Goal: Transaction & Acquisition: Purchase product/service

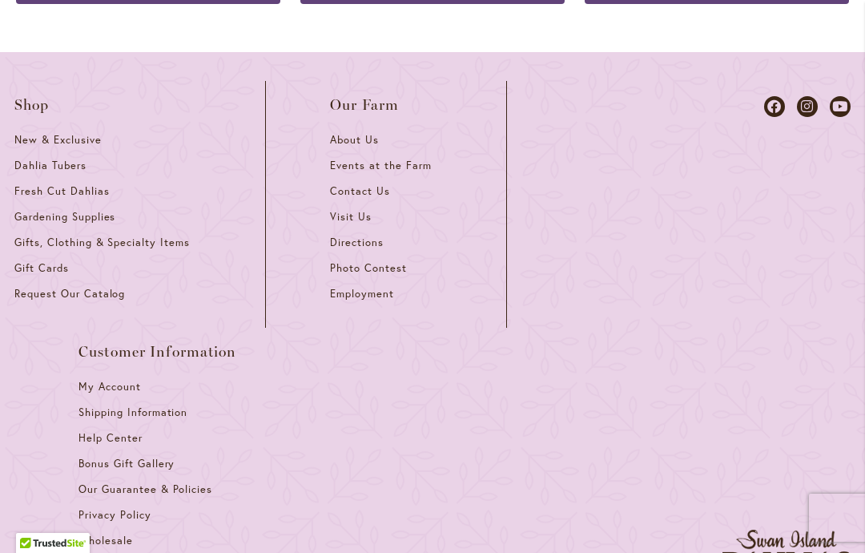
scroll to position [2911, 0]
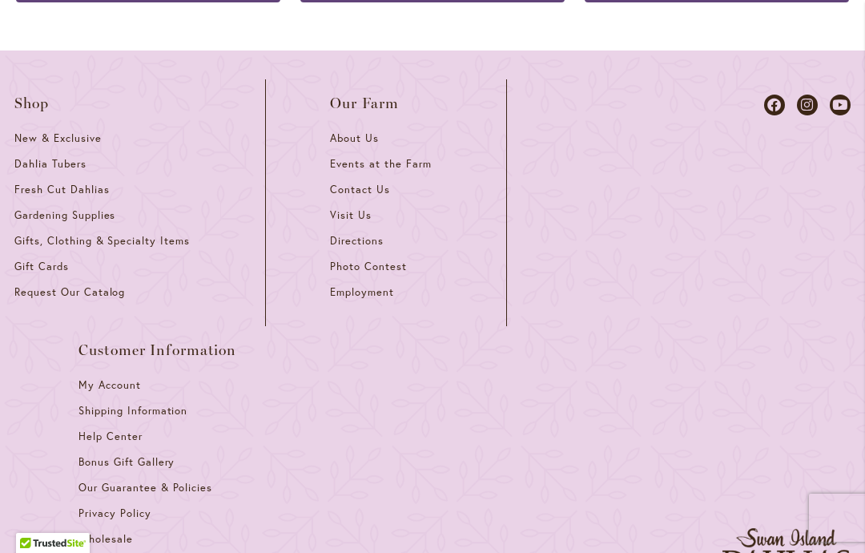
click at [80, 131] on span "New & Exclusive" at bounding box center [57, 138] width 87 height 14
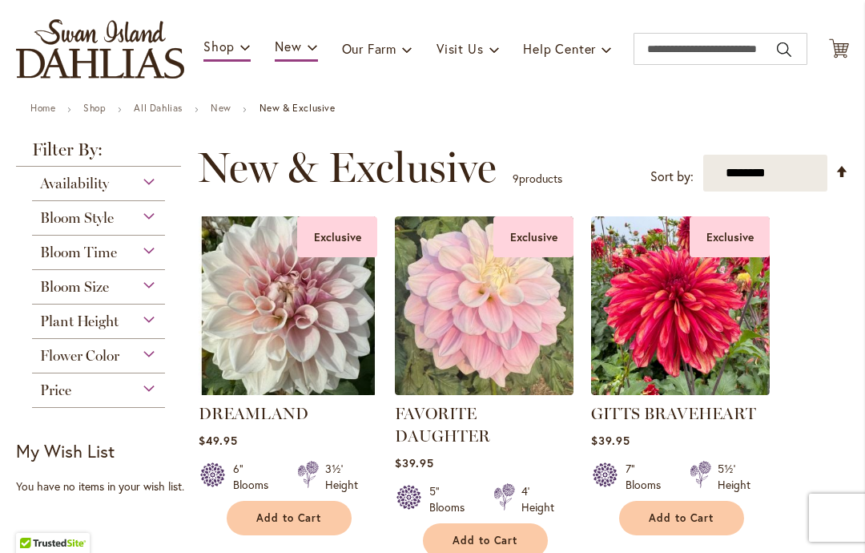
scroll to position [173, 0]
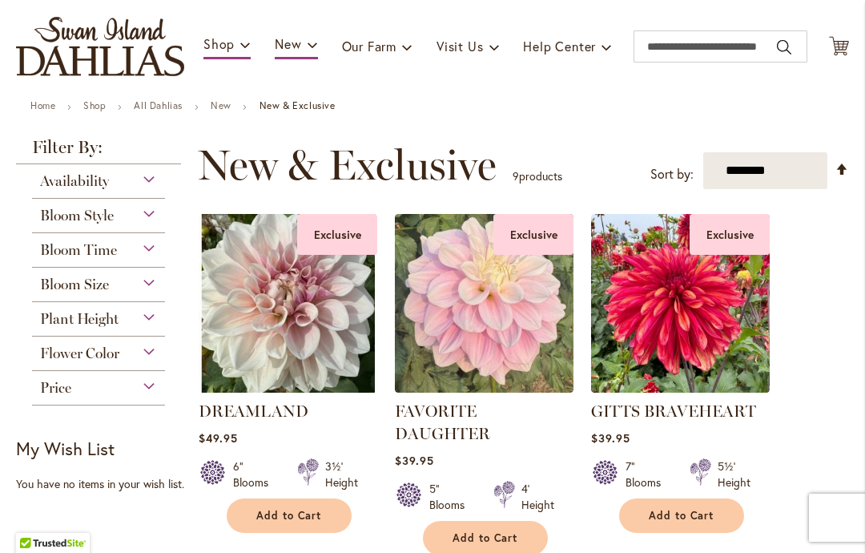
click at [159, 214] on div "Bloom Style" at bounding box center [98, 212] width 133 height 26
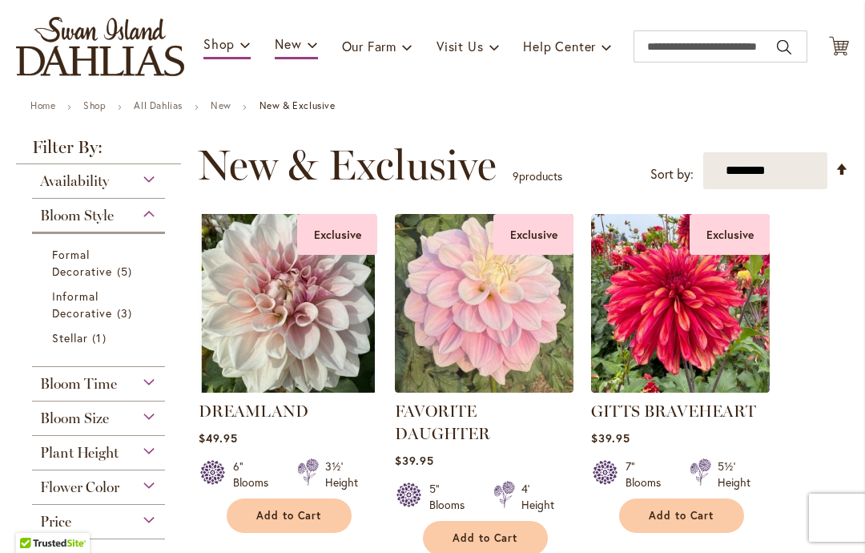
click at [162, 169] on div "Availability" at bounding box center [98, 177] width 133 height 26
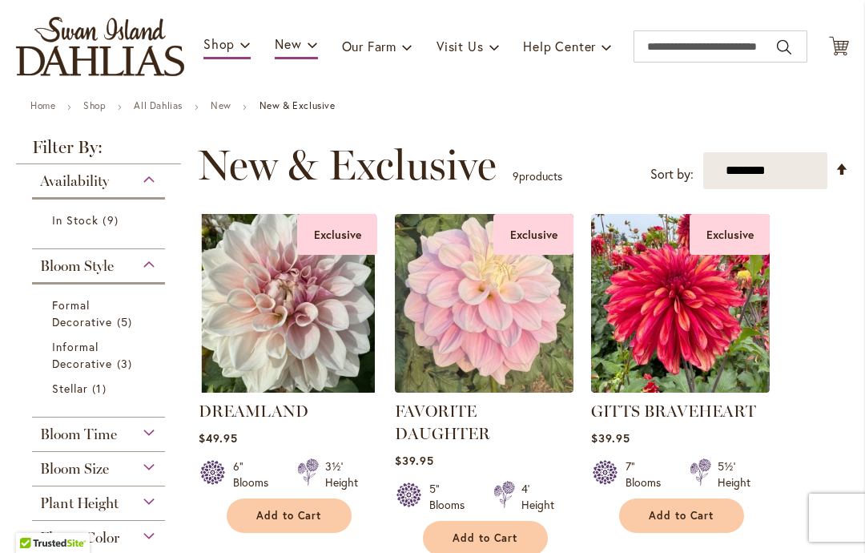
click at [157, 178] on div "Availability" at bounding box center [98, 177] width 133 height 26
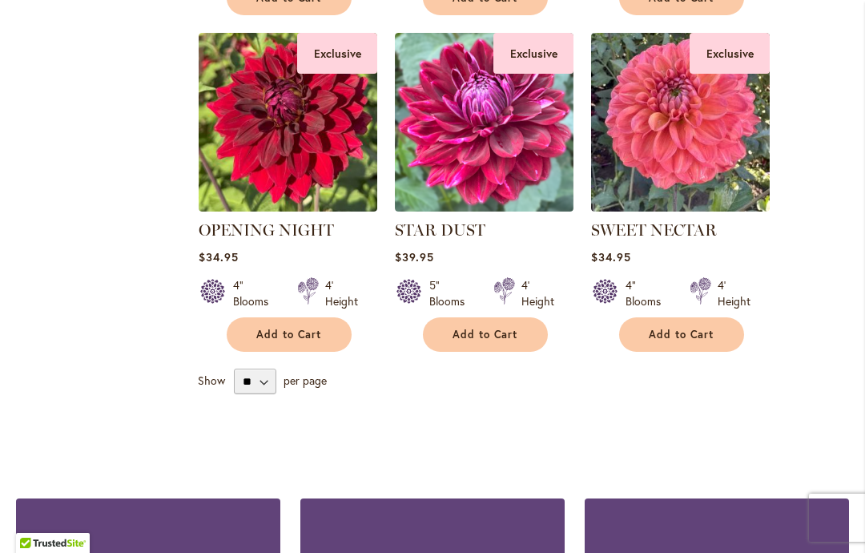
scroll to position [1055, 0]
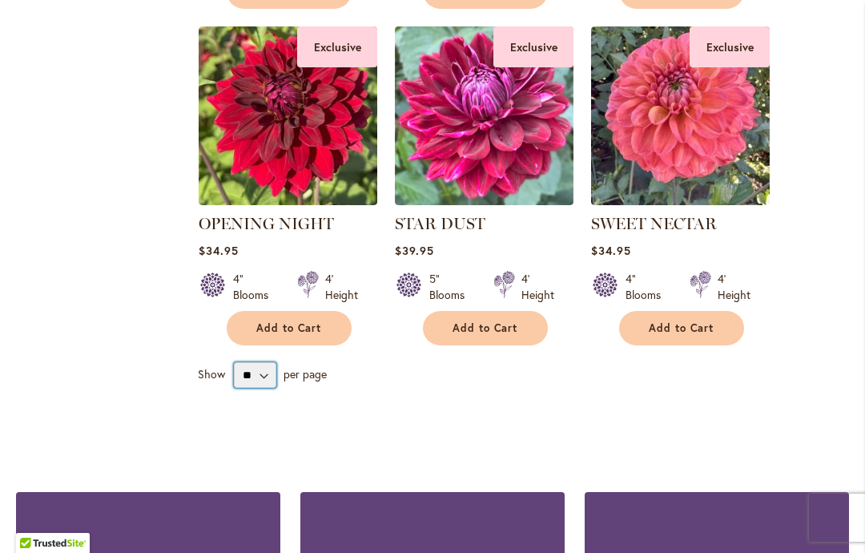
click at [254, 372] on select "** ** ** **" at bounding box center [255, 375] width 42 height 26
select select "**"
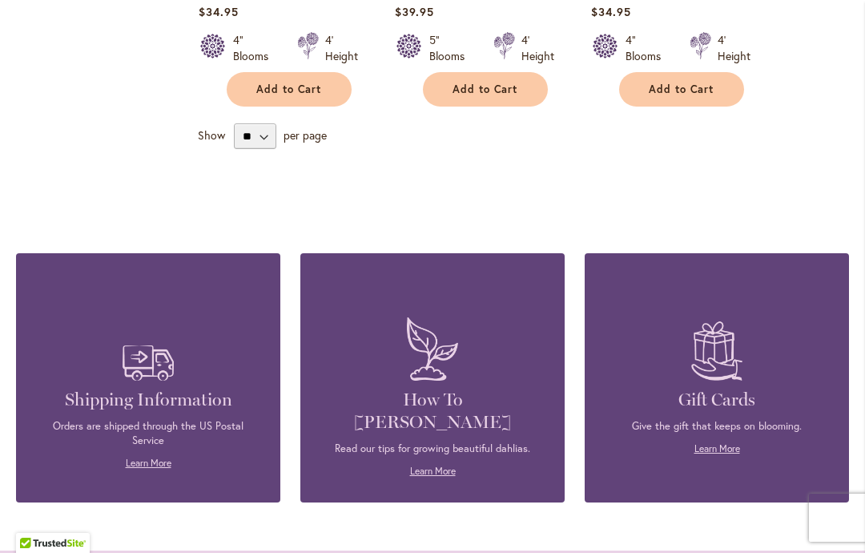
scroll to position [1292, 0]
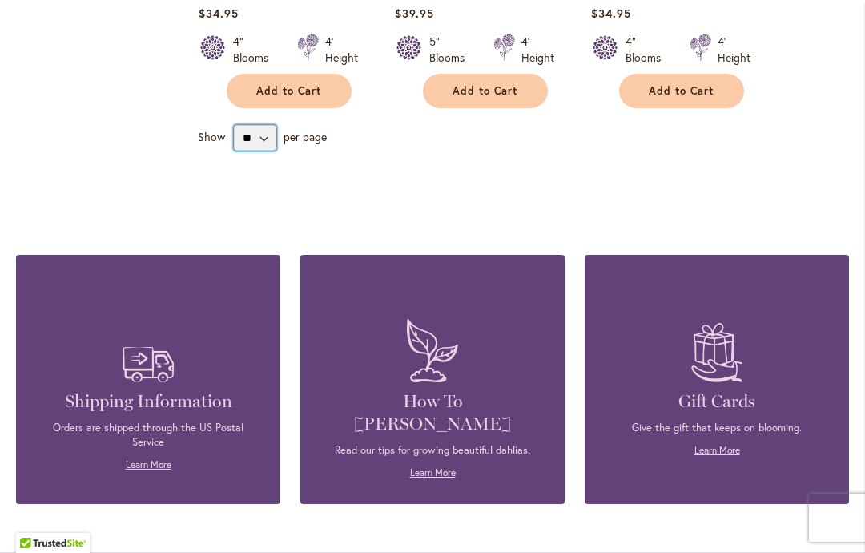
click at [275, 138] on select "** ** ** **" at bounding box center [255, 138] width 42 height 26
select select "**"
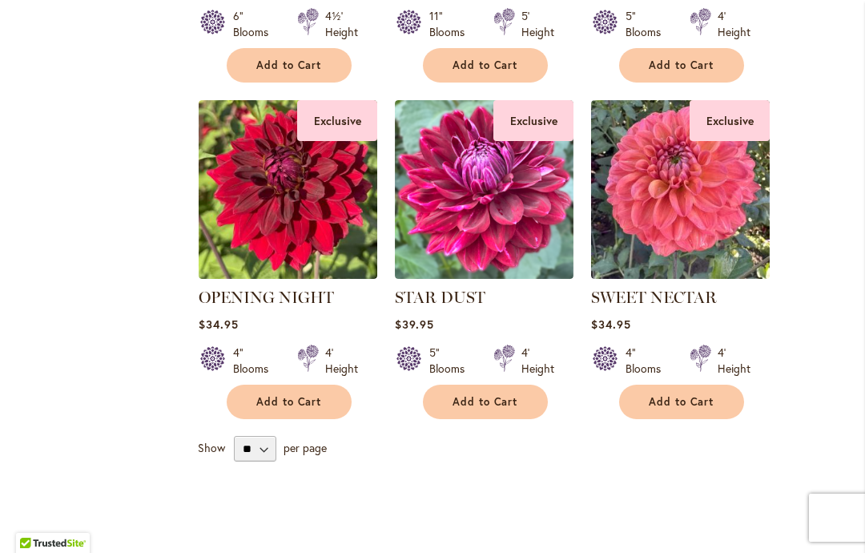
scroll to position [983, 0]
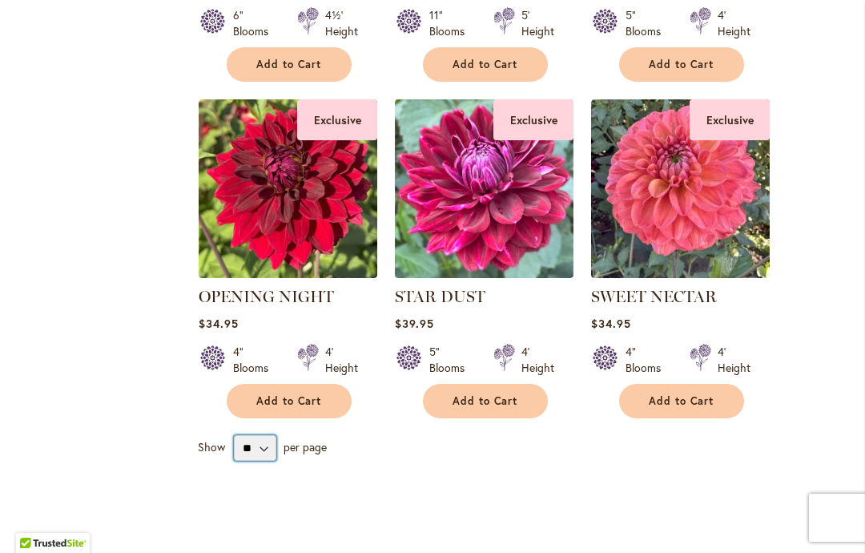
click at [262, 452] on select "** ** ** **" at bounding box center [255, 448] width 42 height 26
select select "**"
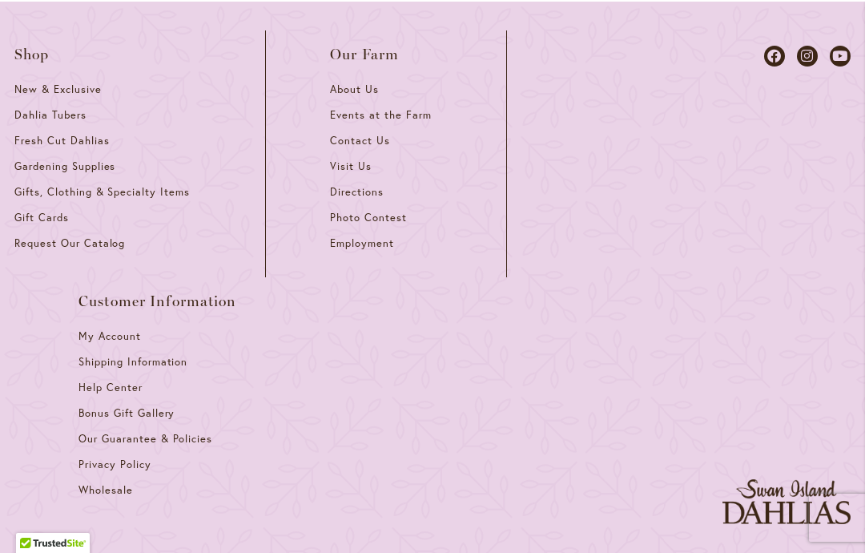
scroll to position [2617, 0]
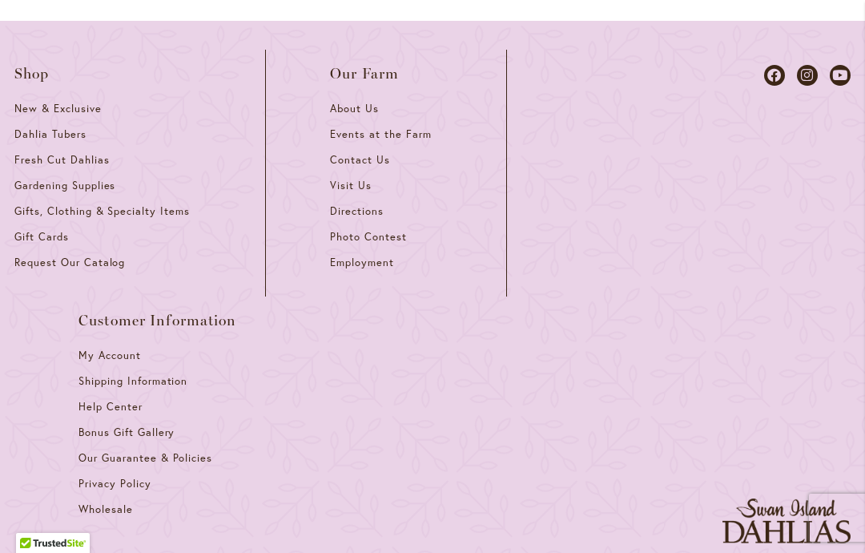
click at [78, 127] on span "Dahlia Tubers" at bounding box center [50, 134] width 72 height 14
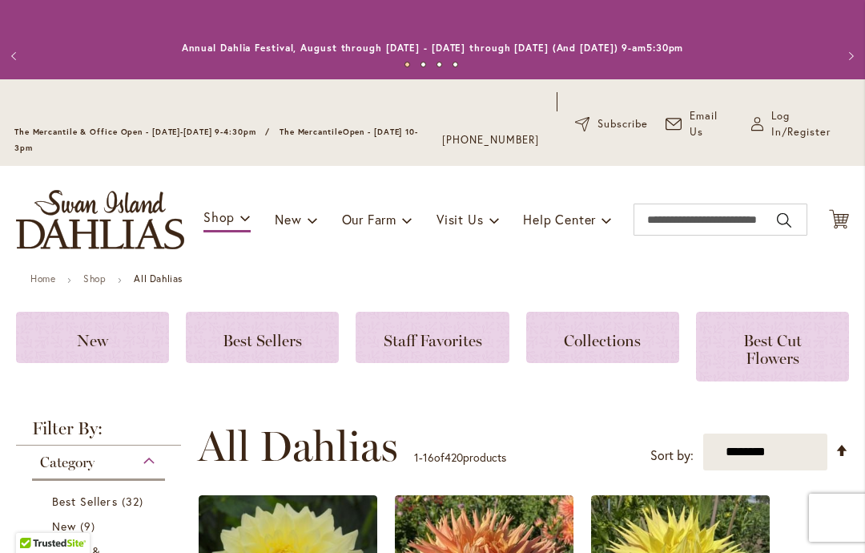
click at [344, 464] on span "All Dahlias" at bounding box center [298, 446] width 200 height 48
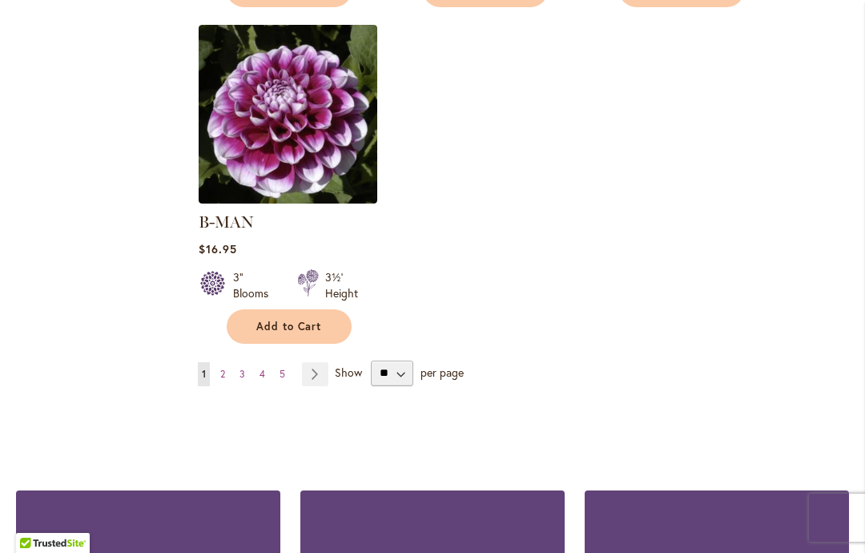
scroll to position [2176, 0]
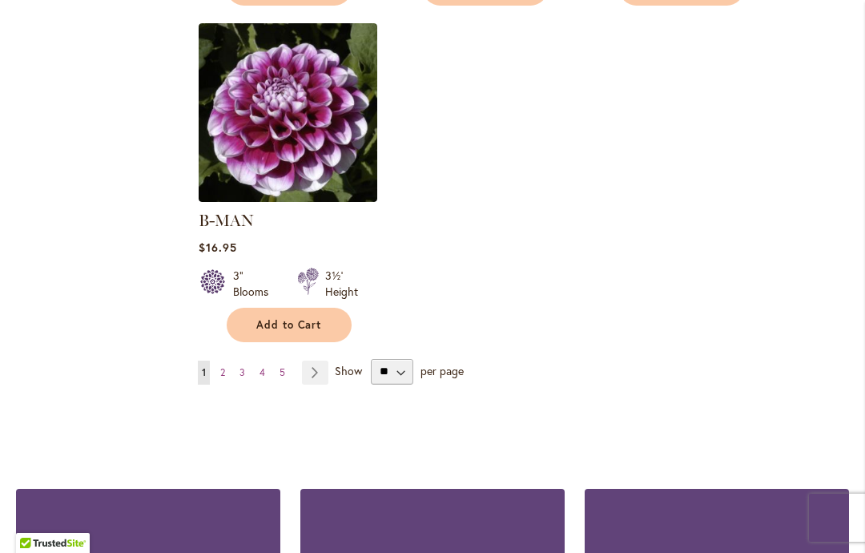
click at [218, 360] on link "Page 2" at bounding box center [222, 372] width 13 height 24
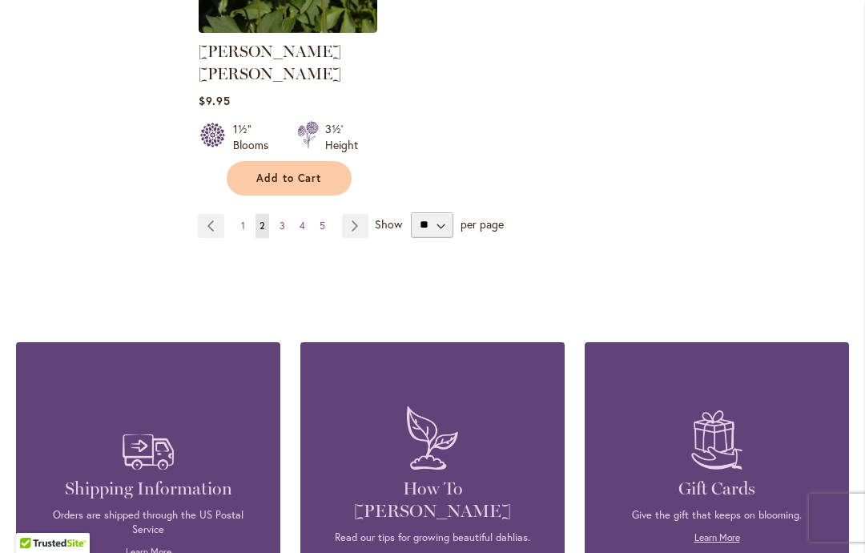
scroll to position [2324, 0]
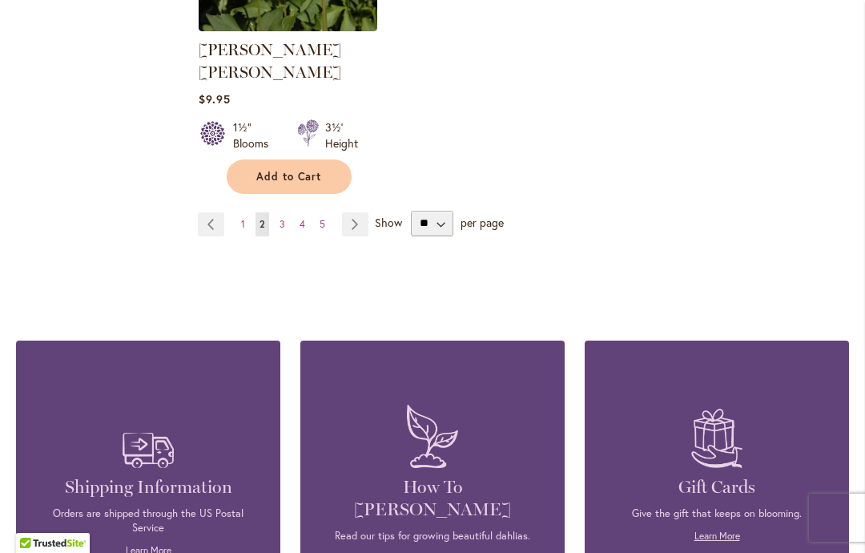
click at [275, 212] on link "Page 3" at bounding box center [282, 224] width 14 height 24
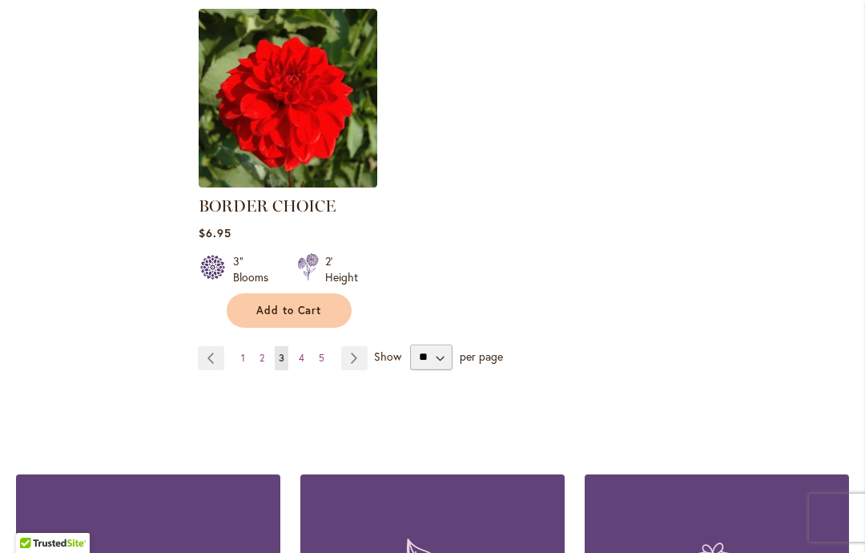
scroll to position [2170, 0]
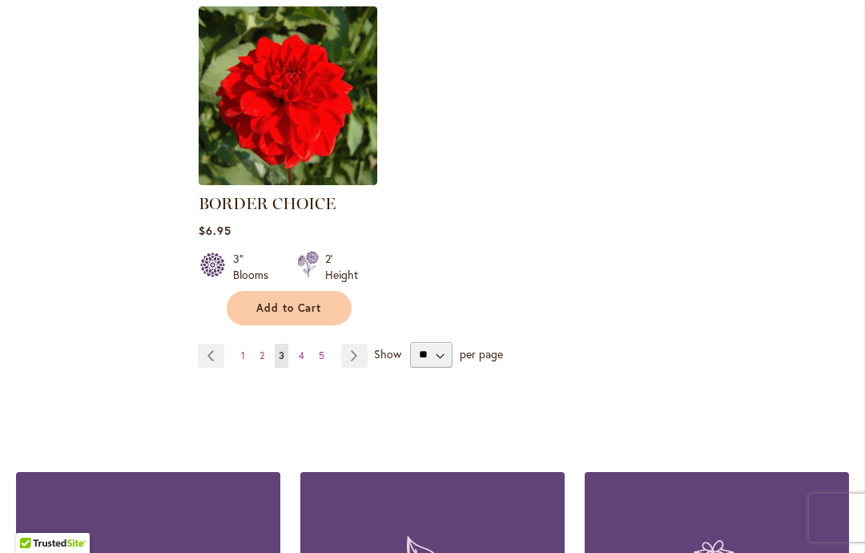
click at [299, 348] on link "Page 4" at bounding box center [302, 356] width 14 height 24
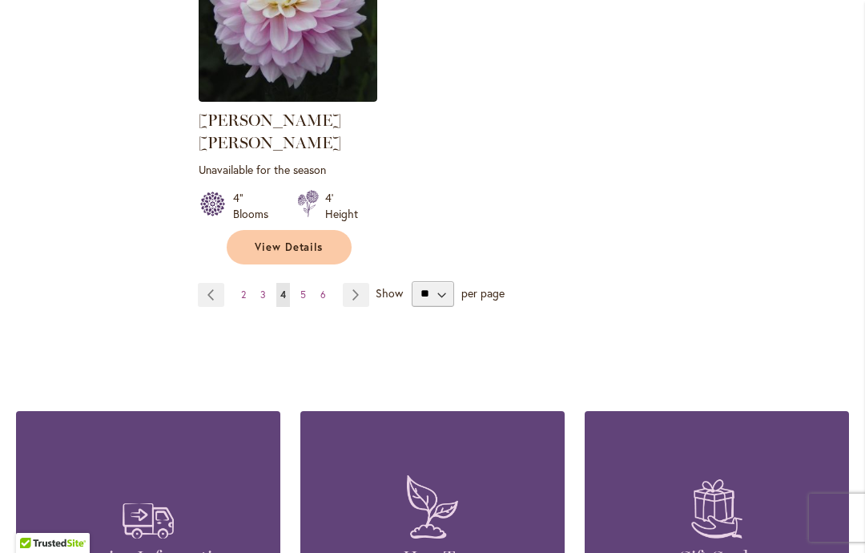
scroll to position [2277, 0]
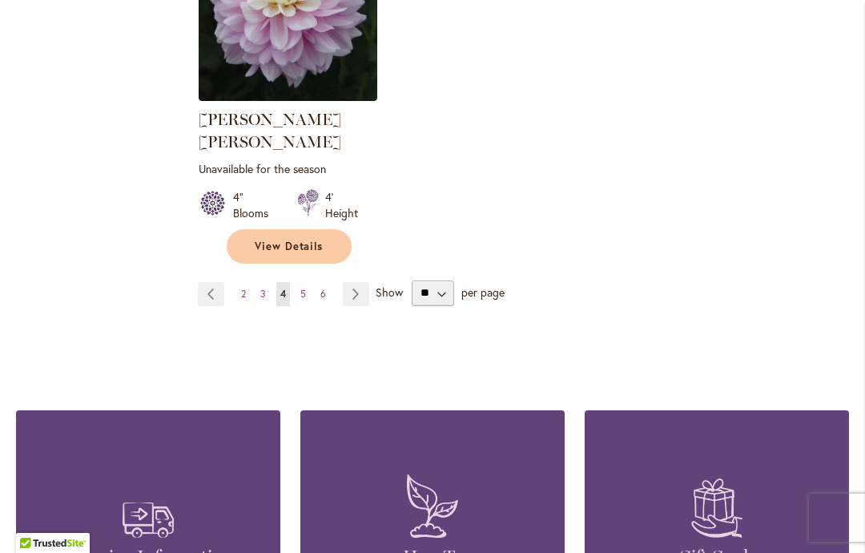
click at [298, 282] on link "Page 5" at bounding box center [303, 294] width 14 height 24
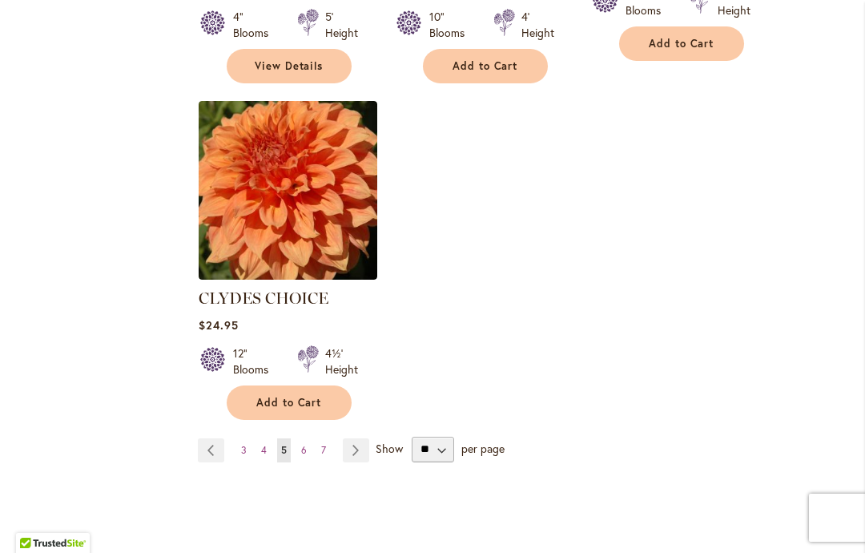
scroll to position [2124, 0]
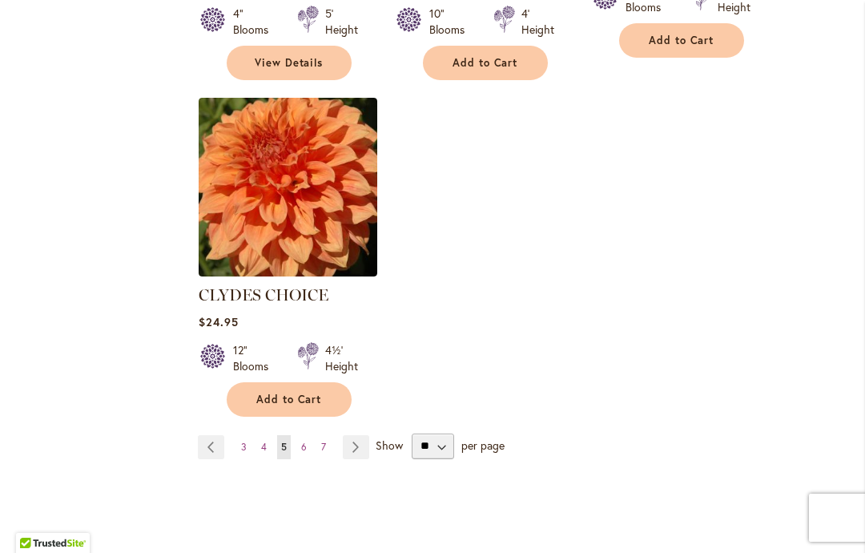
click at [297, 435] on link "Page 6" at bounding box center [304, 447] width 14 height 24
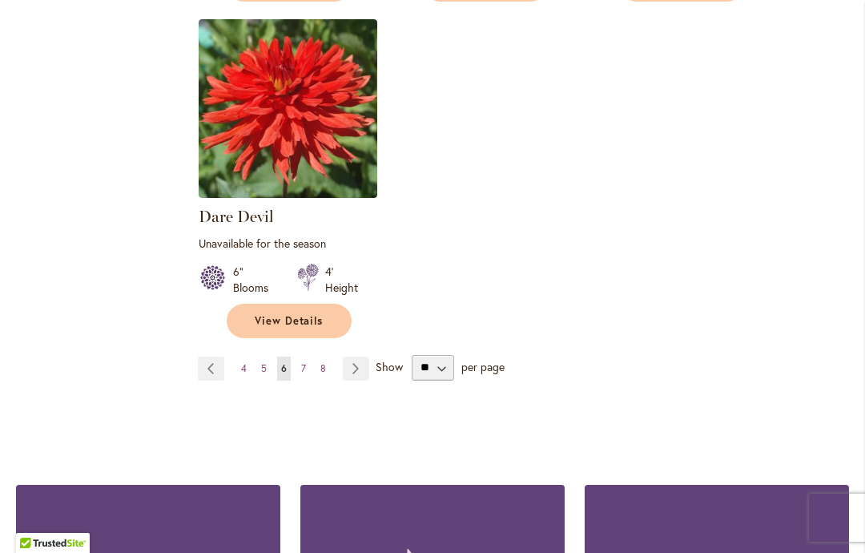
scroll to position [2219, 0]
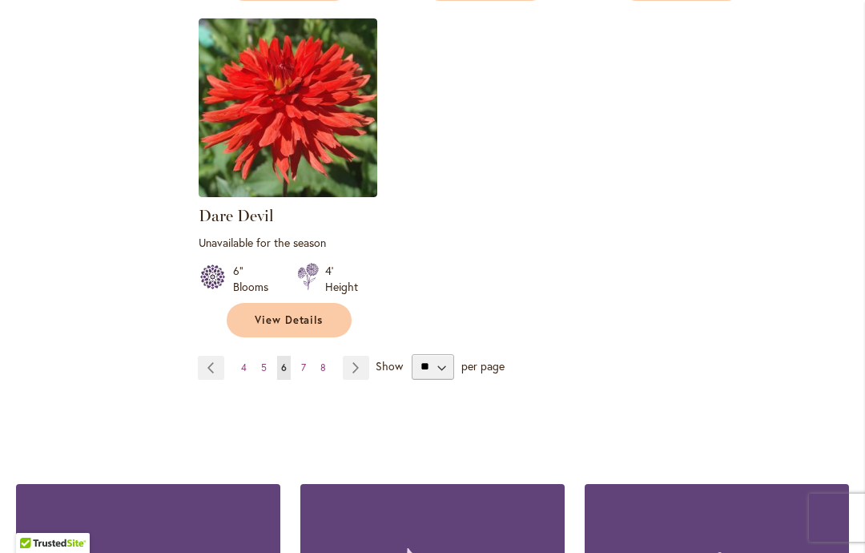
click at [303, 361] on span "7" at bounding box center [303, 367] width 5 height 12
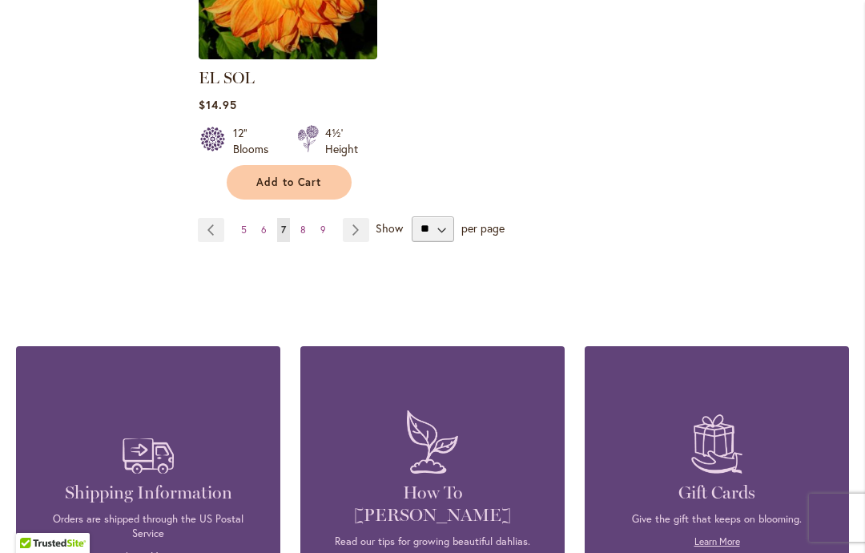
scroll to position [2320, 0]
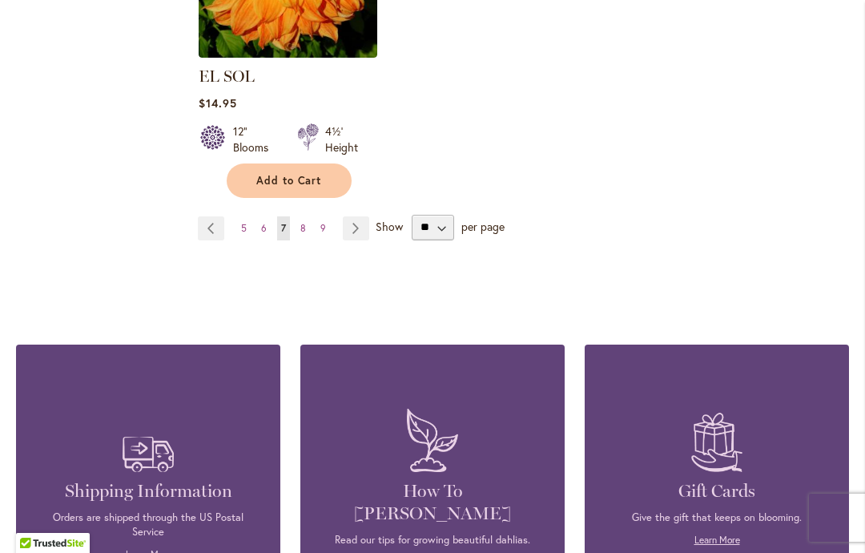
click at [309, 216] on link "Page 8" at bounding box center [303, 228] width 14 height 24
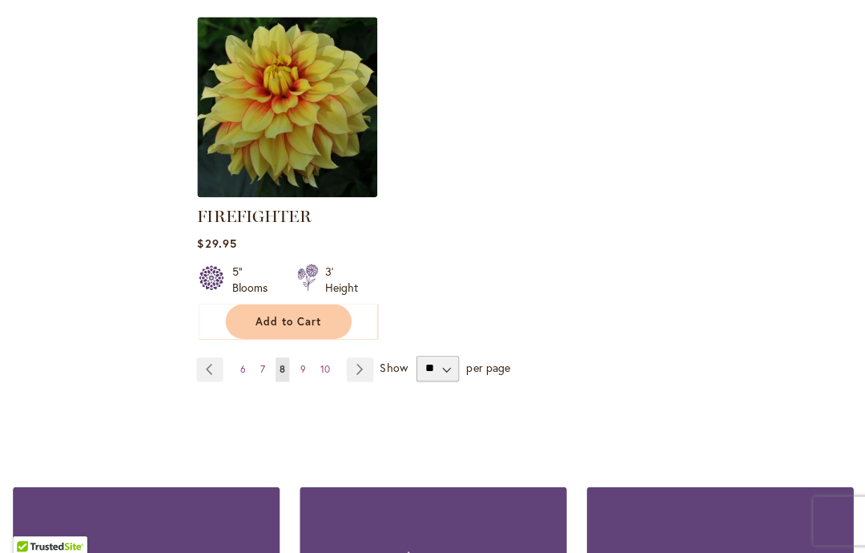
scroll to position [2236, 0]
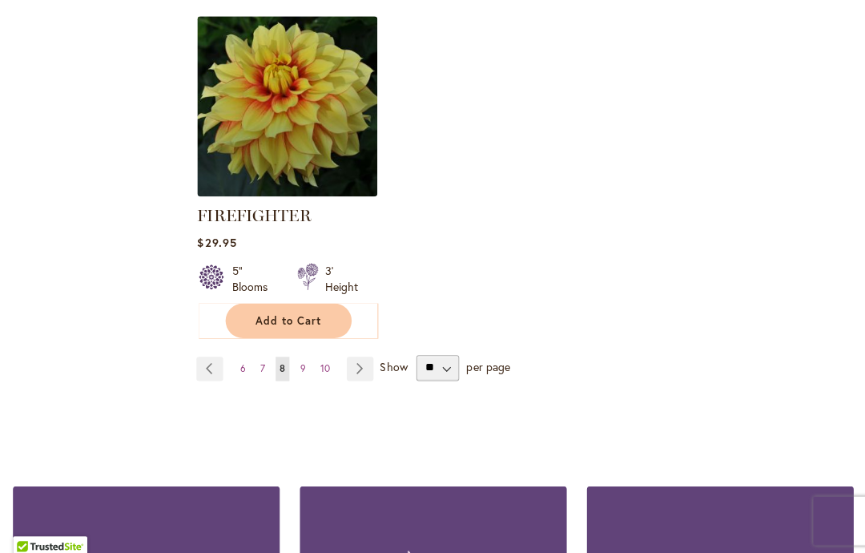
click at [296, 357] on link "Page 9" at bounding box center [303, 367] width 14 height 24
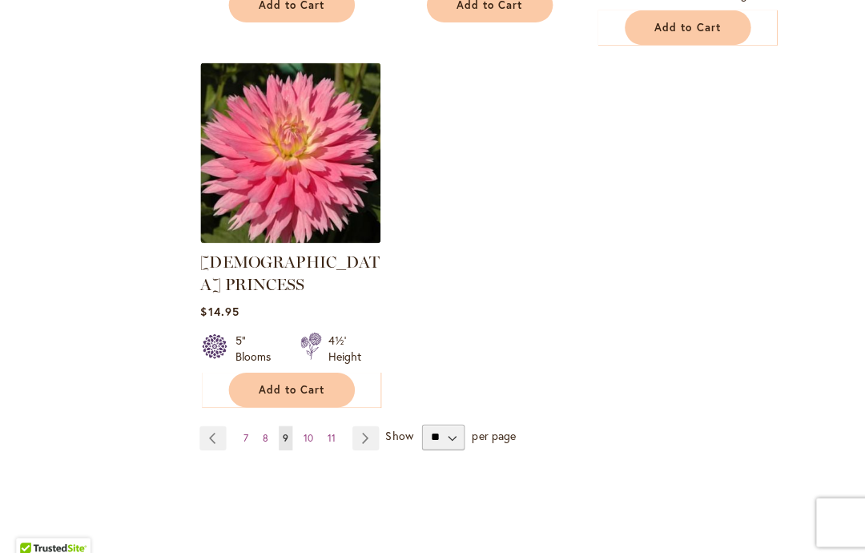
scroll to position [2204, 0]
click at [305, 421] on link "Page 10" at bounding box center [305, 433] width 18 height 24
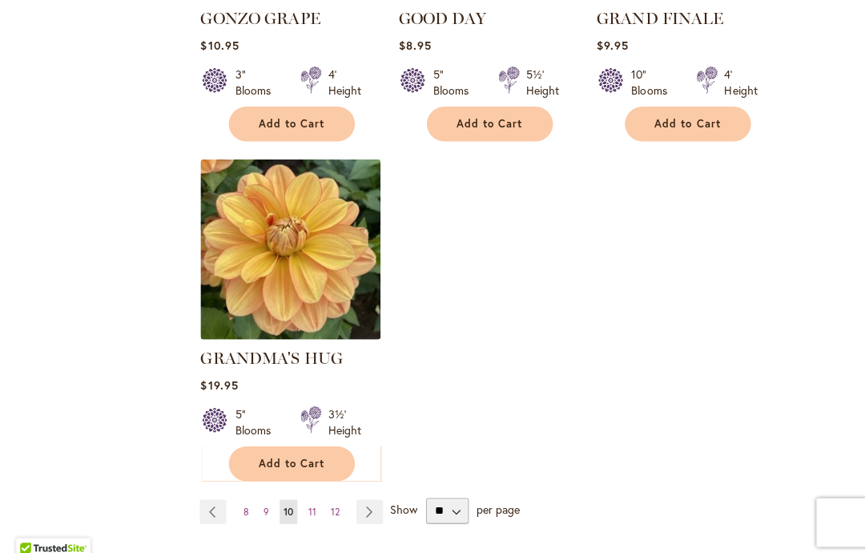
scroll to position [2042, 0]
click at [311, 494] on link "Page 11" at bounding box center [309, 506] width 16 height 24
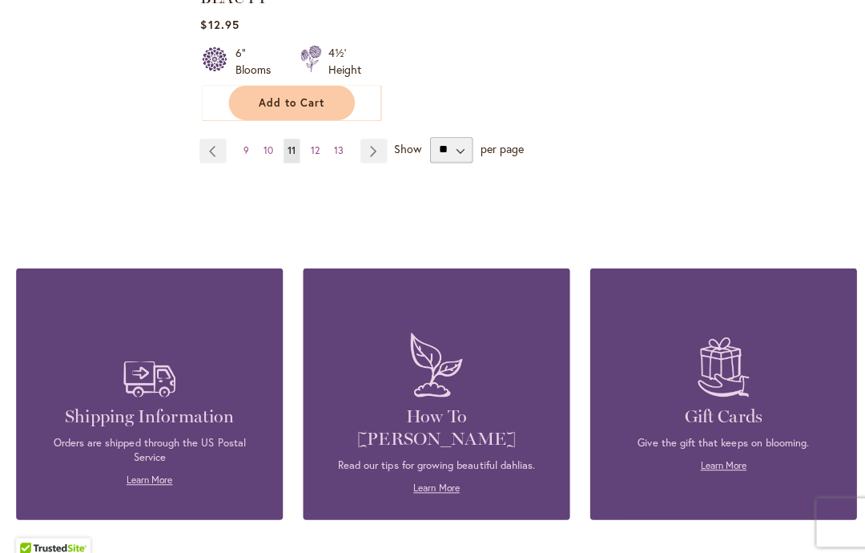
scroll to position [2457, 0]
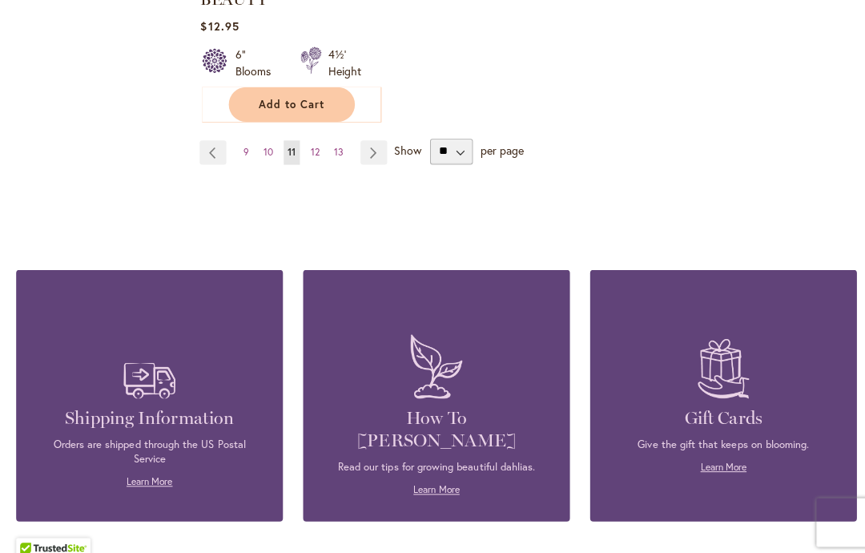
click at [305, 155] on link "Page 12" at bounding box center [311, 151] width 17 height 24
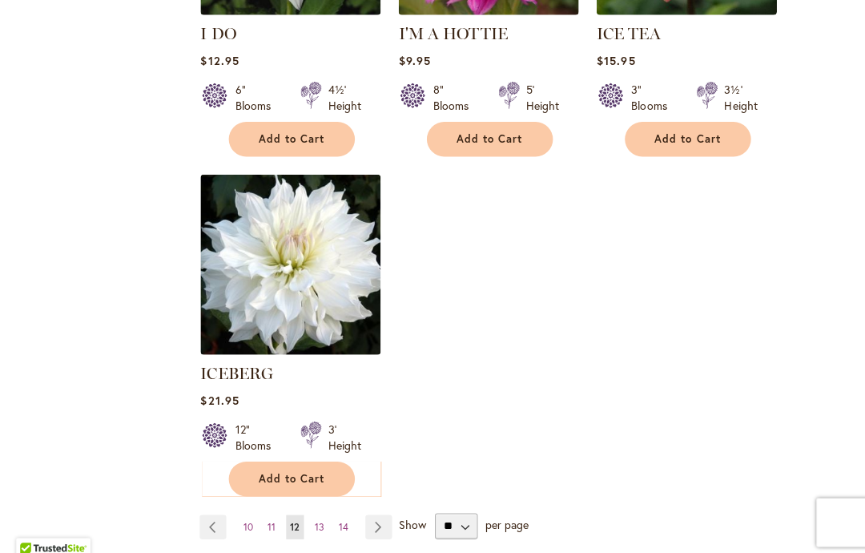
scroll to position [2044, 0]
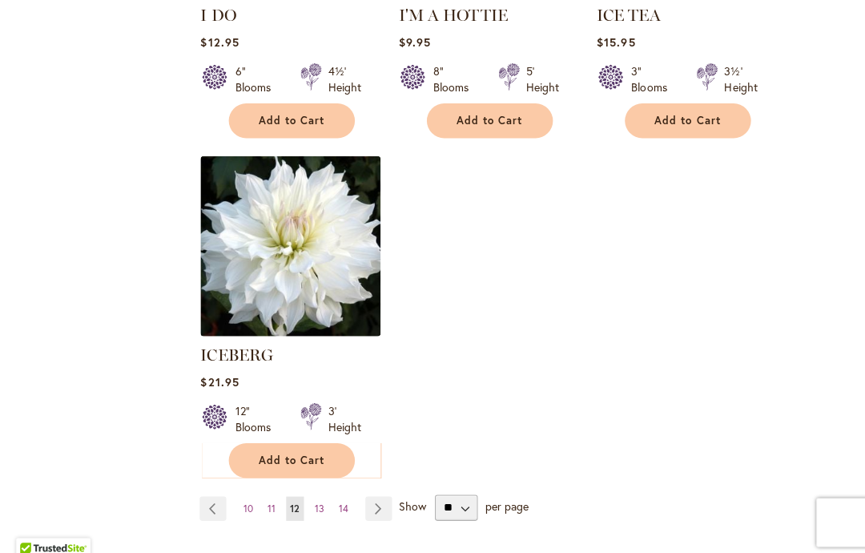
click at [317, 497] on span "13" at bounding box center [316, 503] width 10 height 12
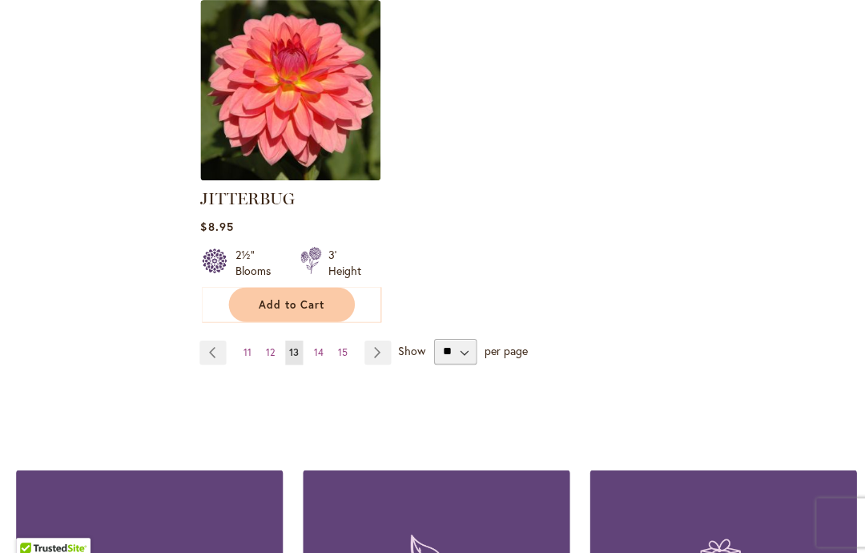
scroll to position [2239, 0]
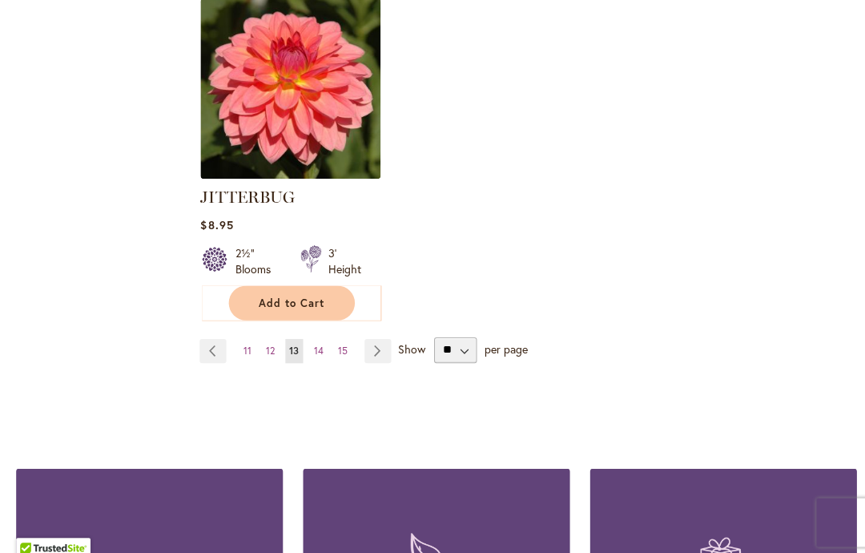
click at [315, 341] on span "14" at bounding box center [316, 347] width 10 height 12
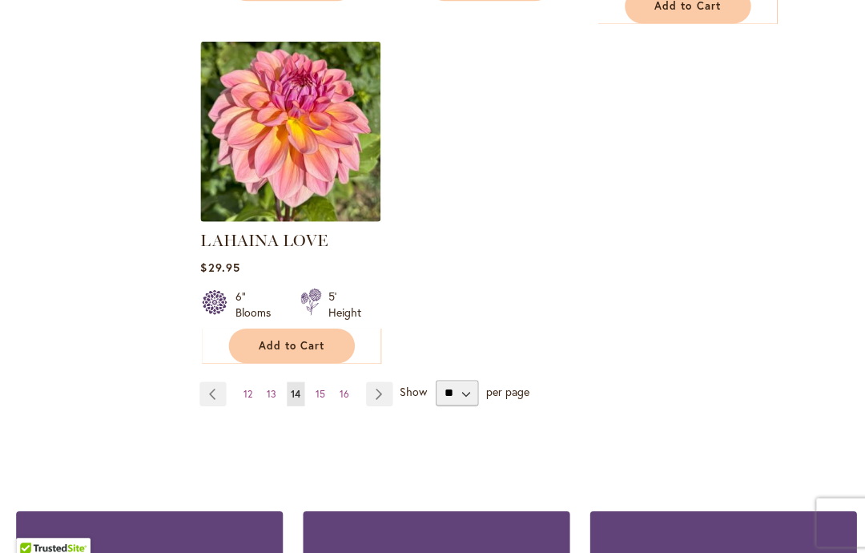
scroll to position [2158, 0]
click at [319, 384] on span "15" at bounding box center [317, 390] width 10 height 12
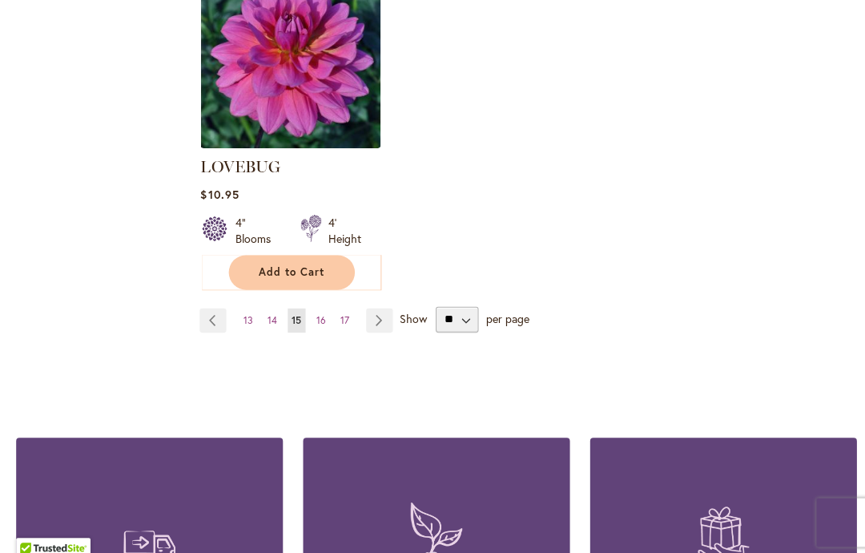
scroll to position [2254, 0]
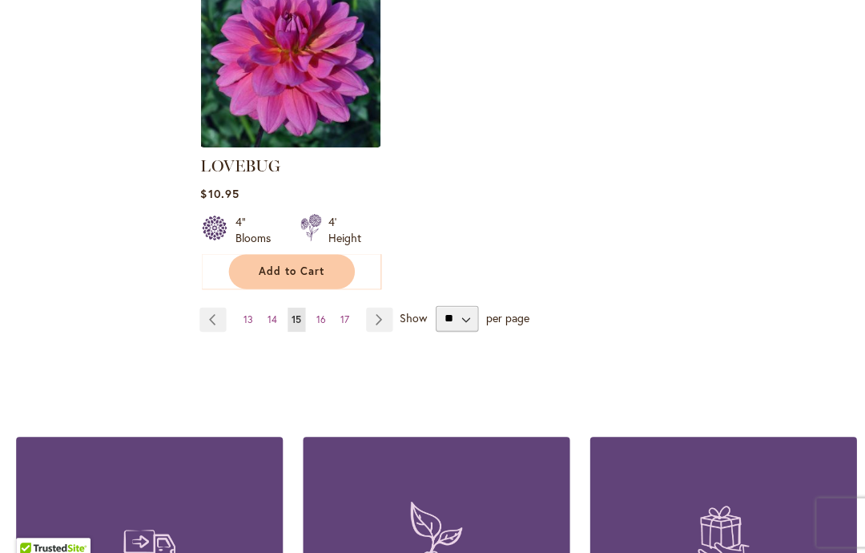
click at [321, 310] on span "16" at bounding box center [318, 316] width 10 height 12
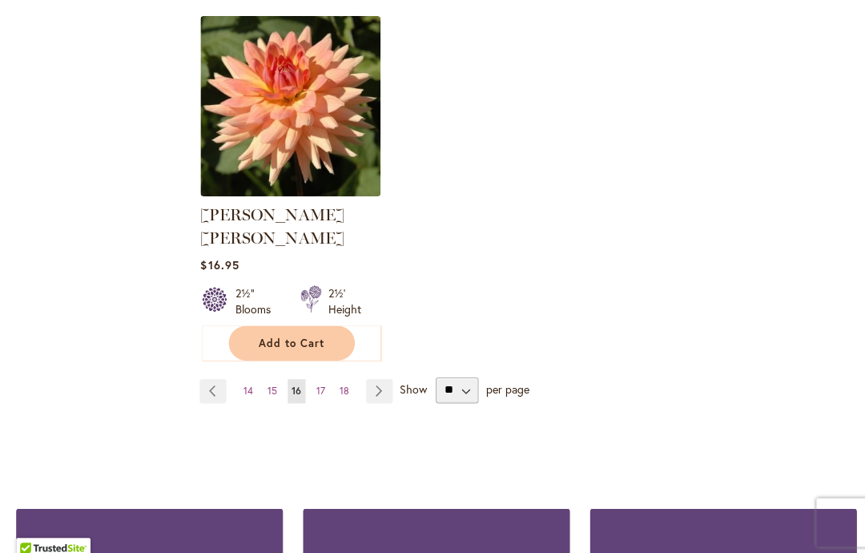
scroll to position [2206, 0]
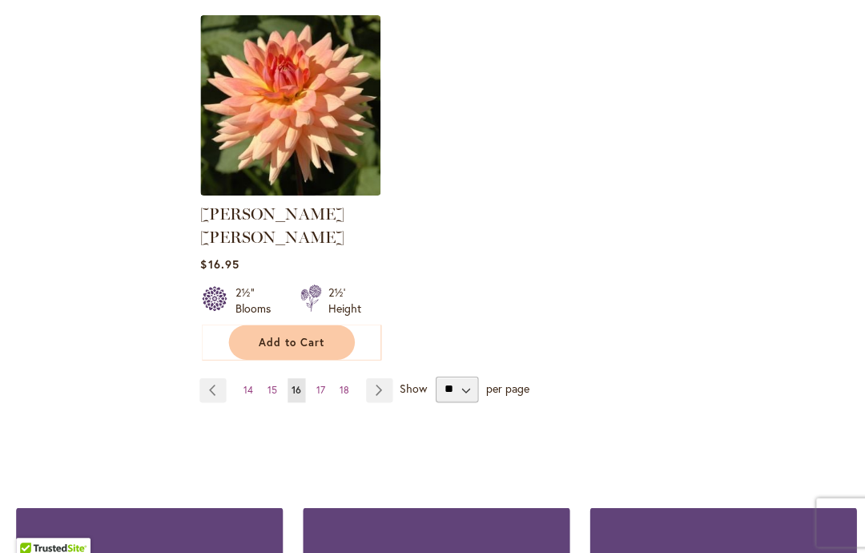
click at [319, 380] on span "17" at bounding box center [317, 386] width 9 height 12
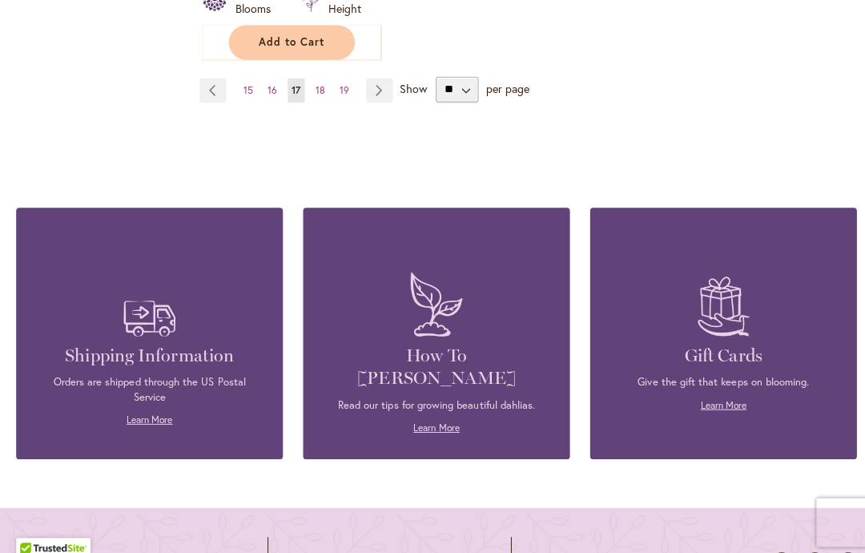
scroll to position [2419, 0]
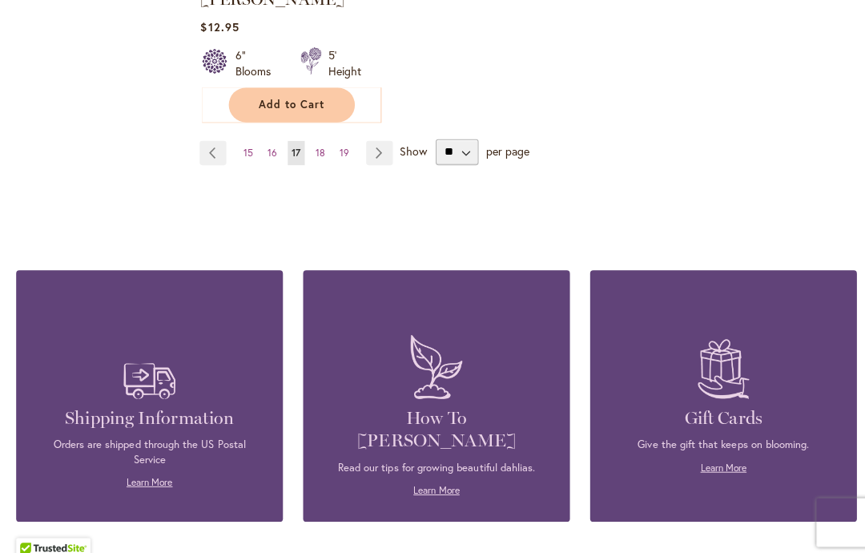
click at [309, 139] on link "Page 18" at bounding box center [317, 151] width 18 height 24
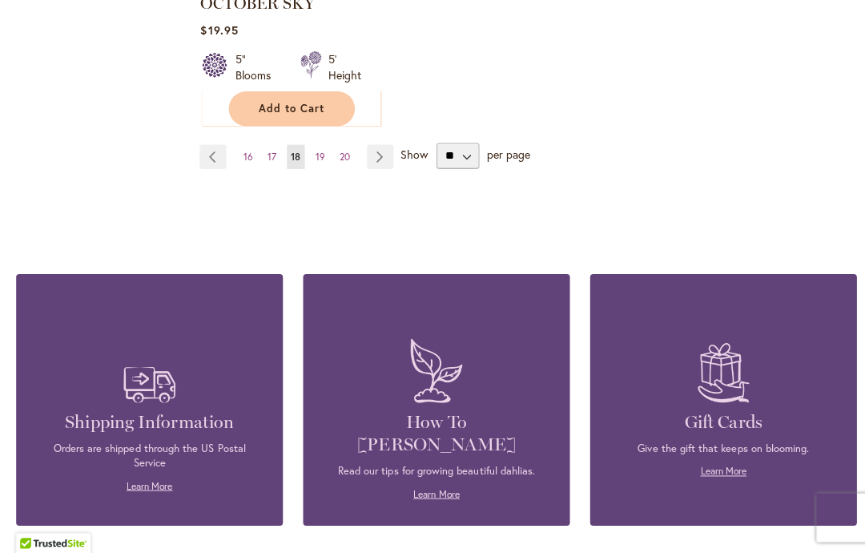
scroll to position [2393, 0]
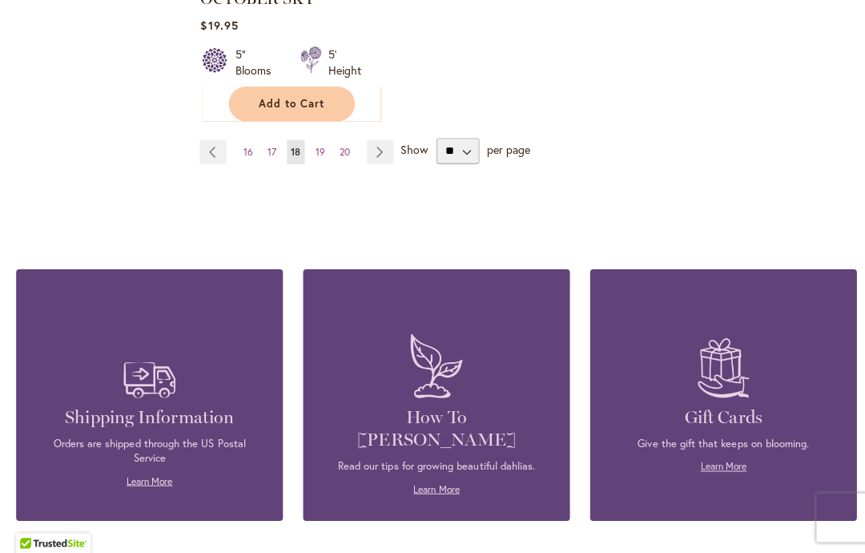
click at [228, 295] on div "Shipping Information Orders are shipped through the US Postal Service Learn More" at bounding box center [148, 391] width 216 height 193
click at [323, 143] on link "Page 19" at bounding box center [317, 155] width 18 height 24
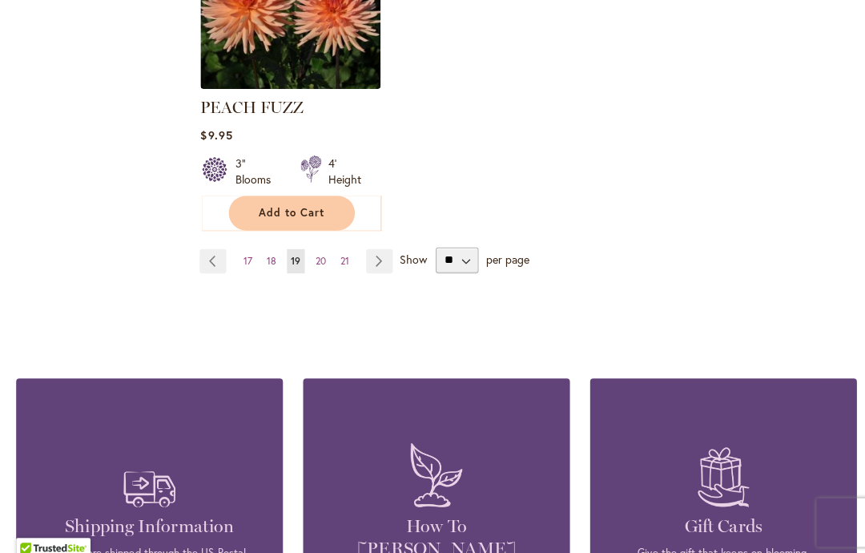
scroll to position [2313, 0]
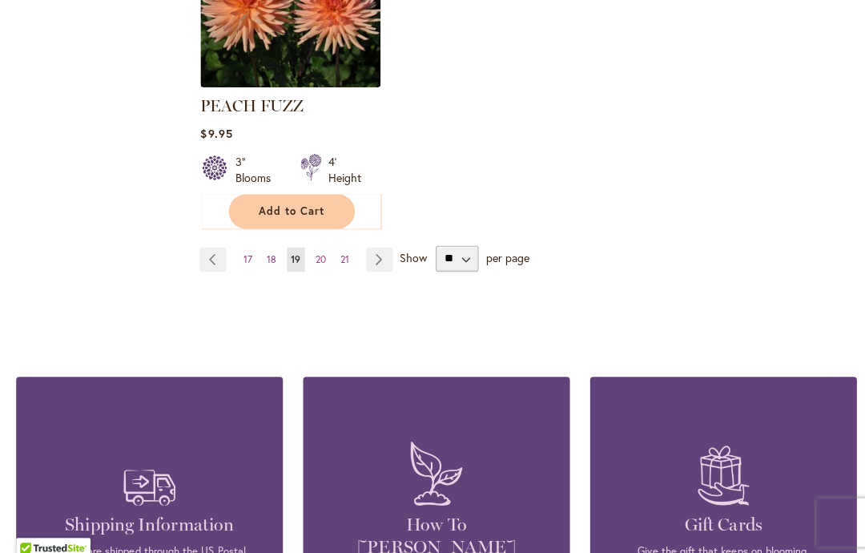
click at [314, 251] on span "20" at bounding box center [317, 257] width 10 height 12
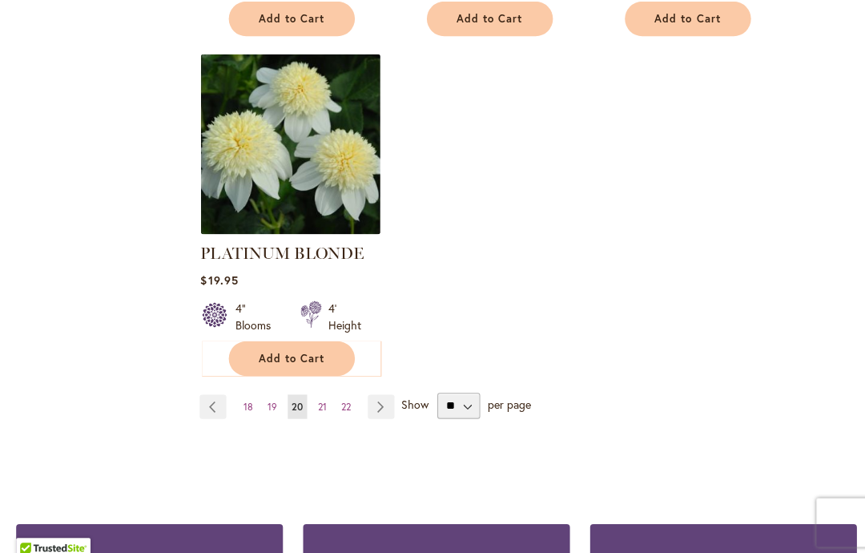
scroll to position [2237, 0]
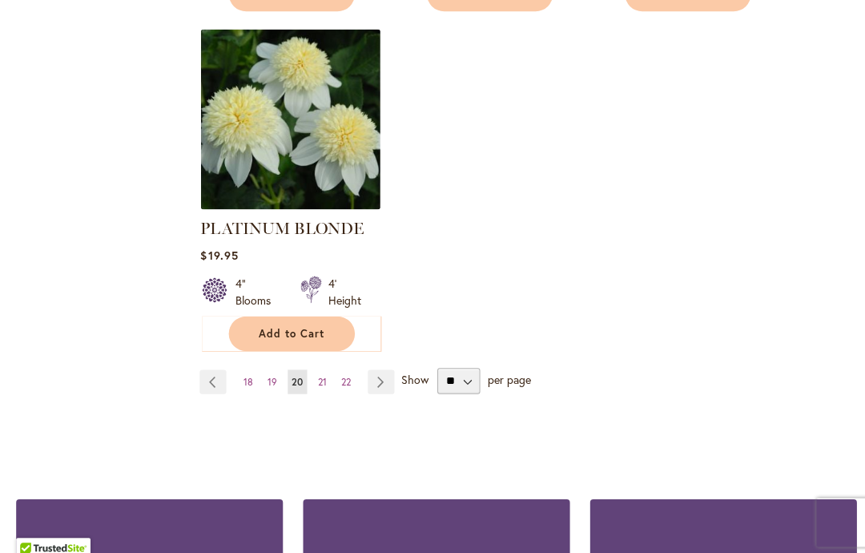
click at [315, 372] on span "21" at bounding box center [319, 378] width 9 height 12
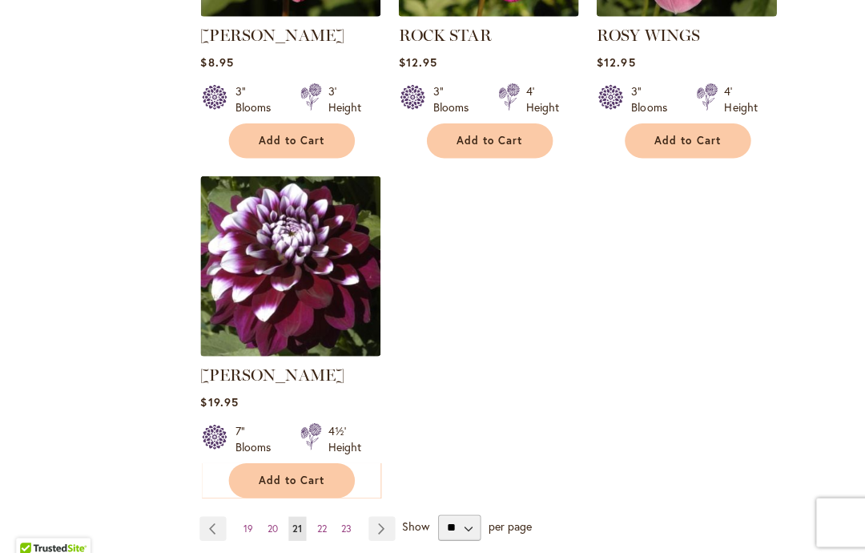
scroll to position [2025, 0]
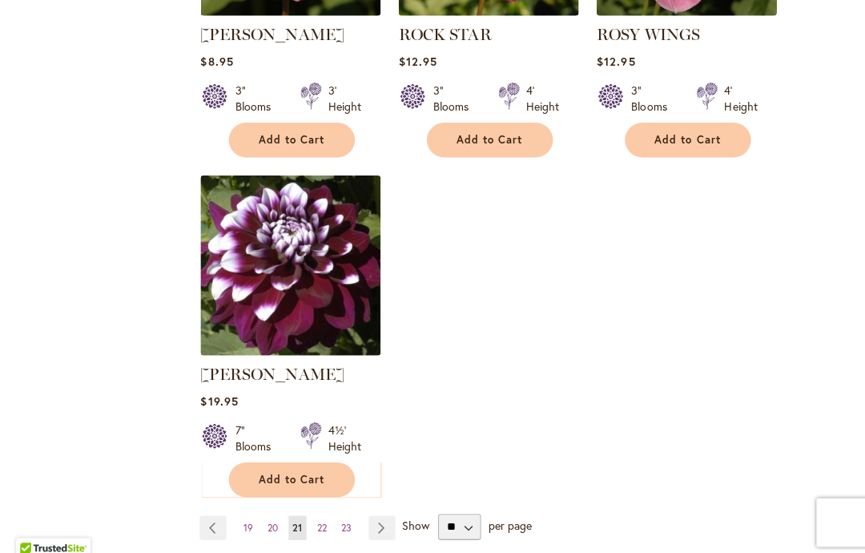
click at [703, 40] on strong "ROSY WINGS" at bounding box center [680, 34] width 179 height 22
click at [335, 516] on link "Page 23" at bounding box center [343, 523] width 18 height 24
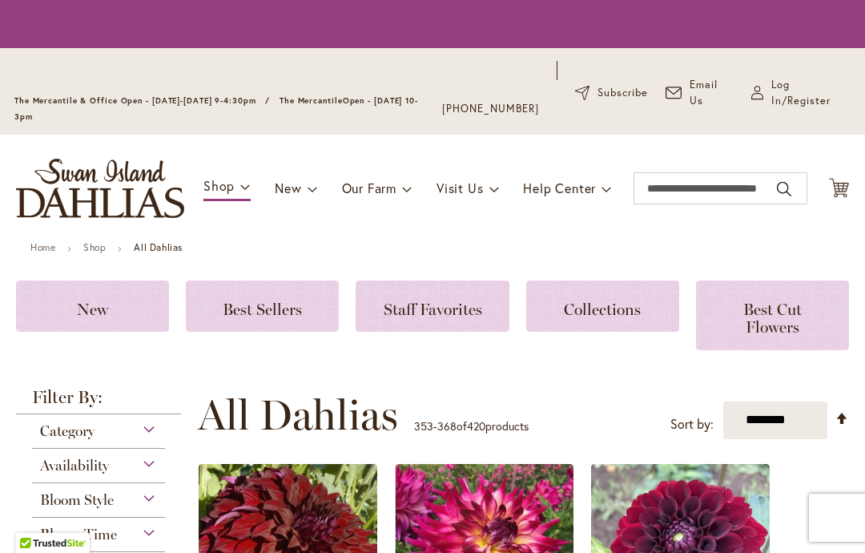
click at [330, 520] on img at bounding box center [288, 553] width 179 height 179
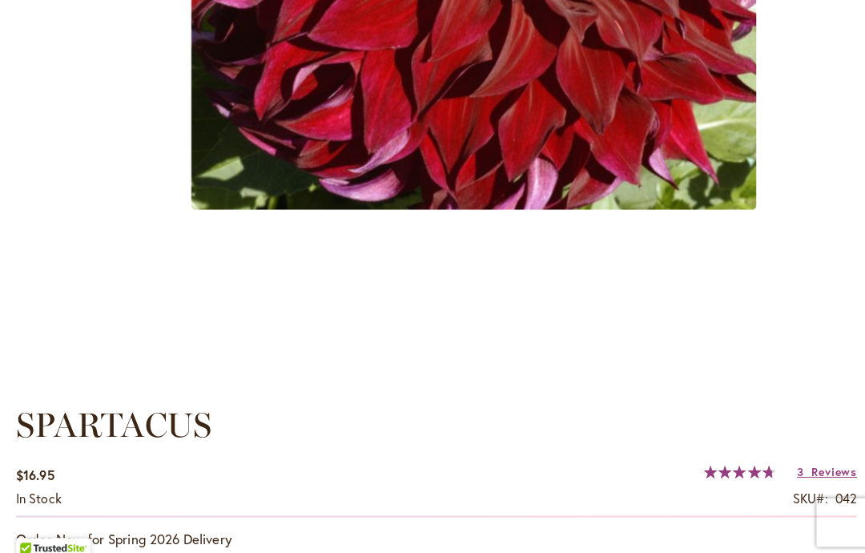
scroll to position [805, 0]
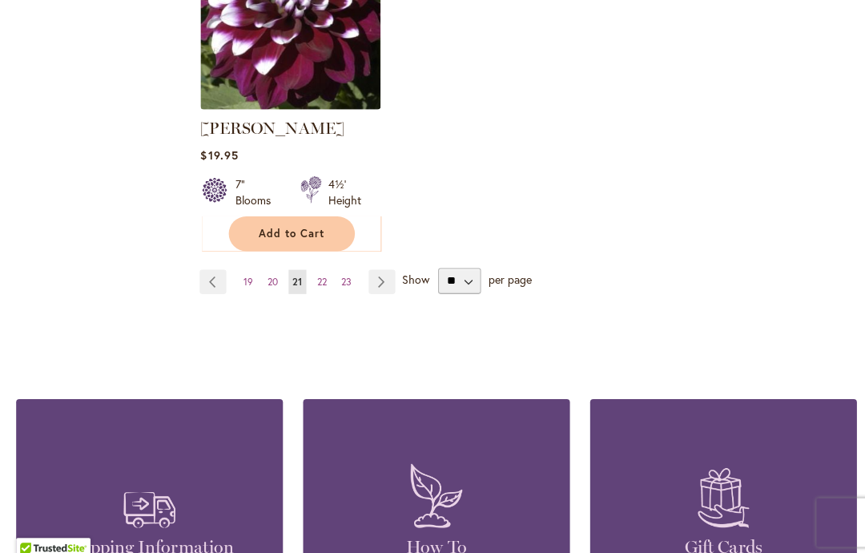
scroll to position [2270, 0]
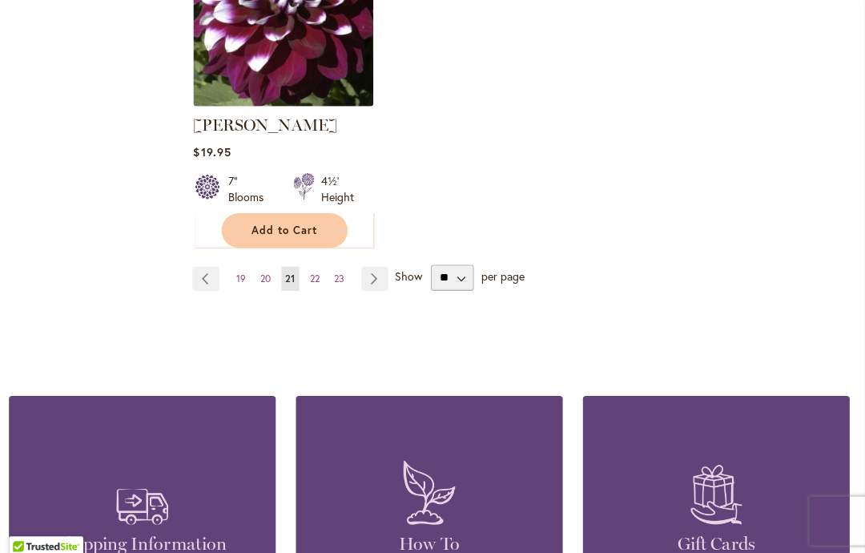
click at [314, 281] on span "22" at bounding box center [319, 277] width 10 height 12
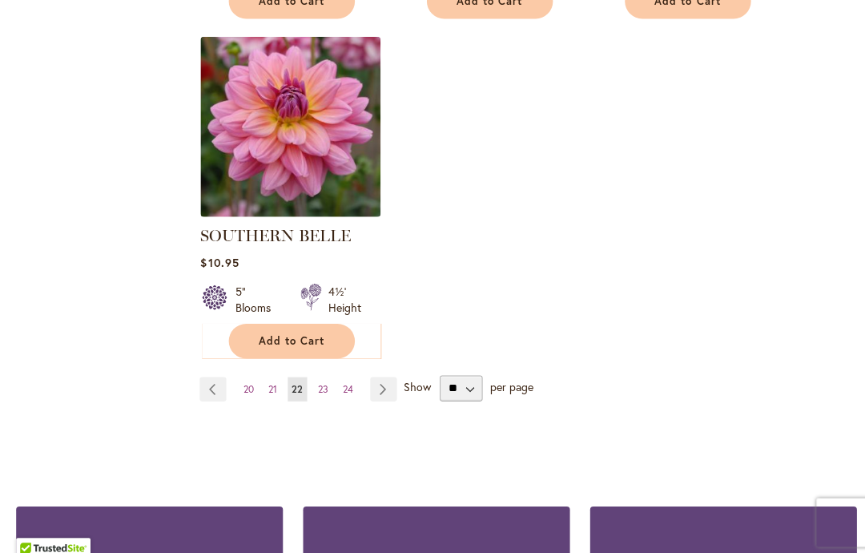
scroll to position [2160, 0]
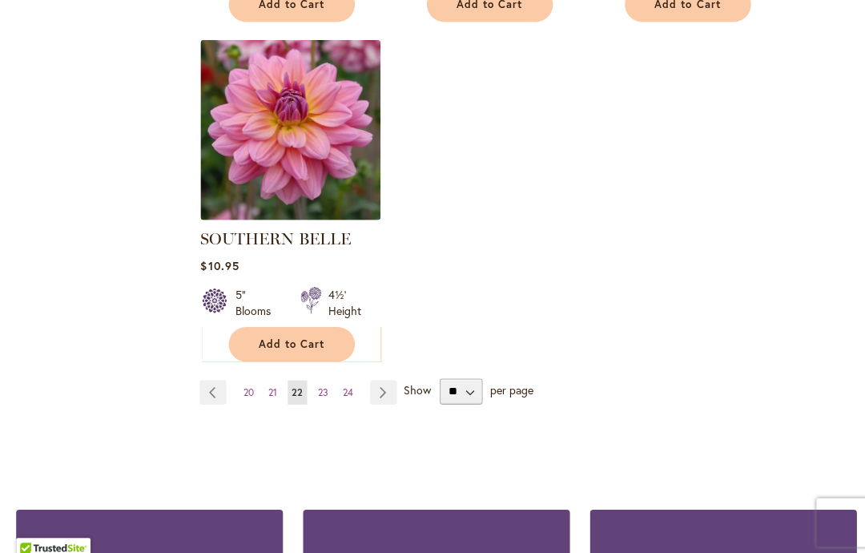
click at [324, 382] on span "23" at bounding box center [320, 388] width 10 height 12
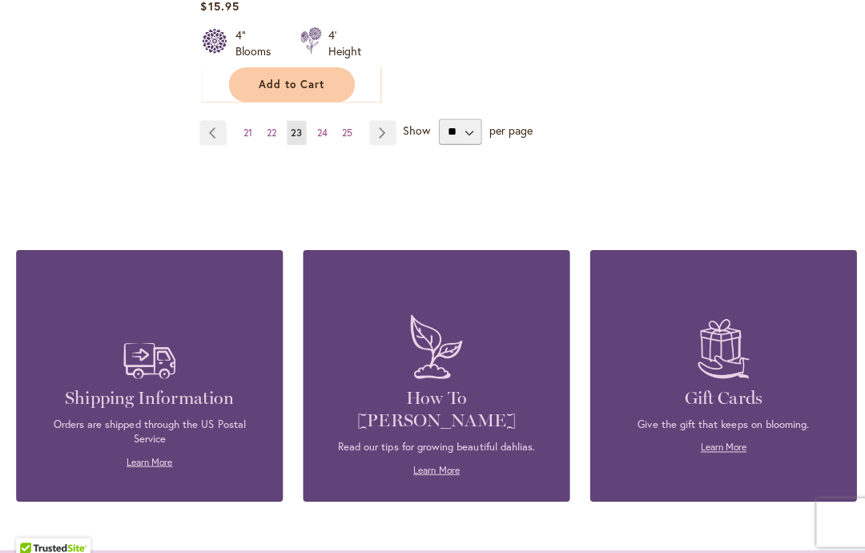
scroll to position [2419, 0]
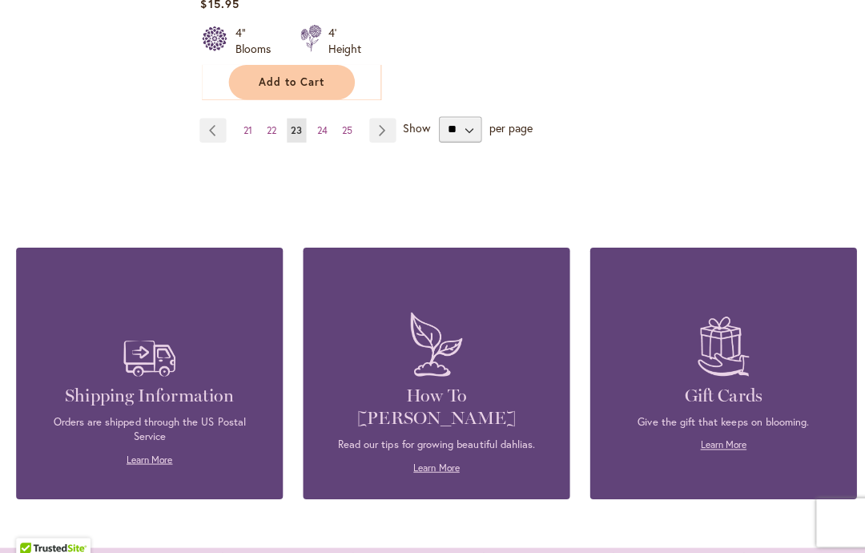
click at [319, 129] on span "24" at bounding box center [319, 129] width 10 height 12
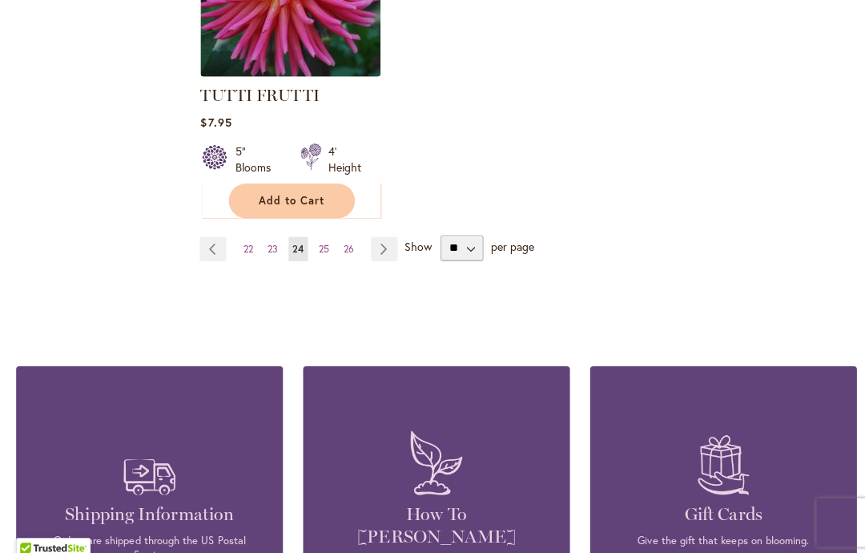
scroll to position [2299, 0]
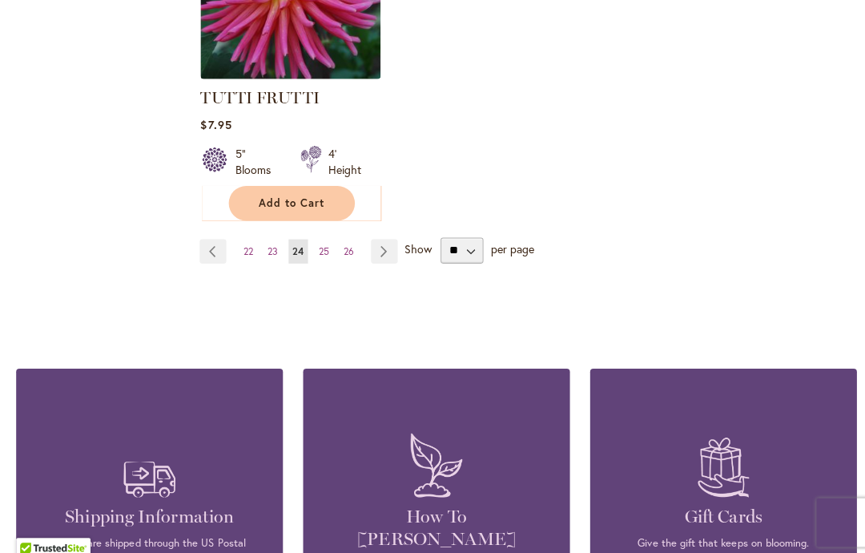
click at [323, 243] on span "25" at bounding box center [320, 249] width 10 height 12
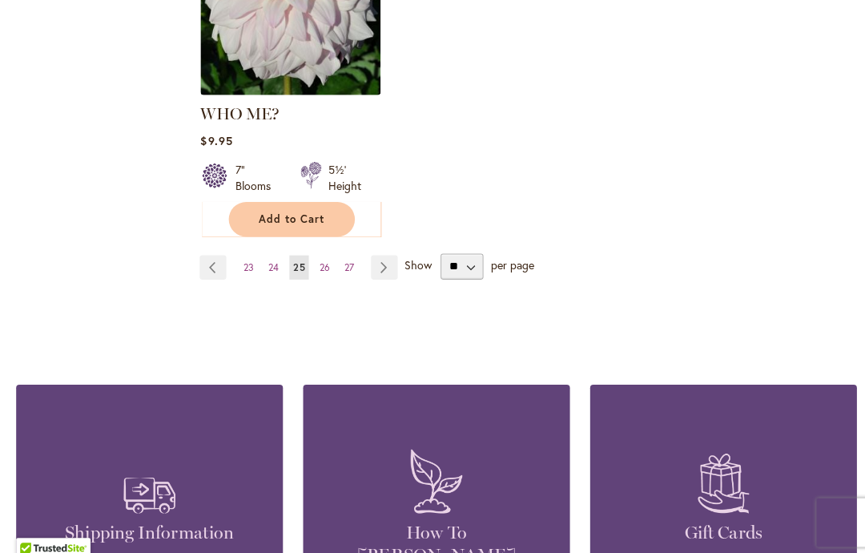
scroll to position [2296, 0]
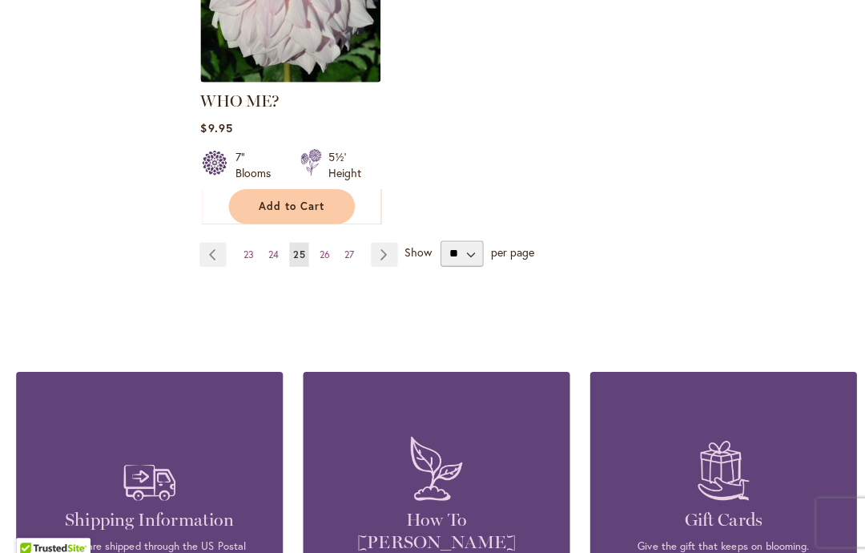
click at [312, 240] on link "Page 26" at bounding box center [321, 252] width 18 height 24
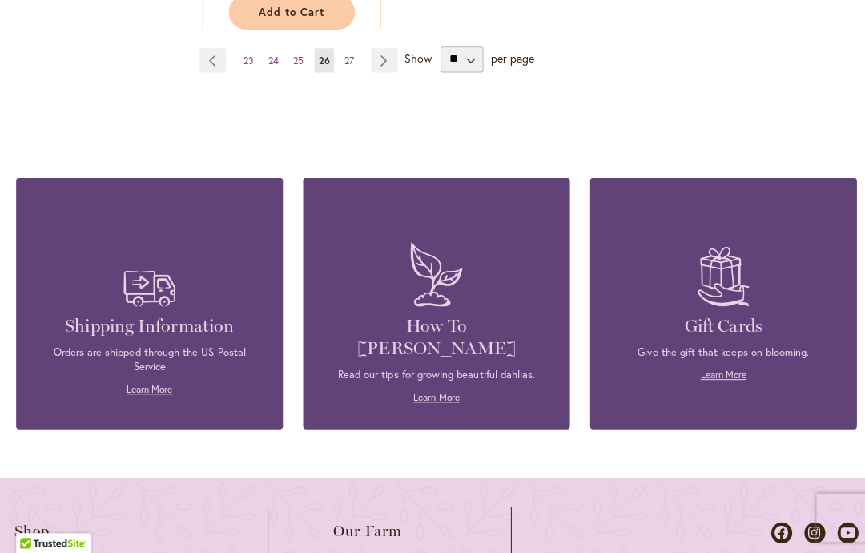
scroll to position [2460, 0]
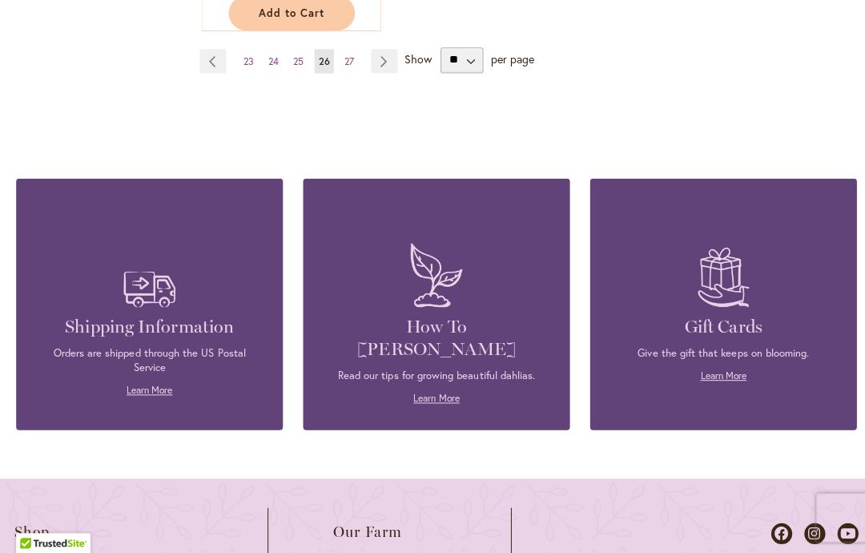
click at [360, 54] on ul "Page Previous Page 23 Page 24 Page 25 You're currently reading page 26 Page 27 …" at bounding box center [299, 66] width 203 height 24
click at [354, 54] on link "Page 27" at bounding box center [346, 66] width 18 height 24
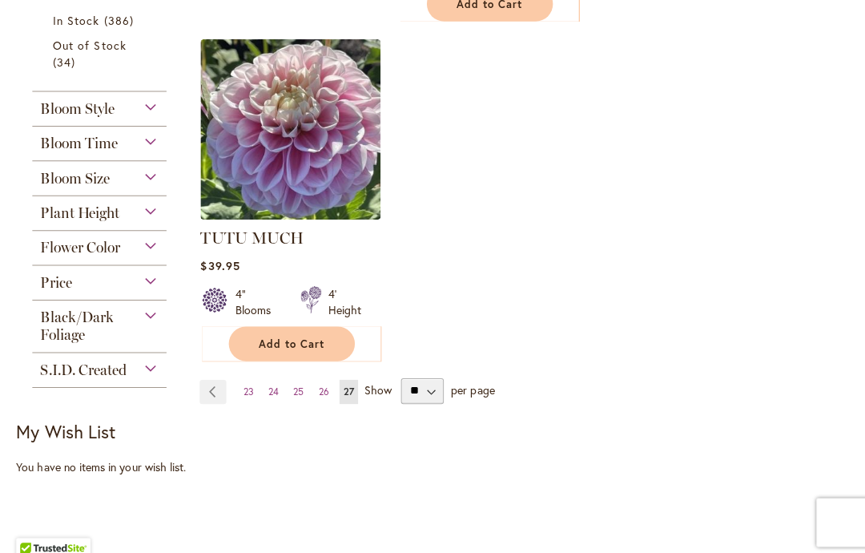
scroll to position [811, 0]
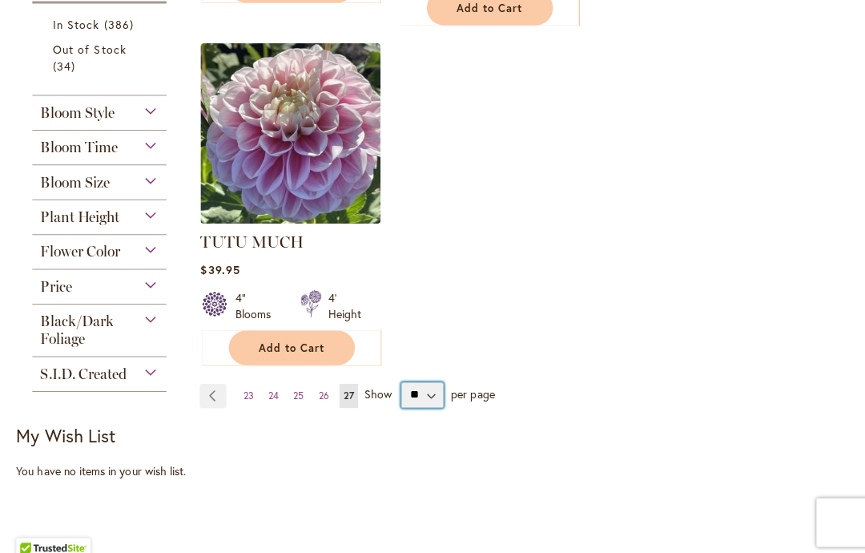
click at [434, 394] on select "** ** ** **" at bounding box center [418, 391] width 42 height 26
select select "**"
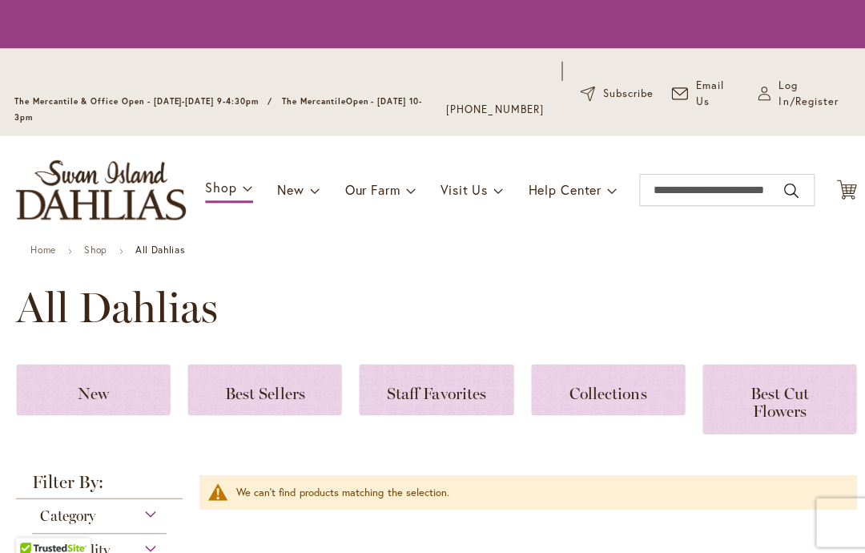
click at [223, 187] on span "Shop" at bounding box center [218, 185] width 31 height 17
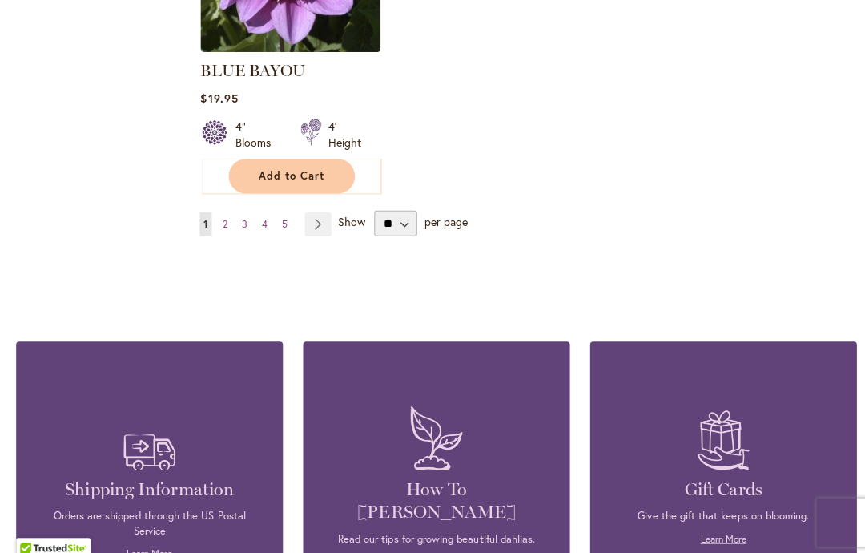
scroll to position [2174, 0]
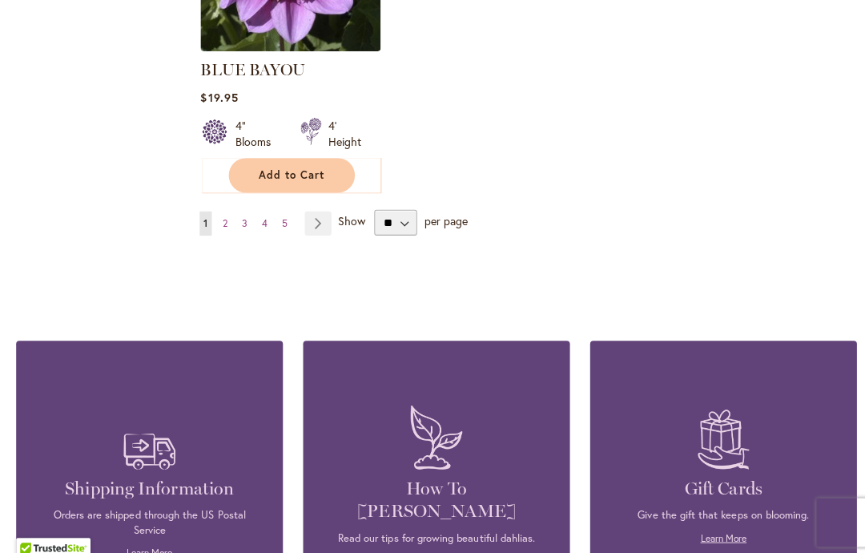
click at [225, 219] on span "2" at bounding box center [222, 221] width 5 height 12
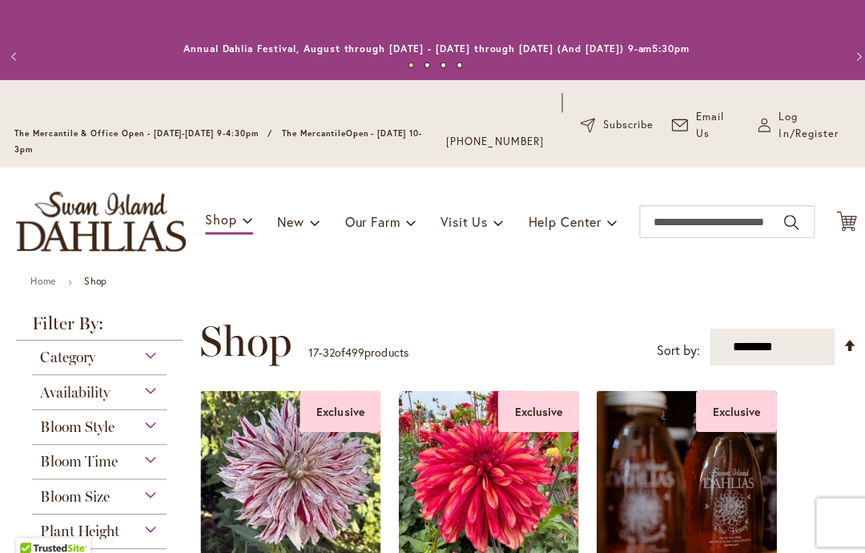
click at [158, 466] on div "Bloom Time" at bounding box center [98, 453] width 133 height 26
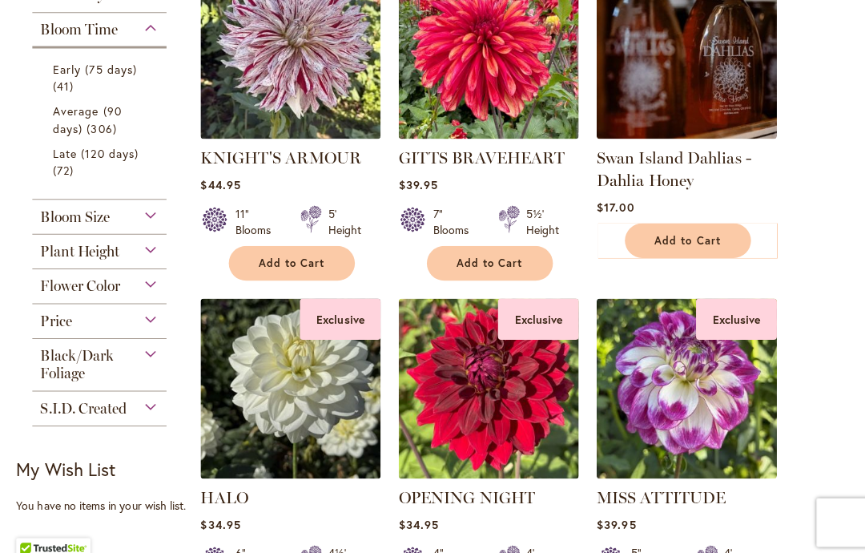
scroll to position [428, 0]
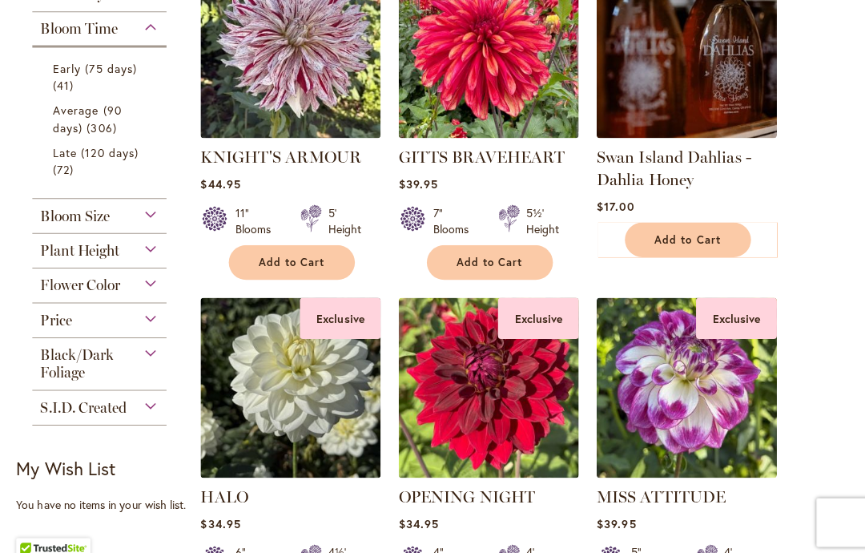
click at [165, 291] on div "Flower Color" at bounding box center [98, 279] width 133 height 26
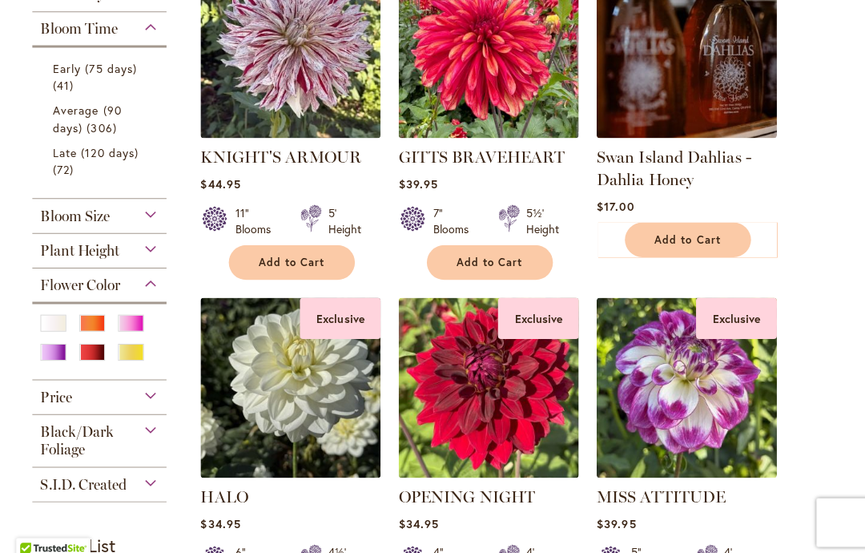
scroll to position [430, 0]
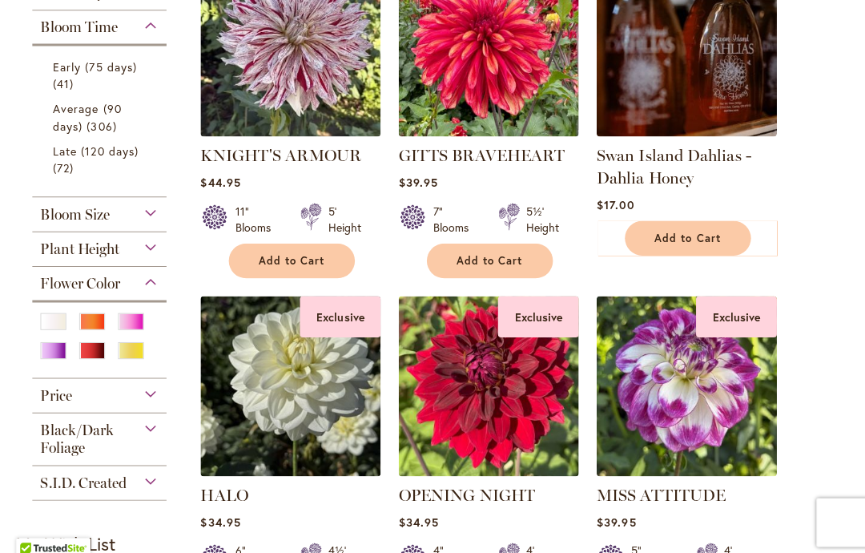
click at [97, 327] on div "Orange/Peach" at bounding box center [91, 318] width 26 height 17
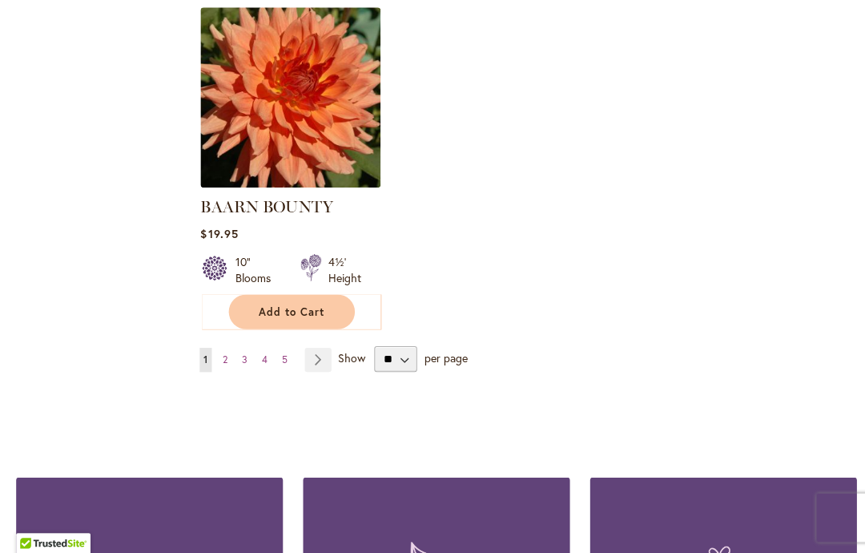
scroll to position [2143, 0]
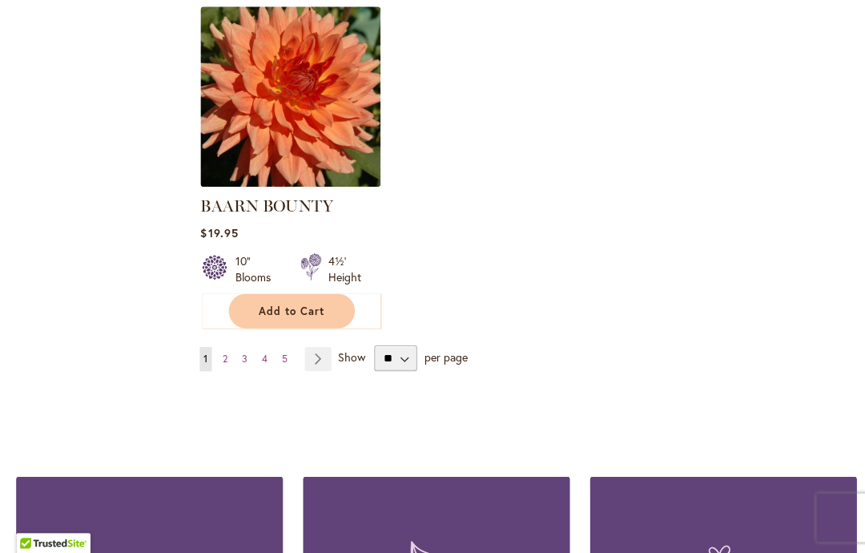
click at [227, 348] on link "Page 2" at bounding box center [222, 360] width 13 height 24
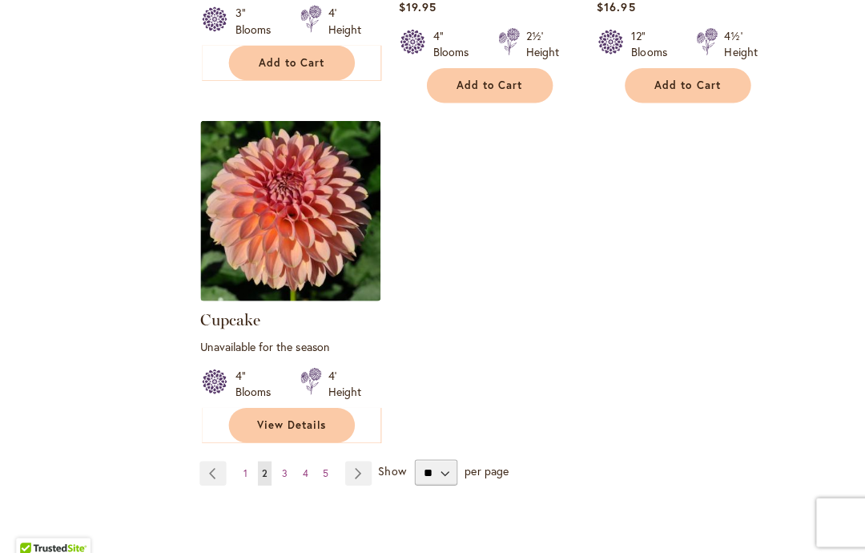
scroll to position [2080, 0]
click at [282, 461] on span "3" at bounding box center [282, 467] width 6 height 12
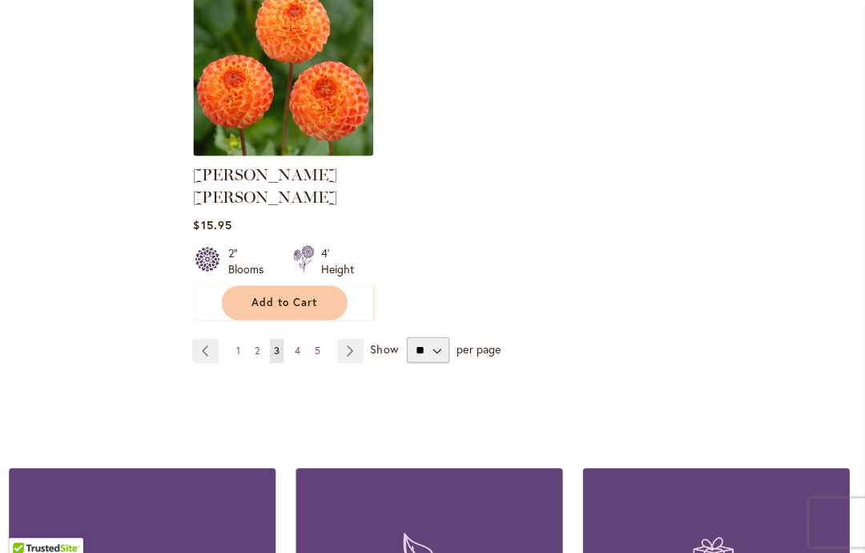
scroll to position [2224, 0]
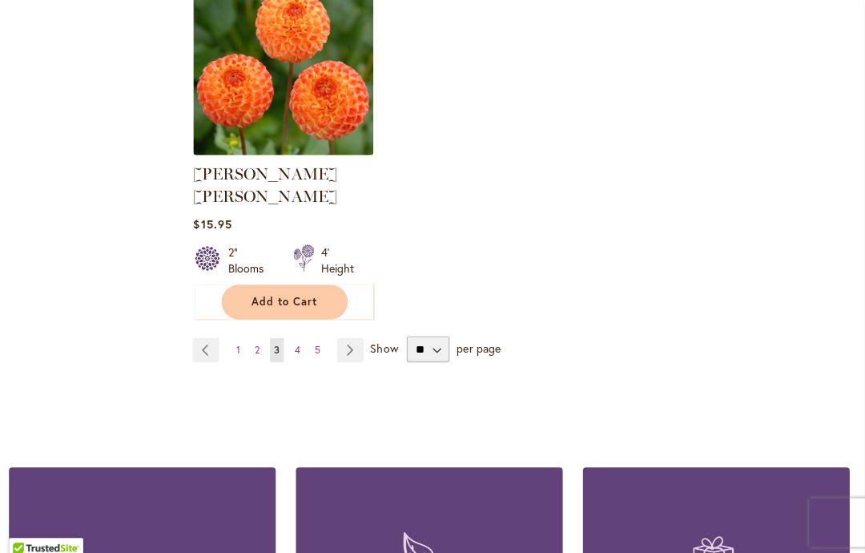
click at [300, 335] on link "Page 4" at bounding box center [302, 347] width 14 height 24
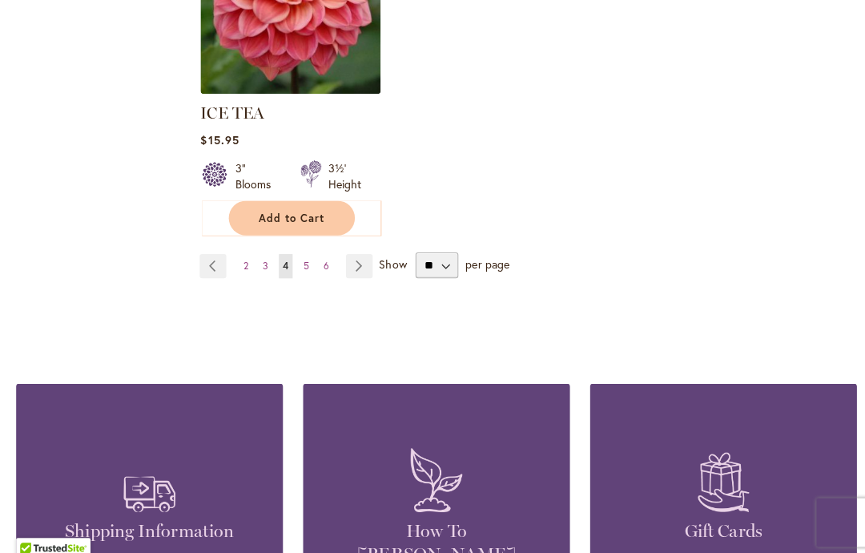
scroll to position [2245, 0]
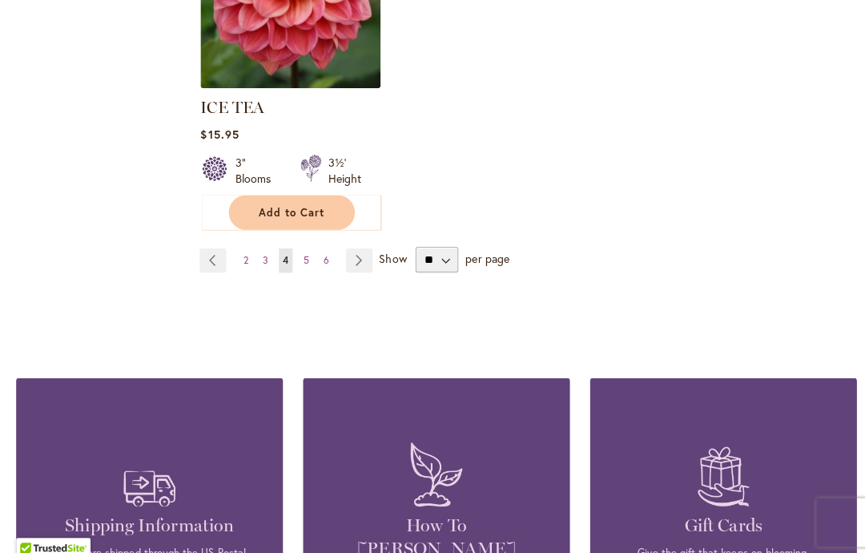
click at [307, 246] on link "Page 5" at bounding box center [303, 258] width 14 height 24
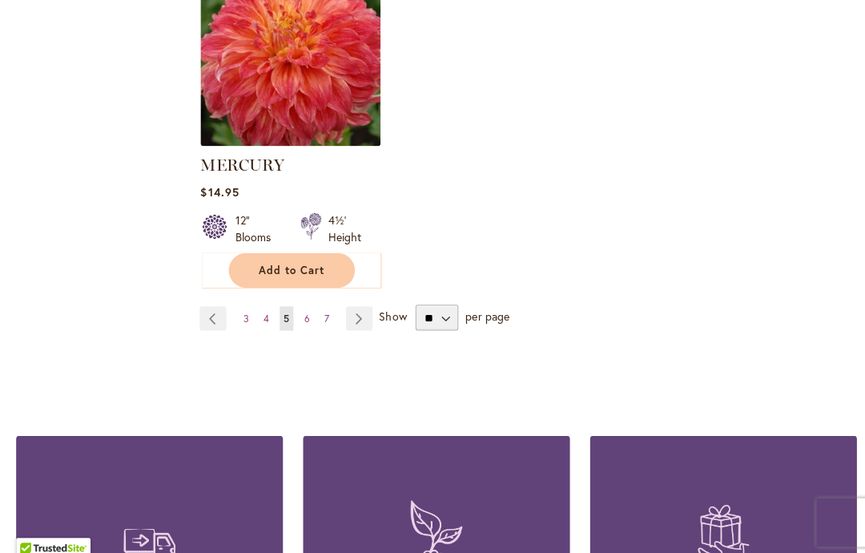
scroll to position [2216, 0]
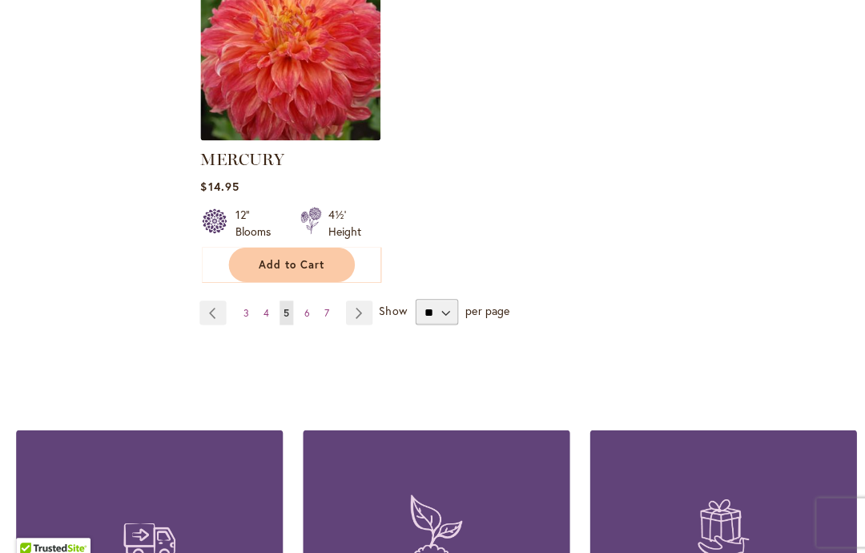
click at [301, 303] on span "6" at bounding box center [304, 309] width 6 height 12
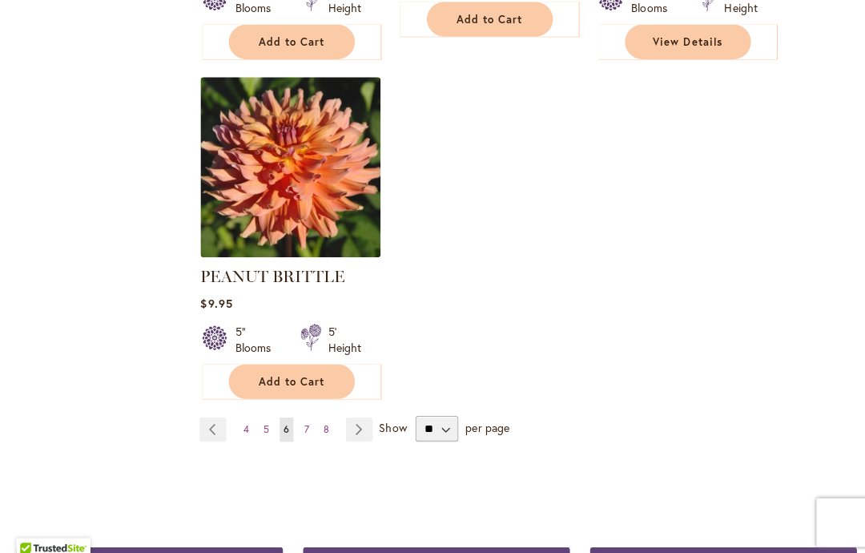
scroll to position [2076, 0]
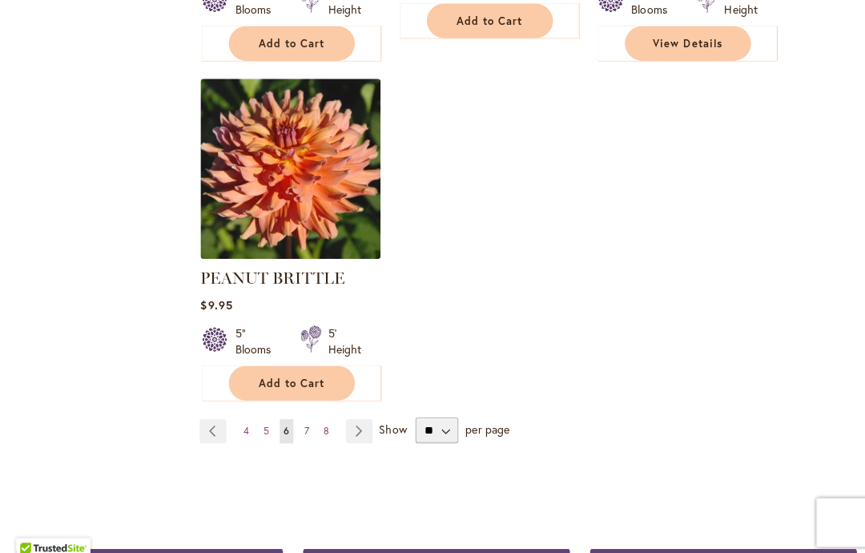
click at [287, 426] on strong "You're currently reading page 6" at bounding box center [284, 427] width 14 height 24
click at [308, 418] on link "Page 7" at bounding box center [303, 427] width 13 height 24
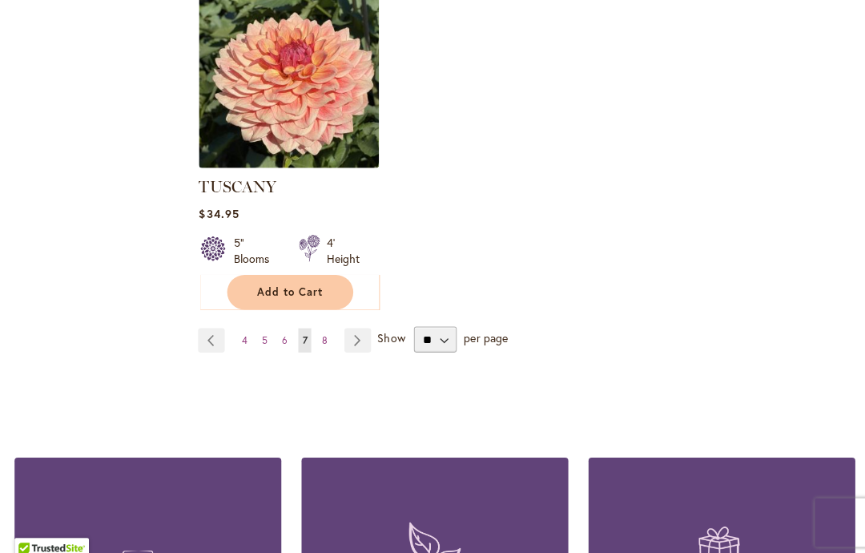
scroll to position [2213, 0]
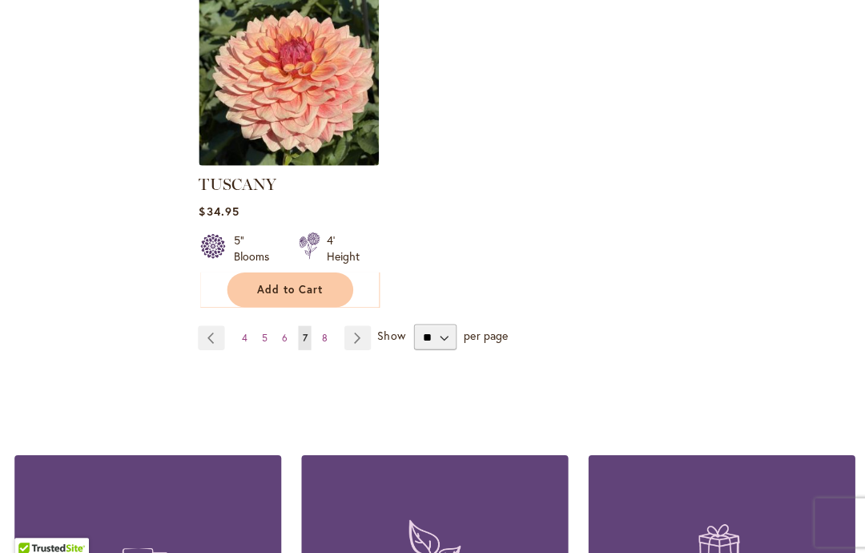
click at [324, 323] on link "Page 8" at bounding box center [323, 335] width 14 height 24
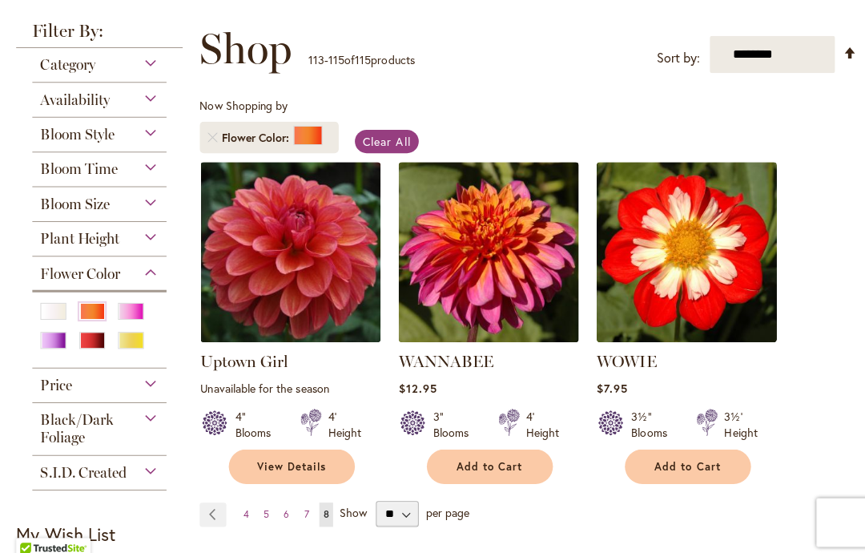
scroll to position [289, 0]
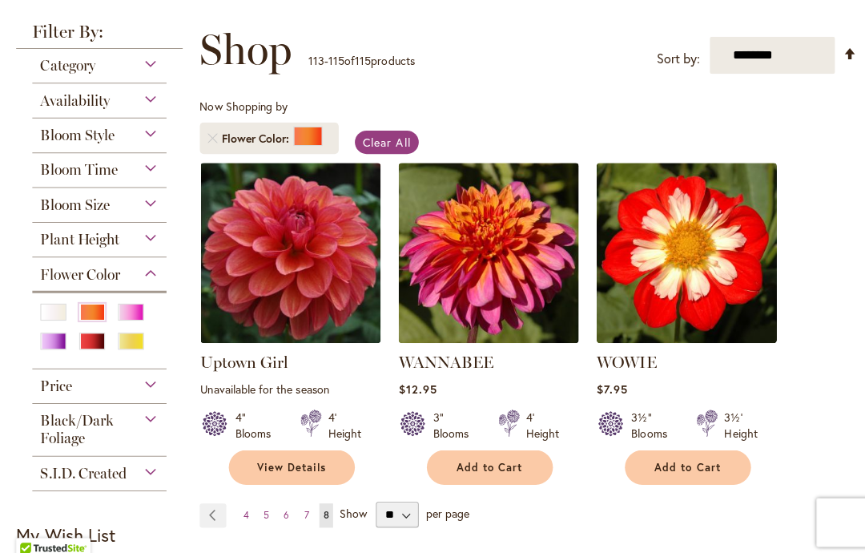
click at [127, 170] on div "Bloom Time" at bounding box center [98, 164] width 133 height 26
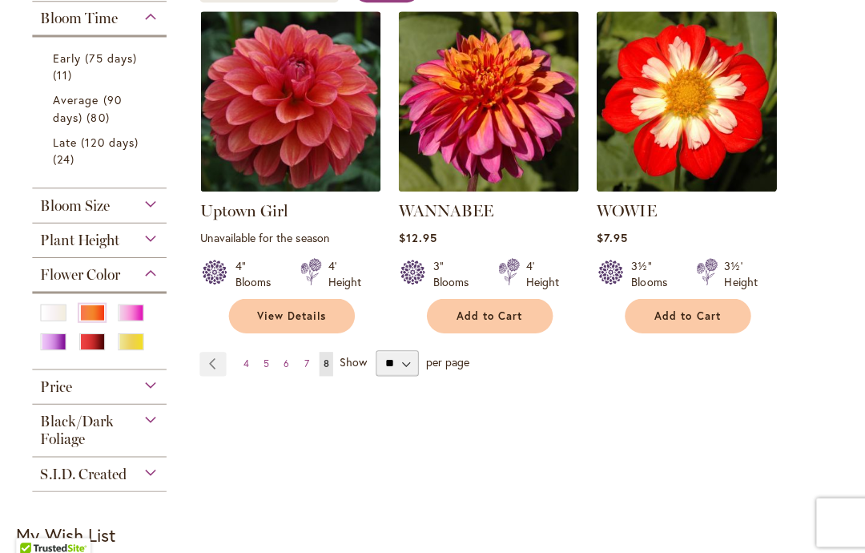
scroll to position [432, 0]
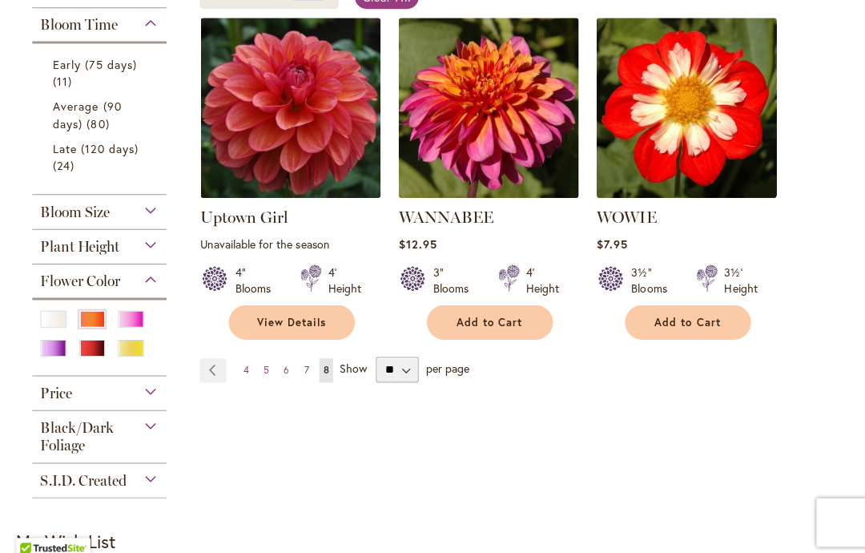
click at [233, 364] on ul "Page Previous Page 4 Page 5 Page 6 Page 7 8" at bounding box center [267, 367] width 139 height 24
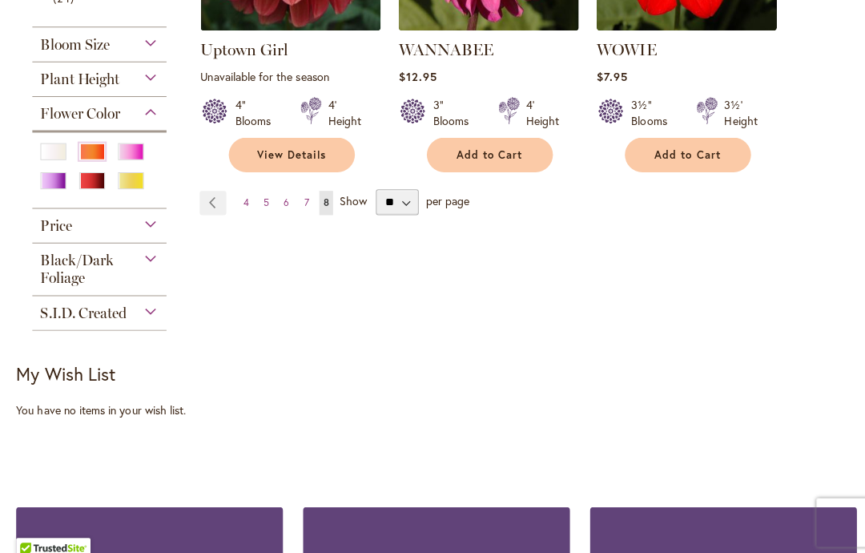
scroll to position [601, 0]
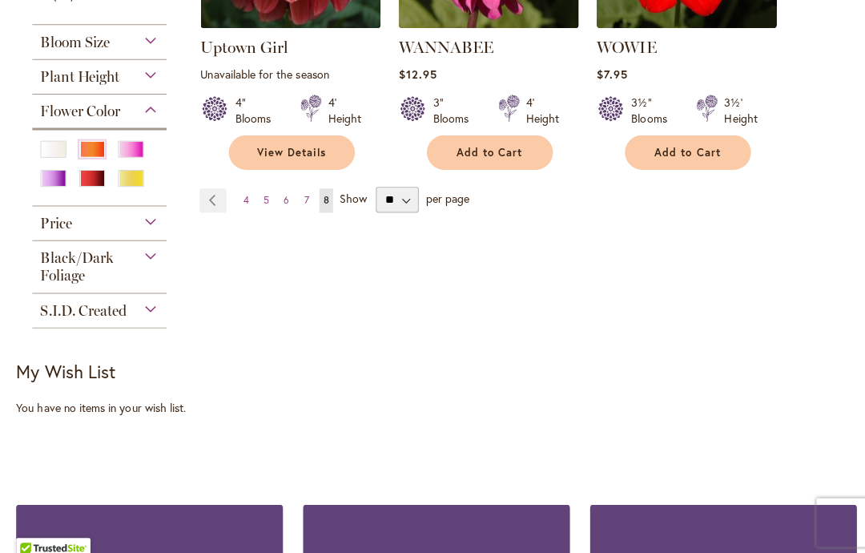
click at [217, 192] on link "Page Previous" at bounding box center [211, 199] width 26 height 24
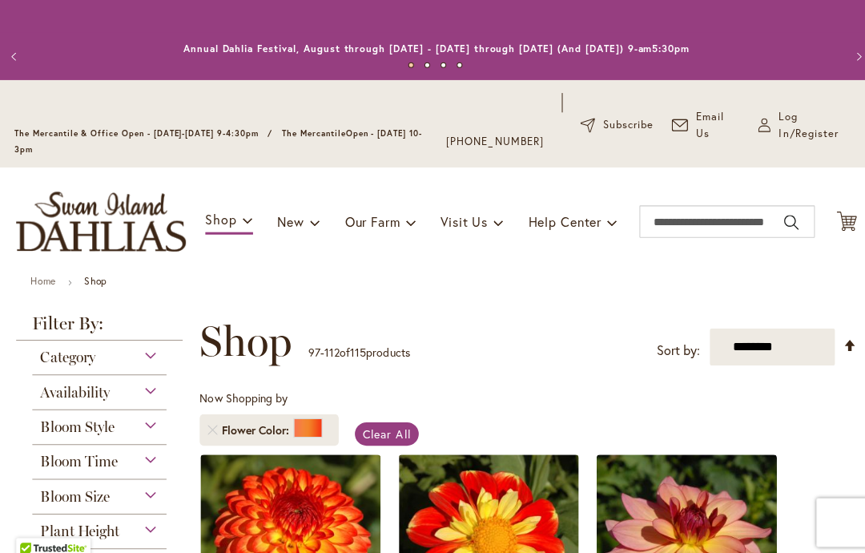
click at [155, 451] on div "Bloom Time" at bounding box center [98, 453] width 133 height 26
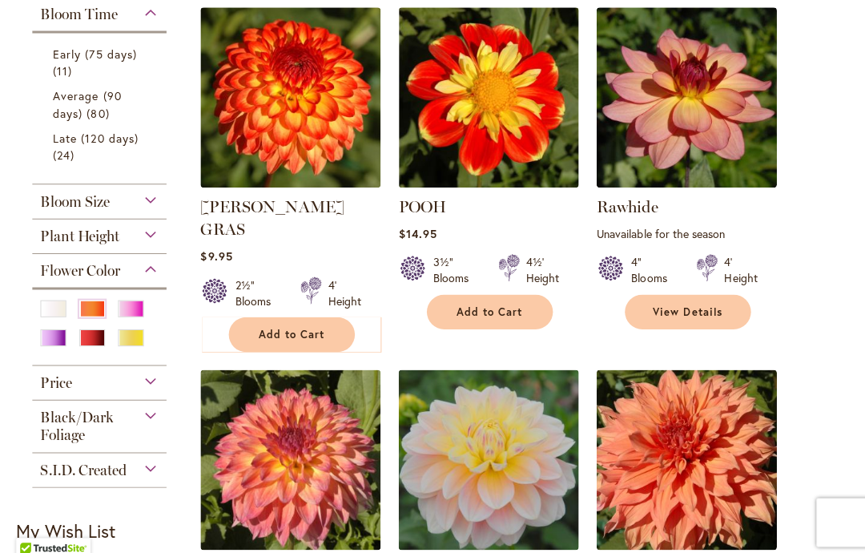
click at [531, 115] on img at bounding box center [484, 96] width 179 height 179
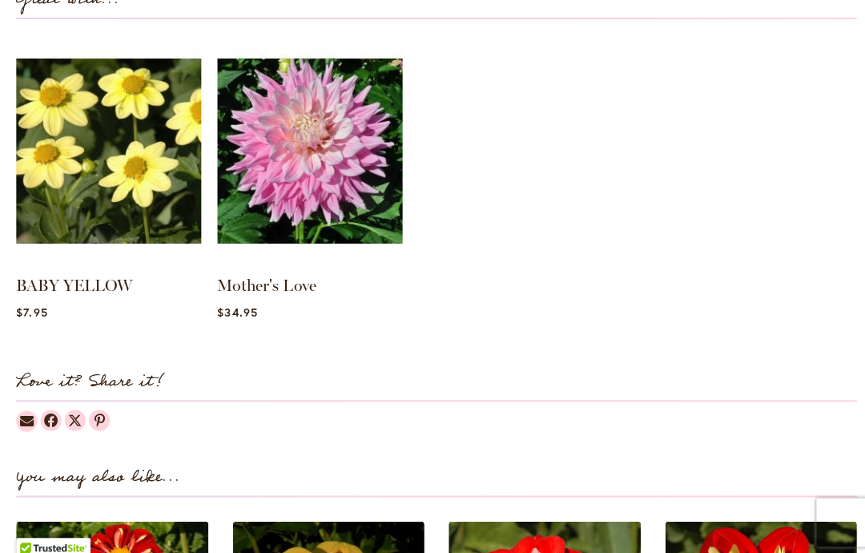
scroll to position [1688, 0]
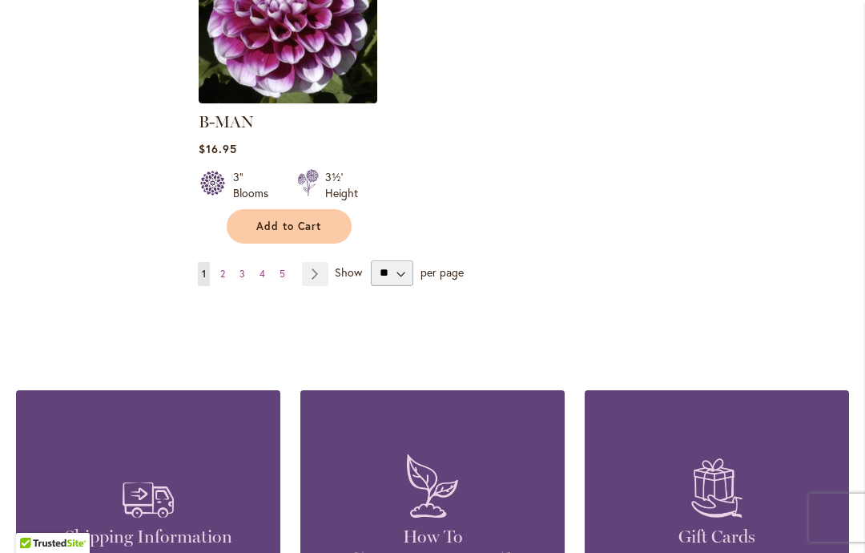
scroll to position [2272, 0]
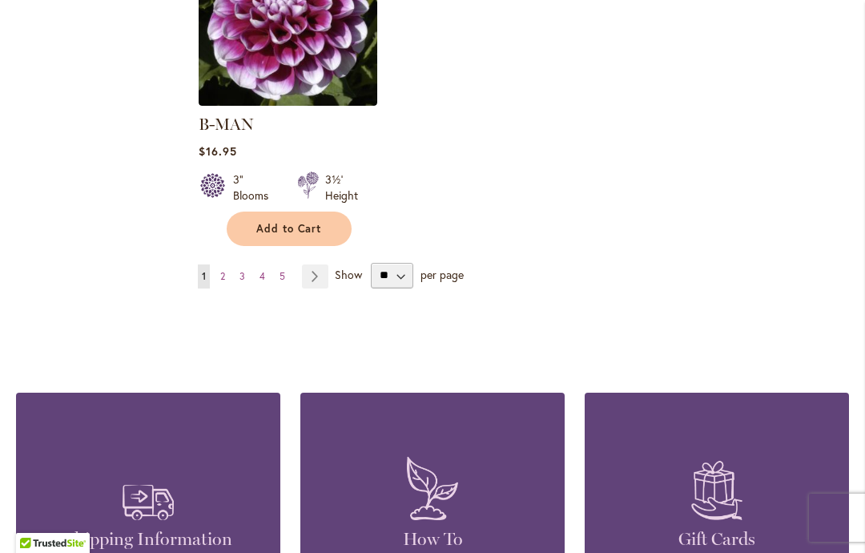
click at [223, 270] on span "2" at bounding box center [222, 276] width 5 height 12
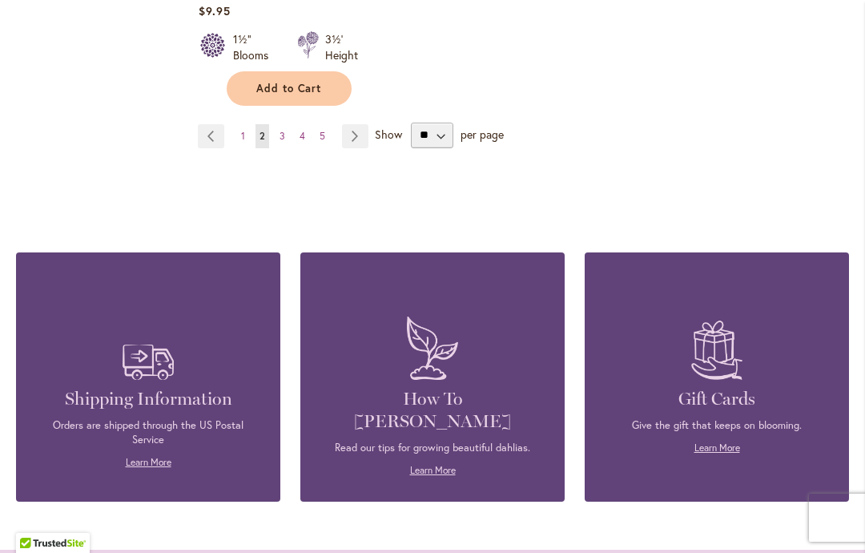
scroll to position [2419, 0]
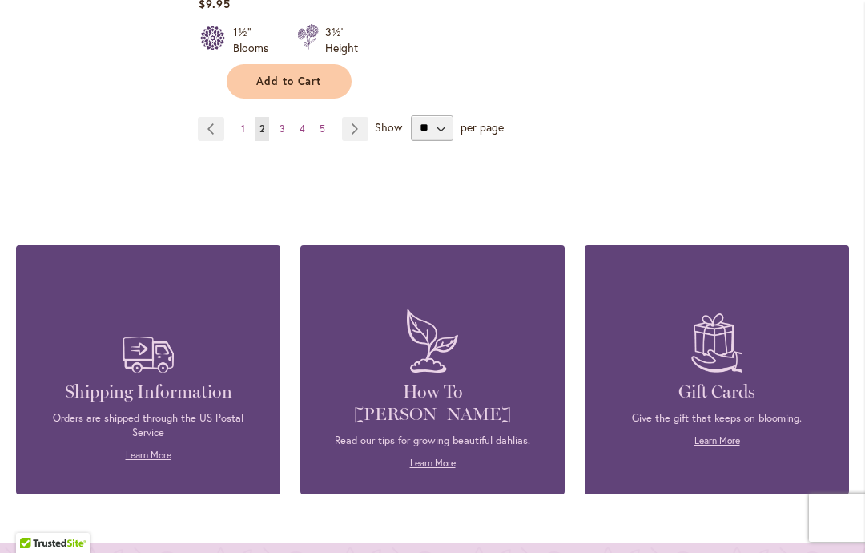
click at [283, 123] on span "3" at bounding box center [282, 129] width 6 height 12
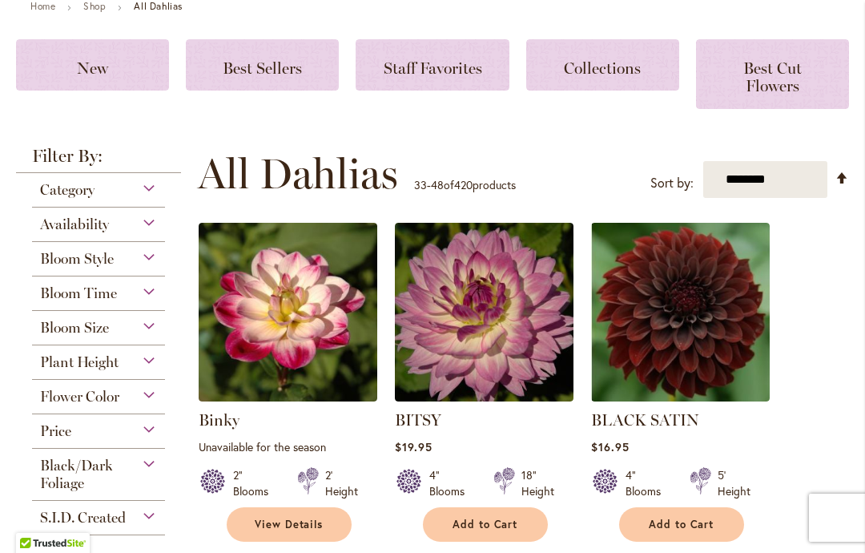
scroll to position [267, 0]
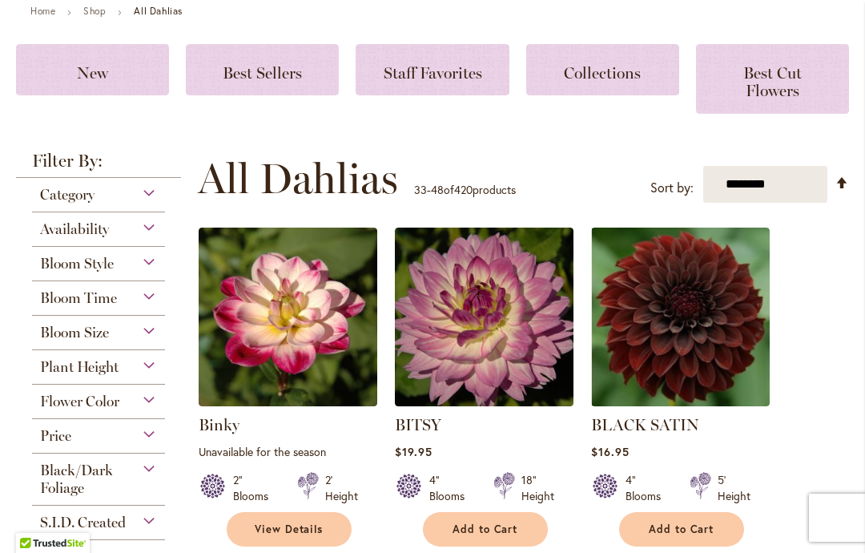
click at [159, 294] on div "Bloom Time" at bounding box center [98, 294] width 133 height 26
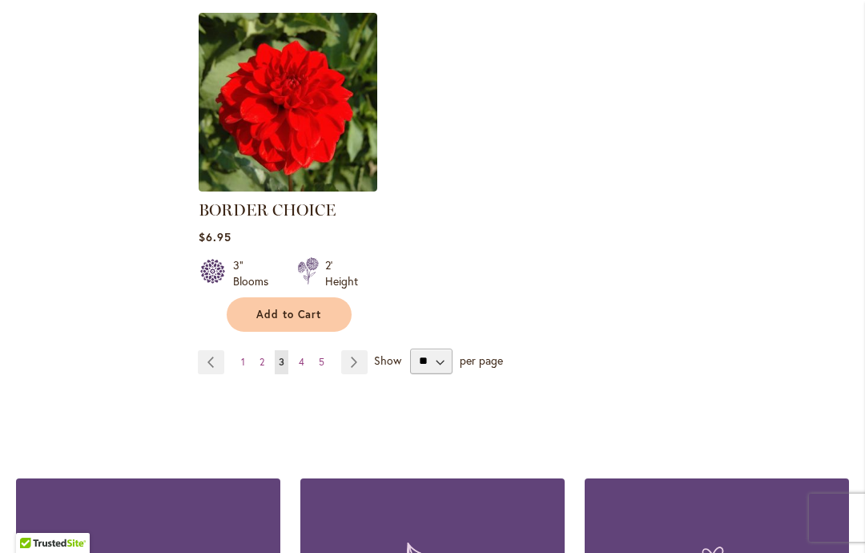
scroll to position [2164, 0]
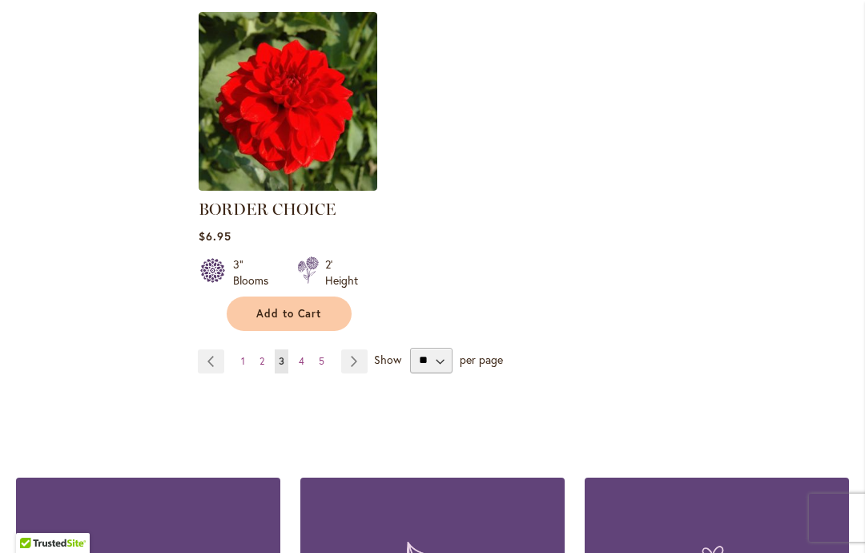
click at [298, 355] on link "Page 4" at bounding box center [302, 361] width 14 height 24
click at [300, 359] on span "4" at bounding box center [302, 361] width 6 height 12
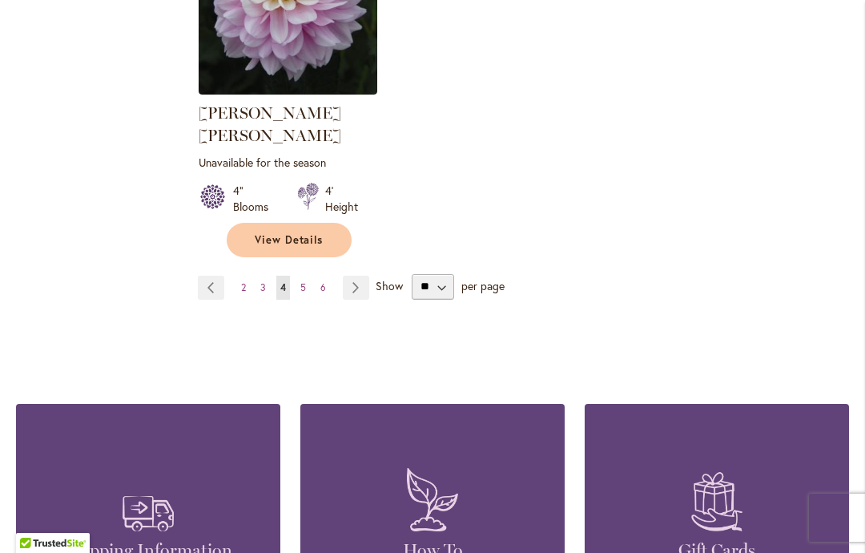
scroll to position [2284, 0]
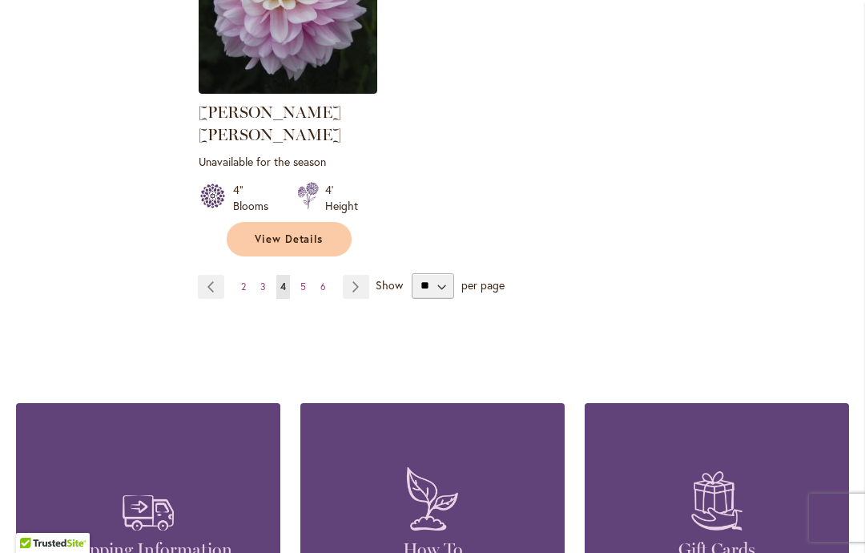
click at [309, 275] on link "Page 5" at bounding box center [303, 287] width 14 height 24
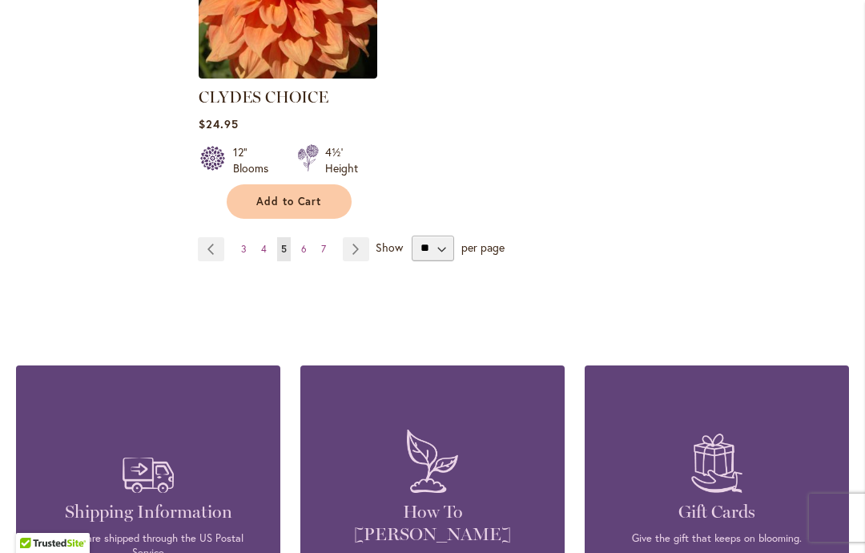
scroll to position [2322, 0]
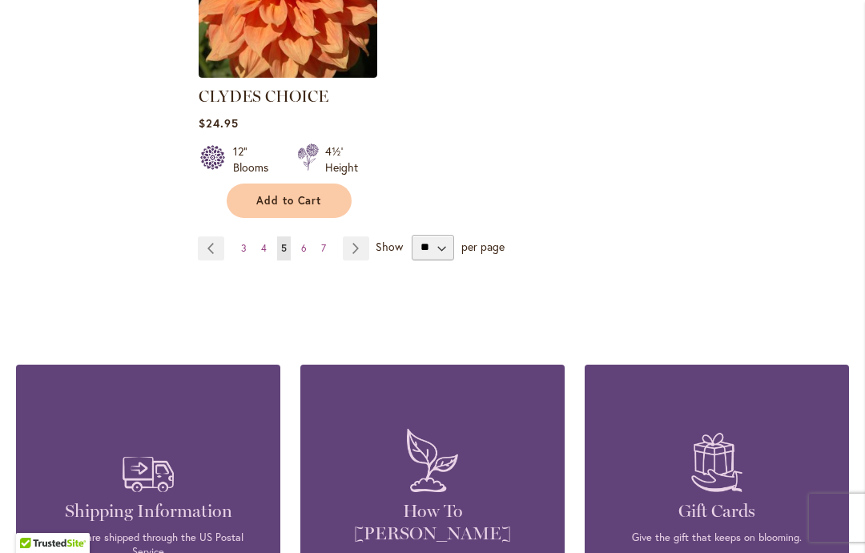
click at [306, 236] on link "Page 6" at bounding box center [304, 248] width 14 height 24
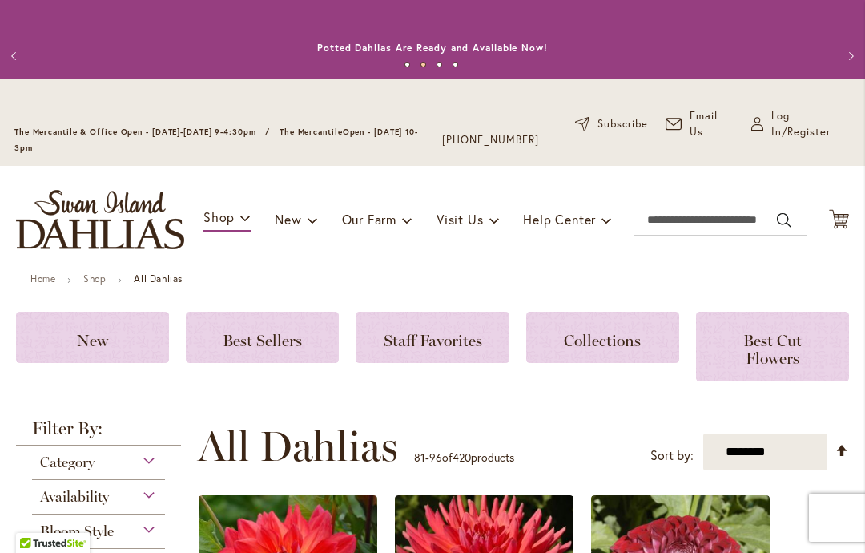
click at [274, 334] on span "Staff Favorites" at bounding box center [433, 340] width 98 height 19
click at [765, 348] on span "Best Cut Flowers" at bounding box center [772, 349] width 58 height 37
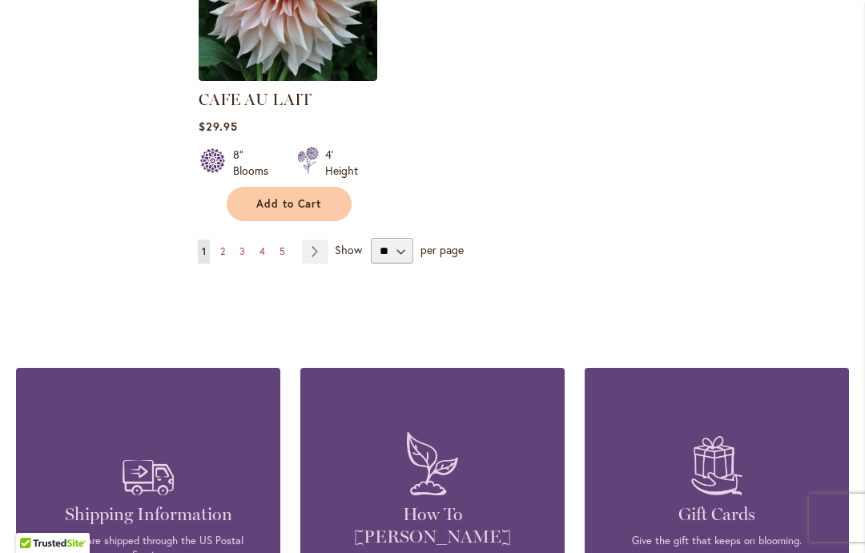
scroll to position [2189, 0]
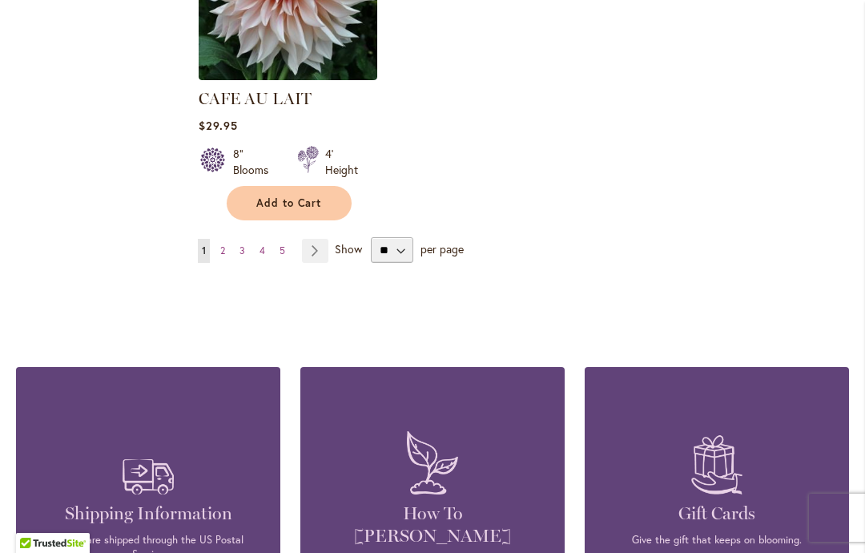
click at [229, 251] on link "Page 2" at bounding box center [222, 251] width 13 height 24
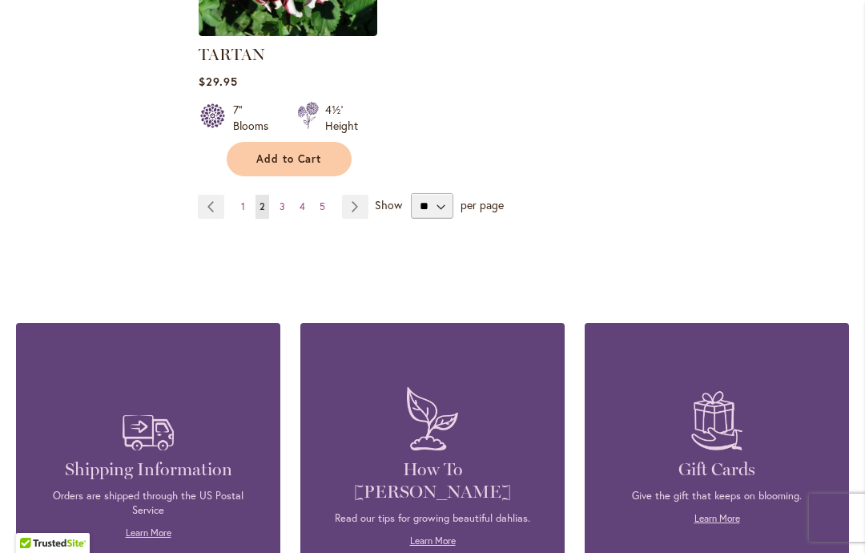
scroll to position [2258, 0]
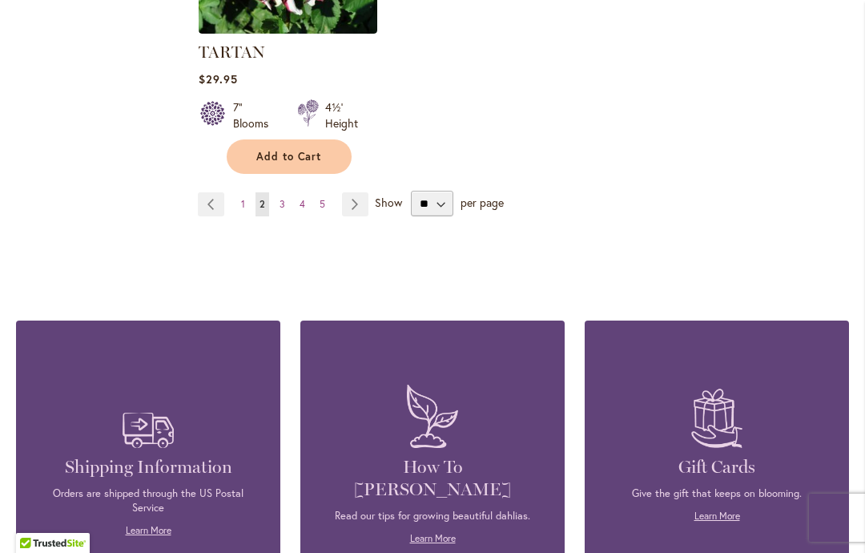
click at [819, 375] on div "Gift Cards Give the gift that keeps on blooming. Learn More" at bounding box center [717, 433] width 216 height 179
click at [275, 206] on link "Page 3" at bounding box center [282, 204] width 14 height 24
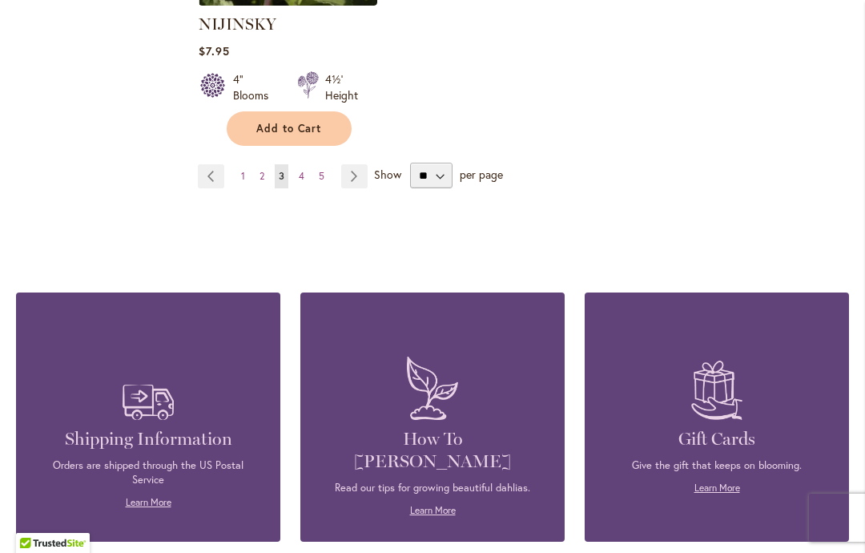
scroll to position [2264, 0]
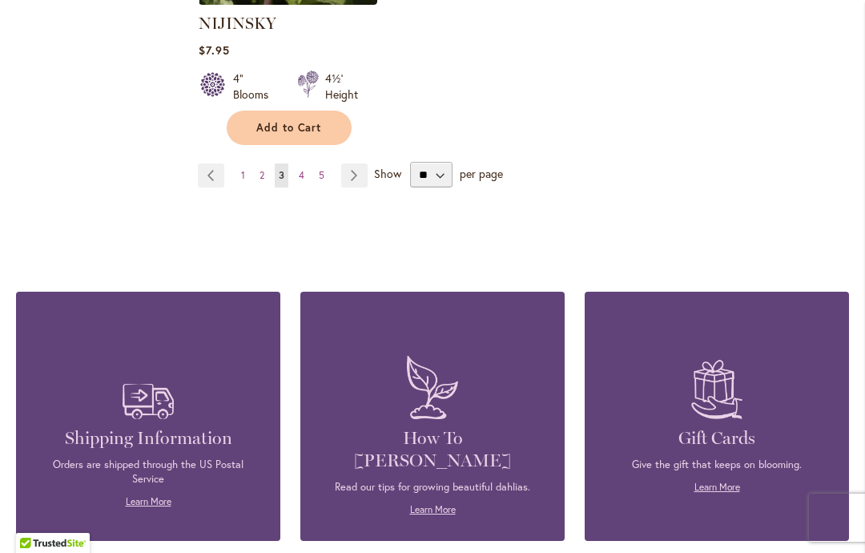
click at [299, 163] on link "Page 4" at bounding box center [302, 175] width 14 height 24
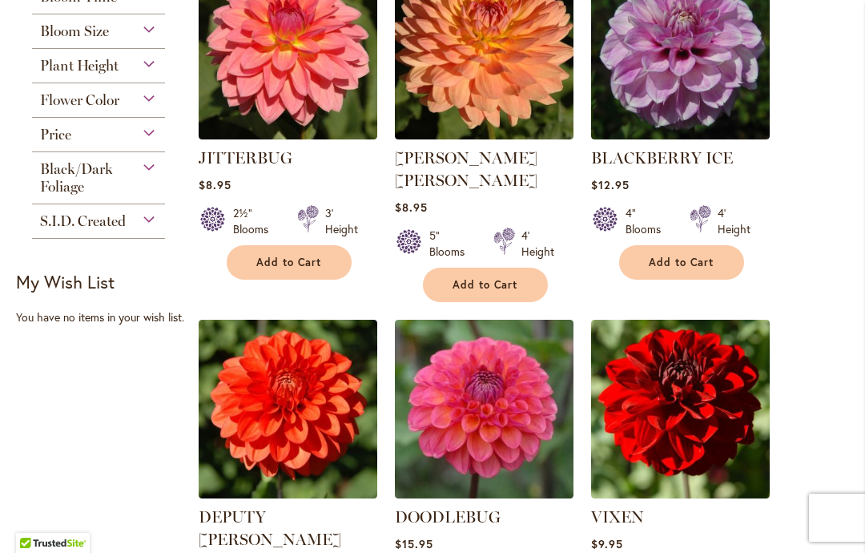
scroll to position [388, 0]
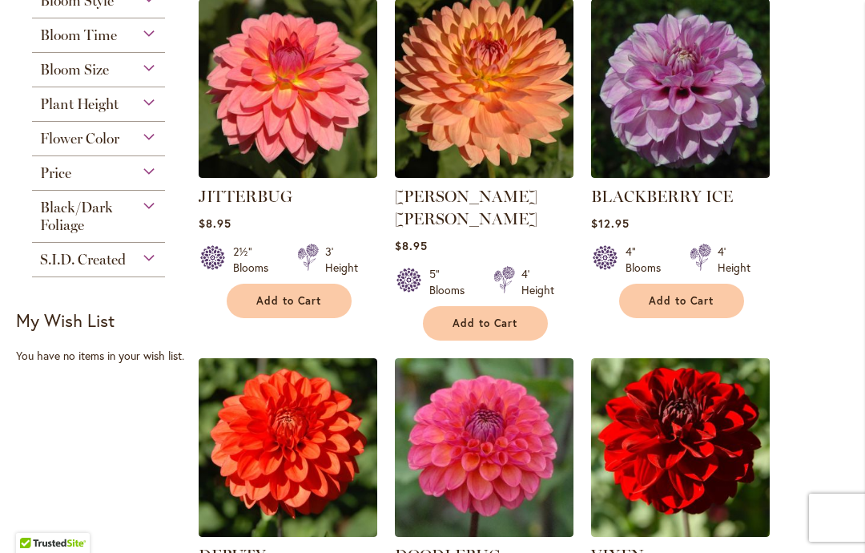
click at [138, 135] on div "Flower Color" at bounding box center [98, 135] width 133 height 26
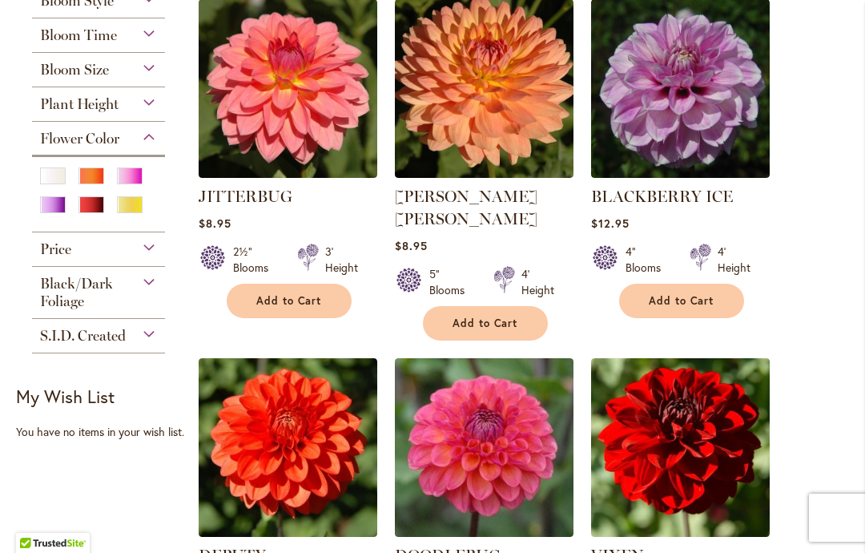
click at [62, 211] on div "Purple" at bounding box center [53, 204] width 26 height 17
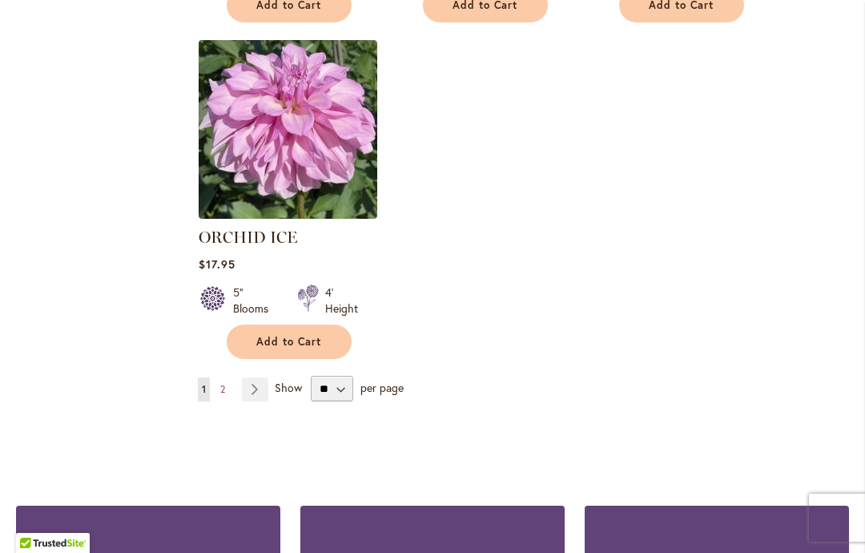
scroll to position [2148, 0]
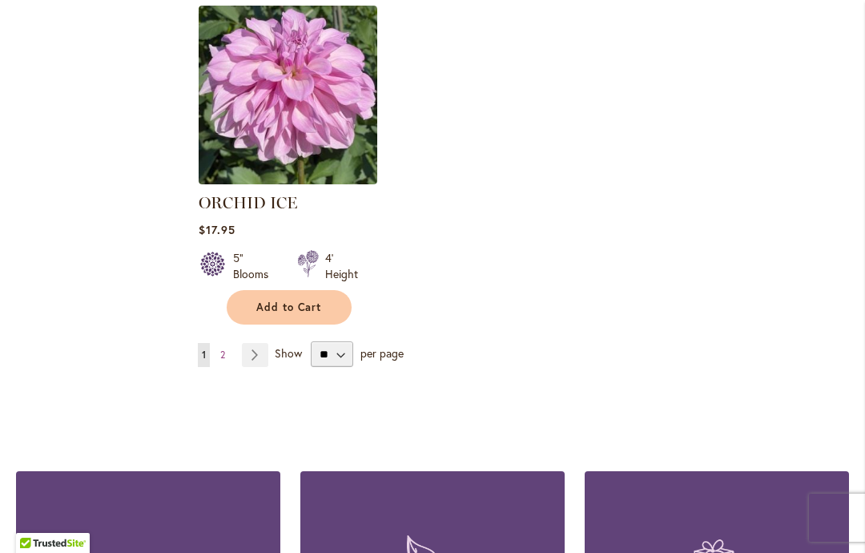
click at [221, 352] on span "2" at bounding box center [222, 354] width 5 height 12
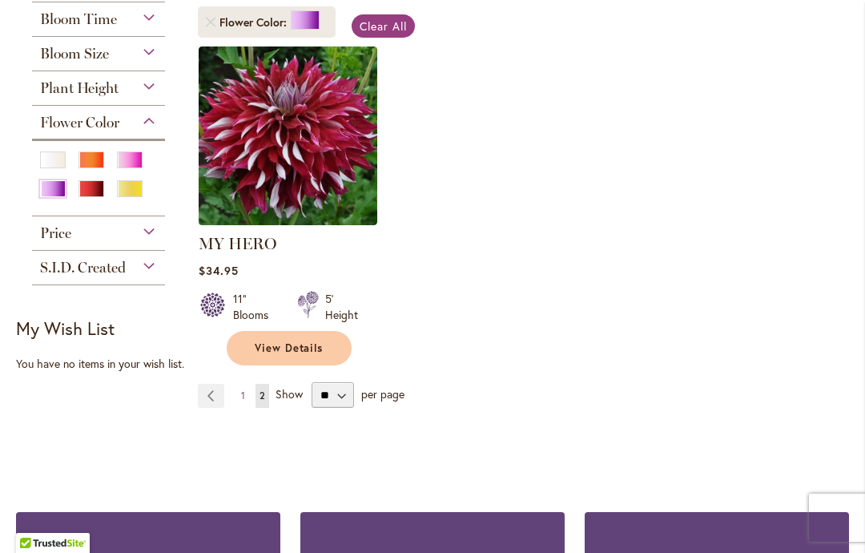
scroll to position [397, 0]
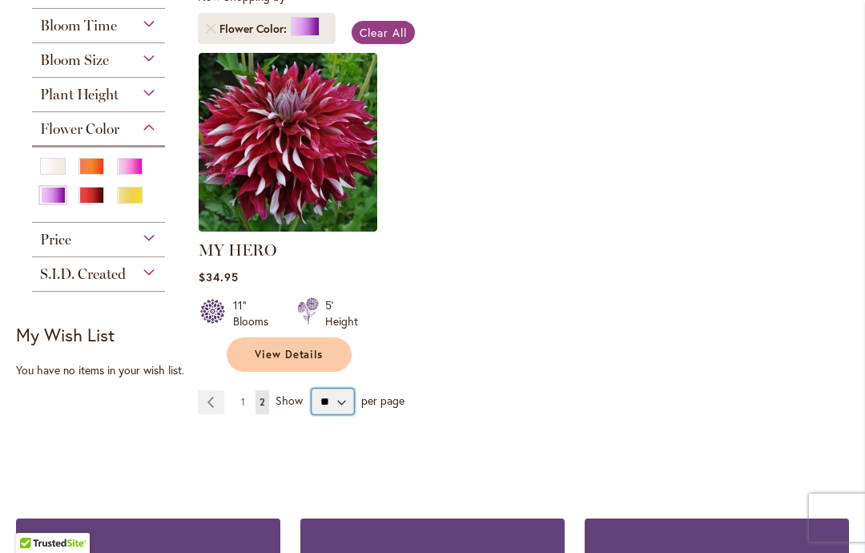
click at [345, 400] on select "** ** ** **" at bounding box center [332, 401] width 42 height 26
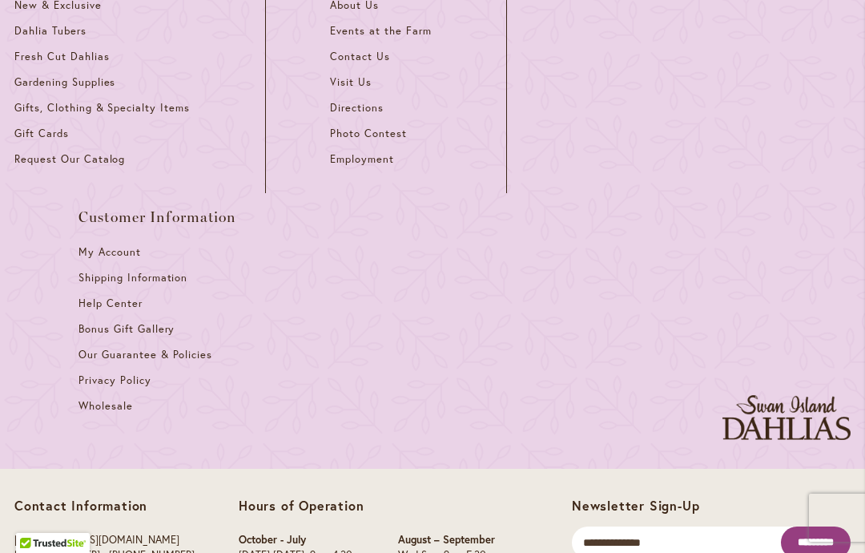
scroll to position [1298, 0]
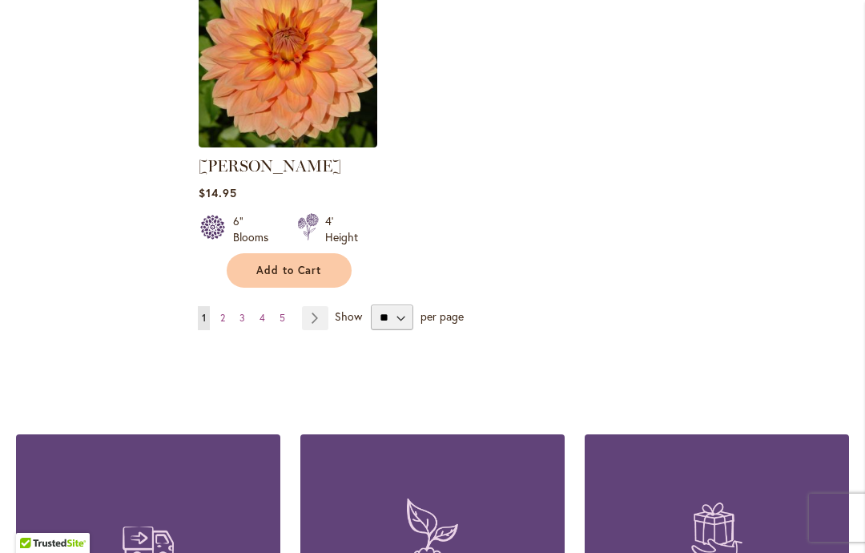
scroll to position [2147, 0]
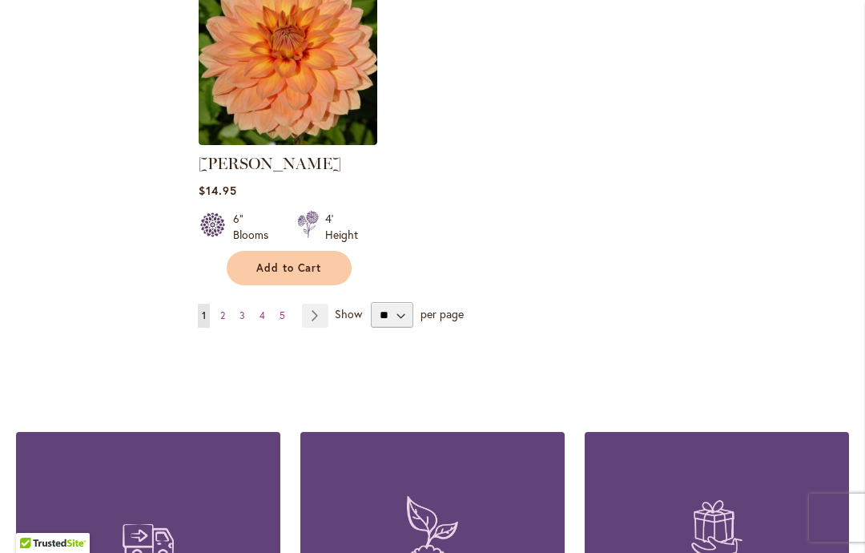
click at [228, 315] on link "Page 2" at bounding box center [222, 315] width 13 height 24
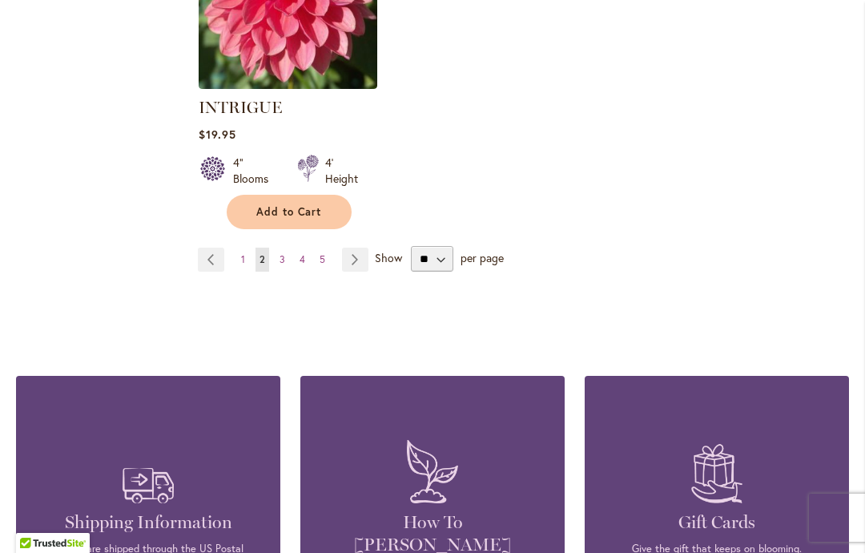
scroll to position [2177, 0]
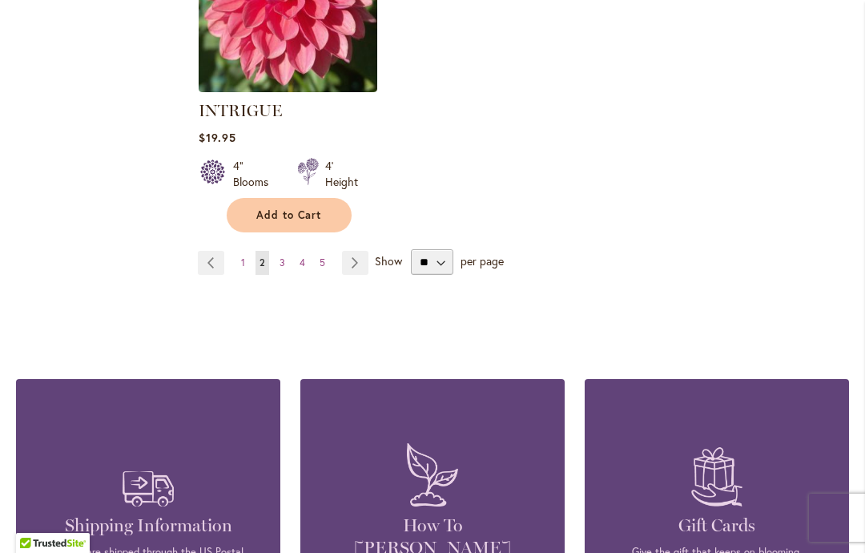
click at [286, 251] on link "Page 3" at bounding box center [282, 263] width 14 height 24
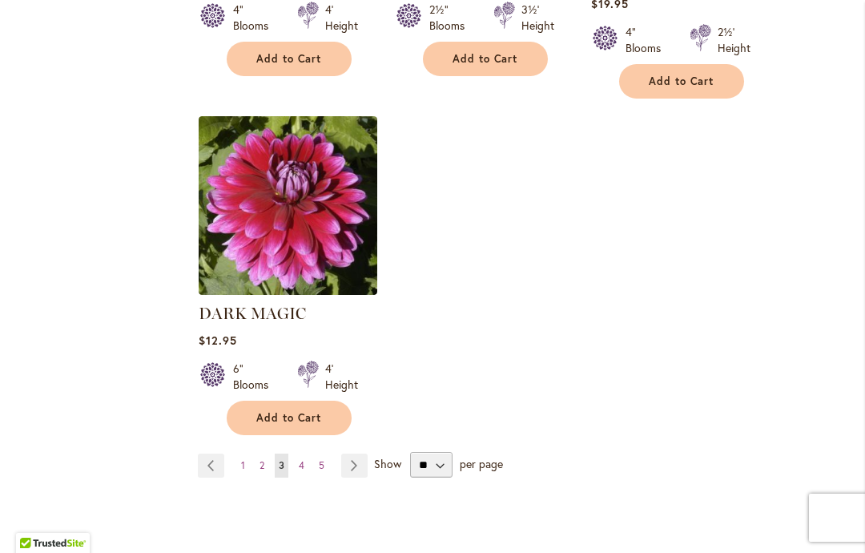
scroll to position [2020, 0]
click at [299, 458] on span "4" at bounding box center [302, 464] width 6 height 12
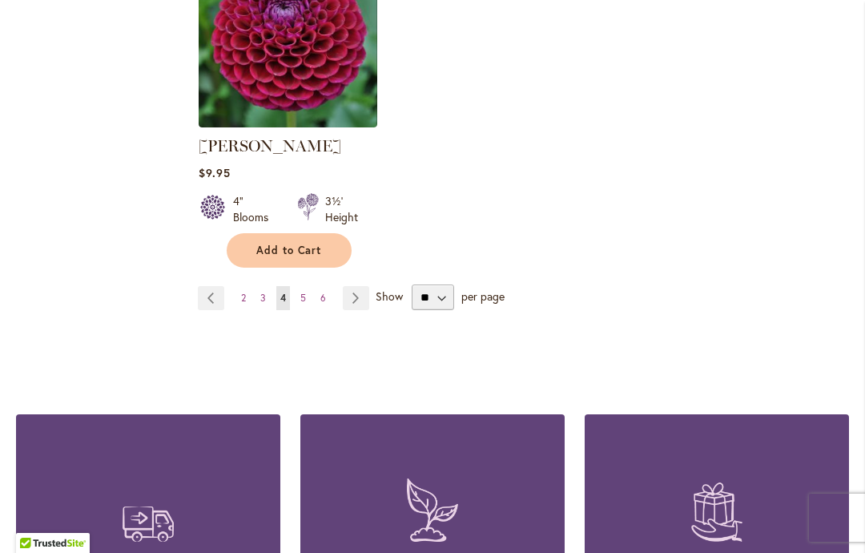
scroll to position [2187, 0]
click at [308, 286] on link "Page 5" at bounding box center [303, 298] width 14 height 24
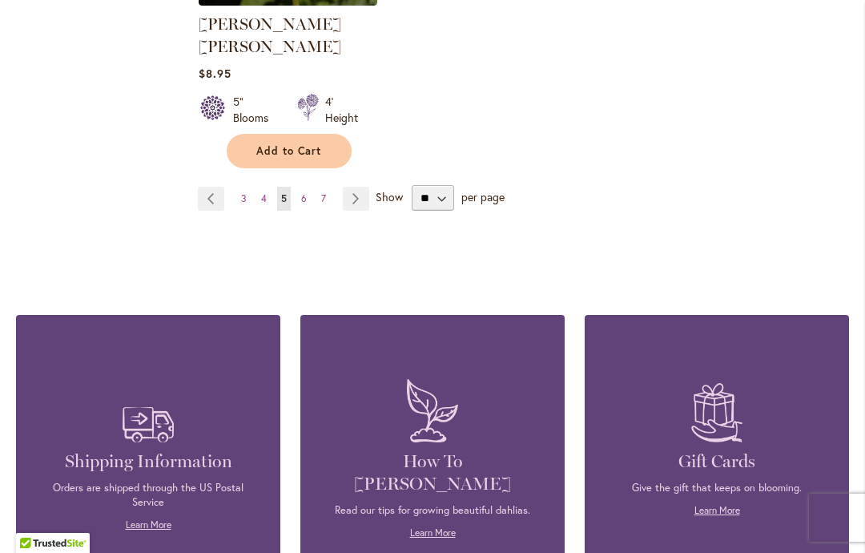
scroll to position [2240, 0]
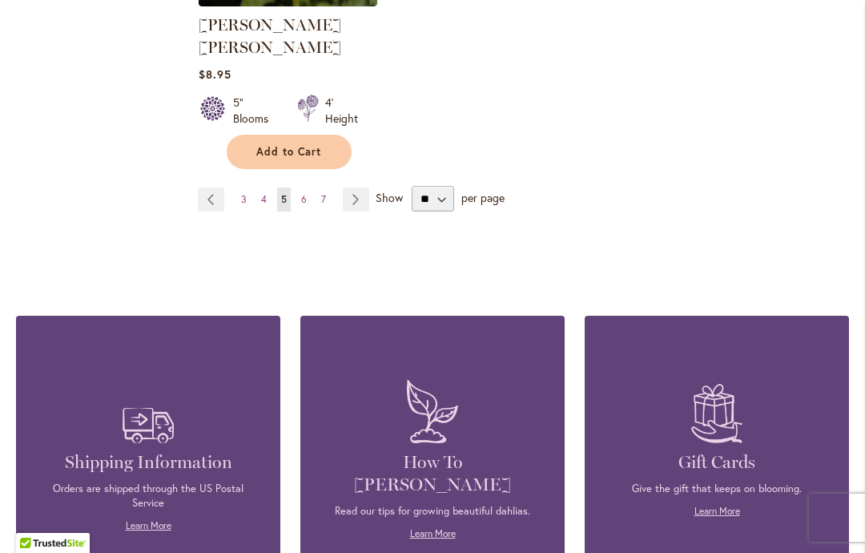
click at [307, 187] on link "Page 6" at bounding box center [304, 199] width 14 height 24
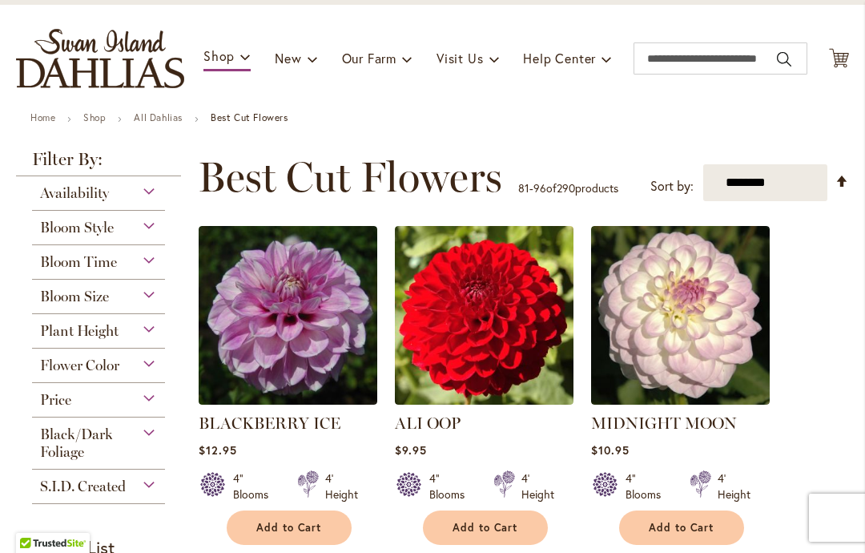
scroll to position [172, 0]
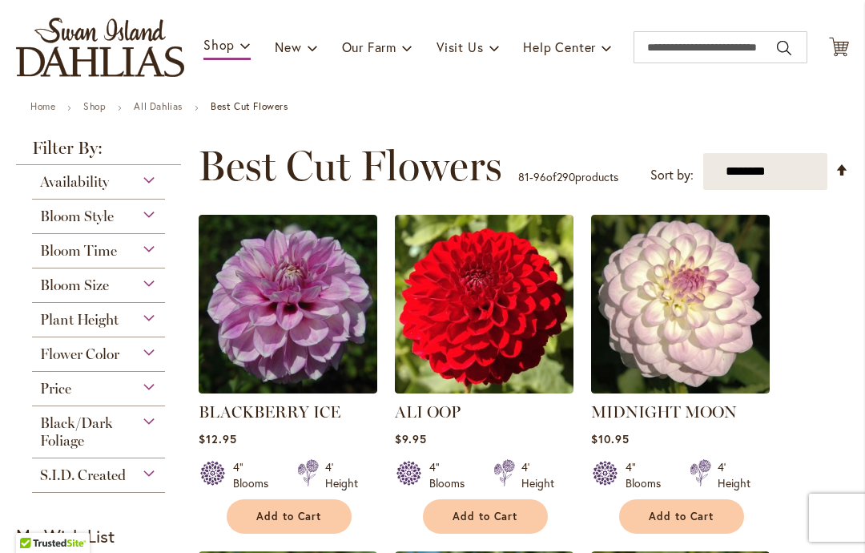
click at [154, 259] on div "Bloom Time" at bounding box center [98, 247] width 133 height 26
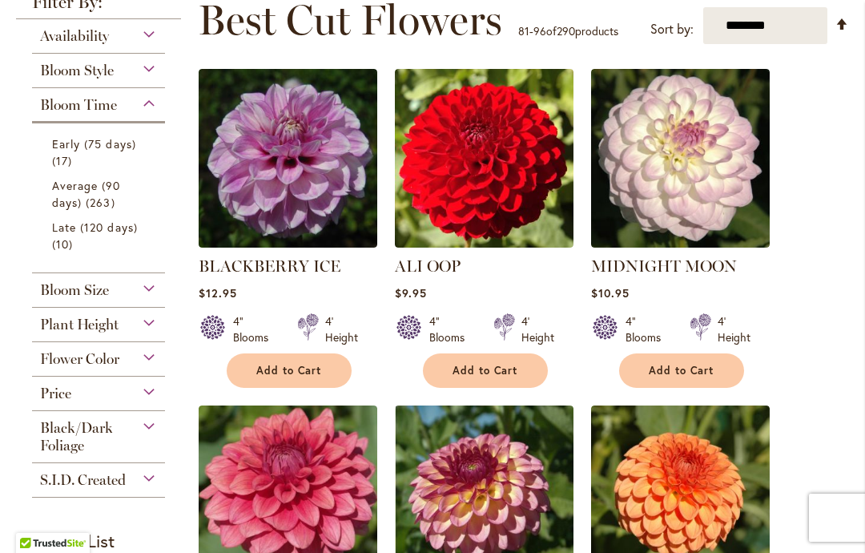
scroll to position [317, 0]
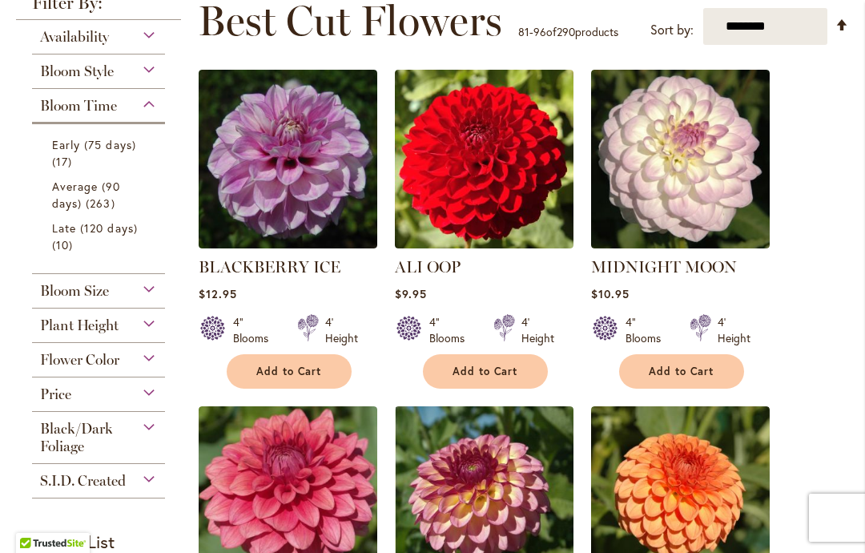
click at [99, 187] on span "Average (90 days)" at bounding box center [86, 195] width 69 height 32
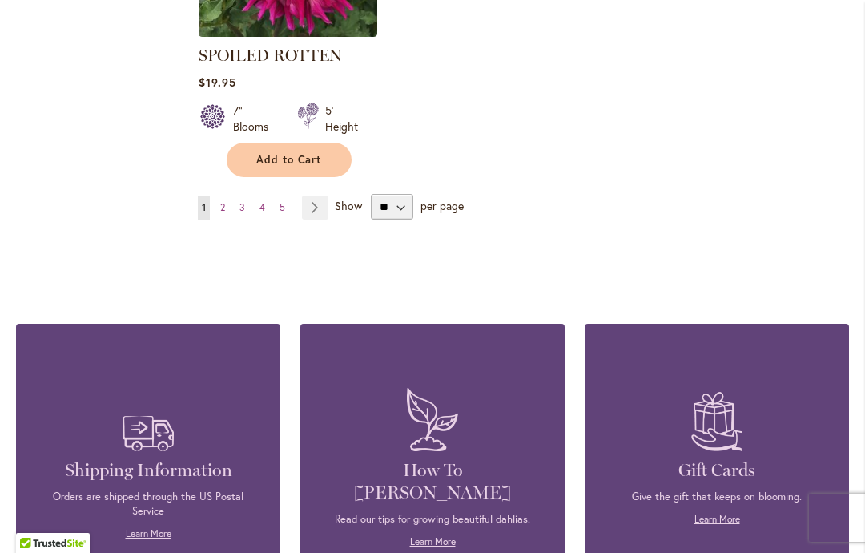
scroll to position [2321, 0]
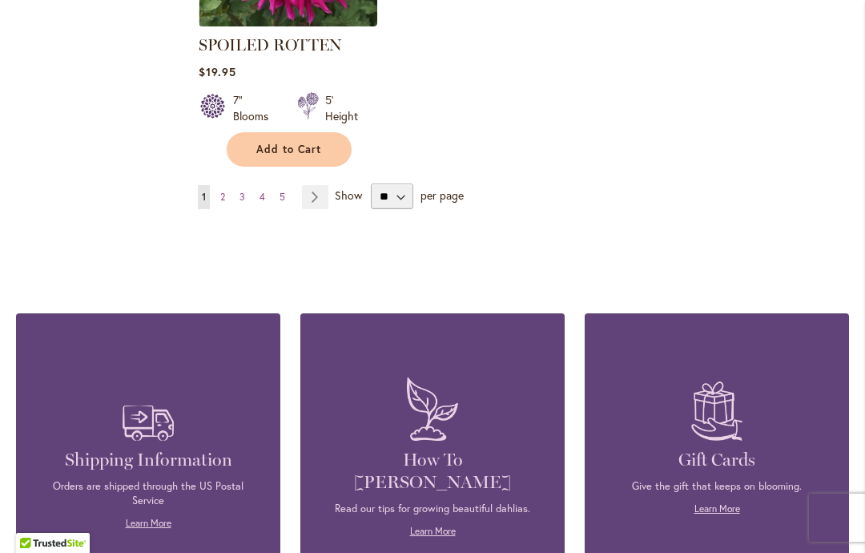
click at [218, 188] on link "Page 2" at bounding box center [222, 197] width 13 height 24
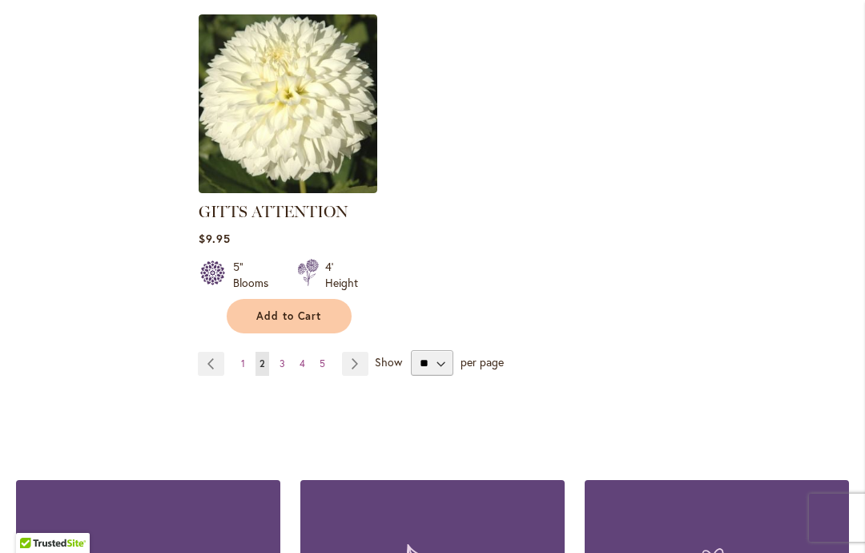
scroll to position [2156, 0]
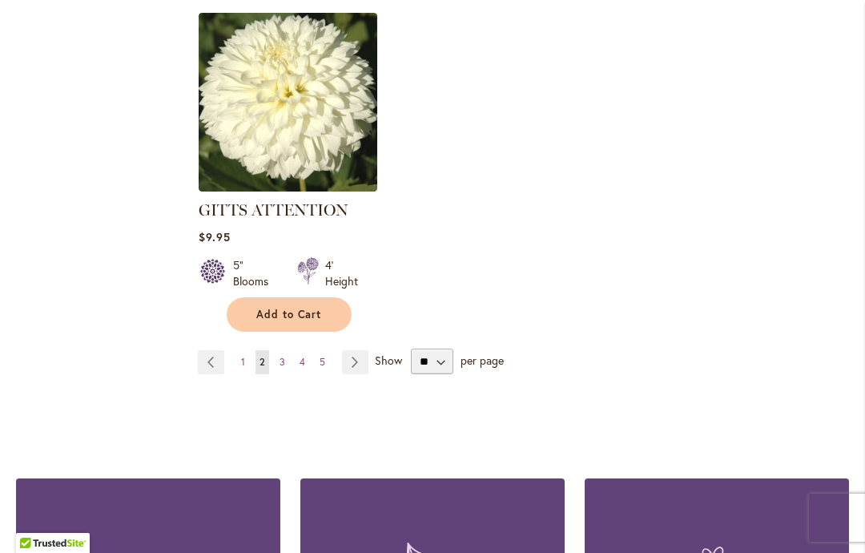
click at [279, 350] on link "Page 3" at bounding box center [282, 362] width 14 height 24
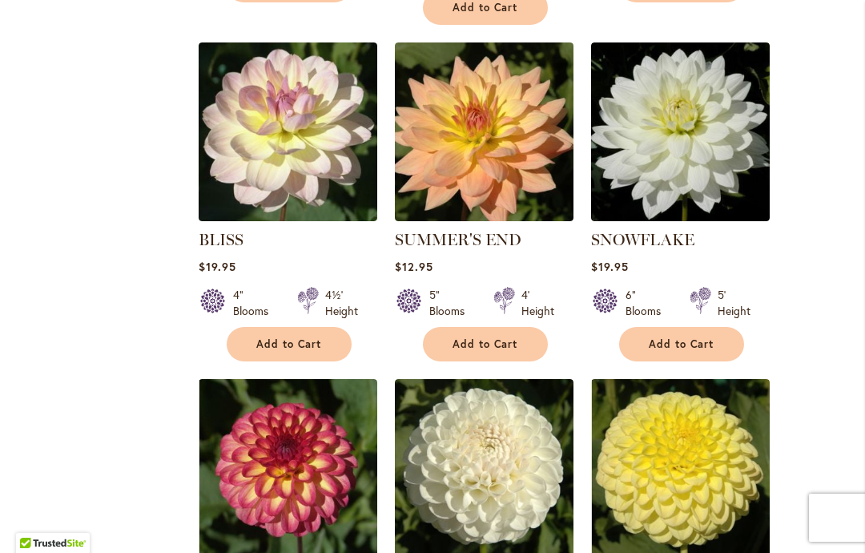
scroll to position [1455, 0]
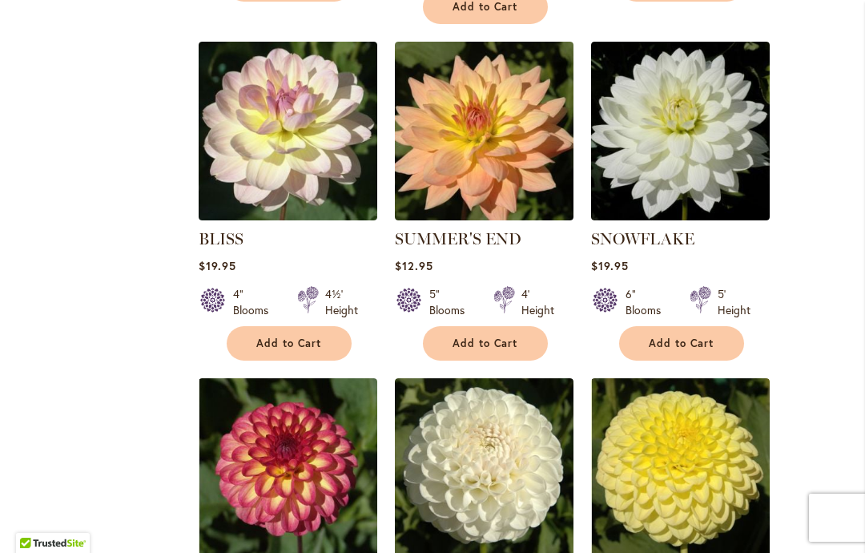
click at [674, 159] on img at bounding box center [680, 131] width 179 height 179
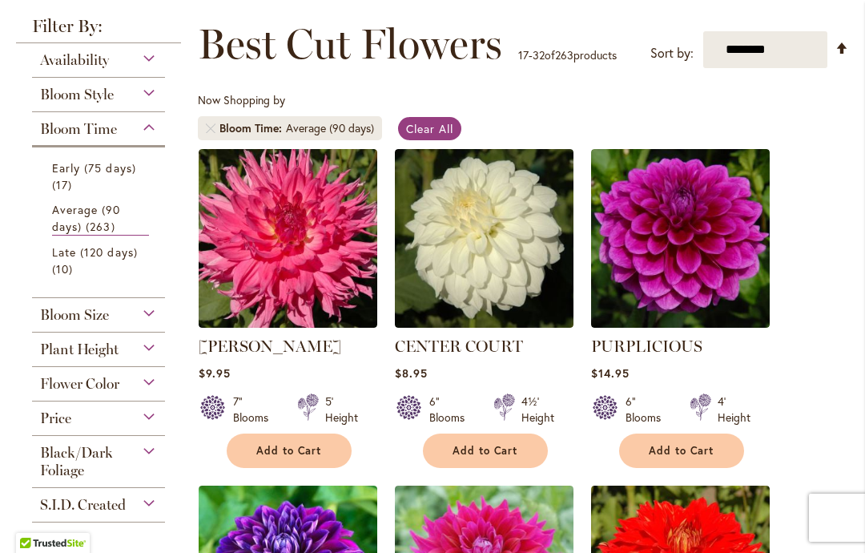
scroll to position [295, 0]
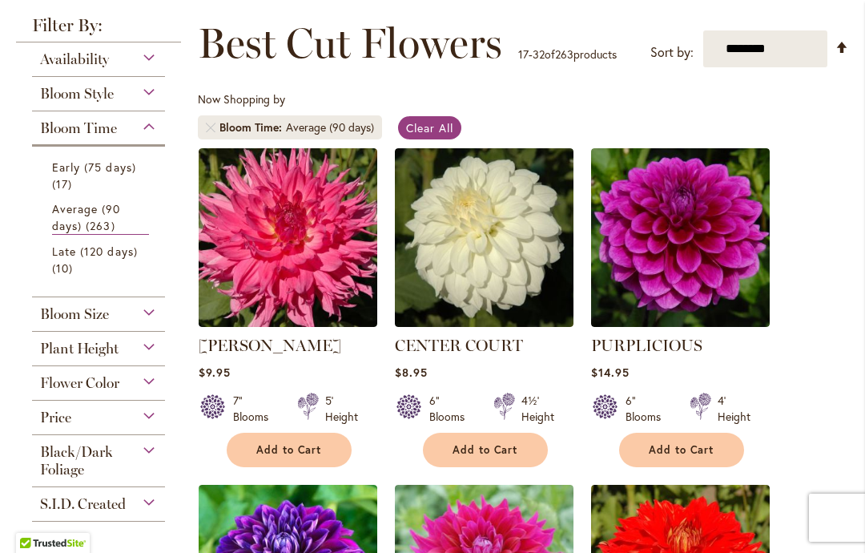
click at [50, 315] on span "Bloom Size" at bounding box center [74, 314] width 69 height 18
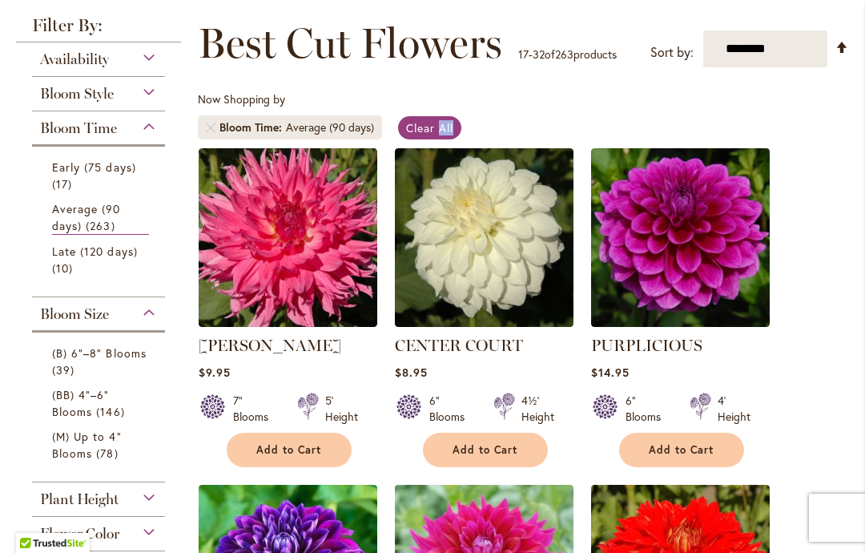
click at [650, 142] on div "Now Shopping by Bloom Time Average (90 days) Clear All" at bounding box center [523, 119] width 651 height 56
click at [49, 356] on li "(B) 6"–8" Blooms 39 items" at bounding box center [98, 361] width 117 height 42
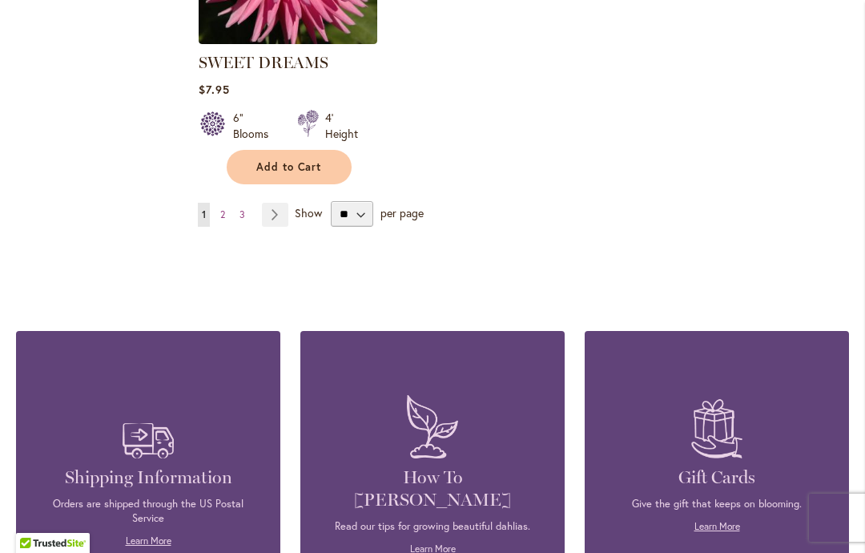
scroll to position [2337, 0]
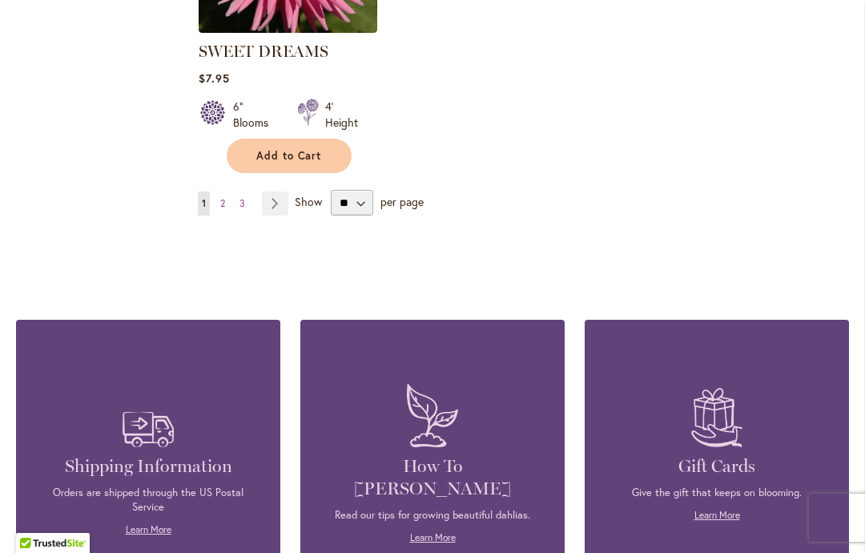
click at [225, 197] on span "2" at bounding box center [222, 203] width 5 height 12
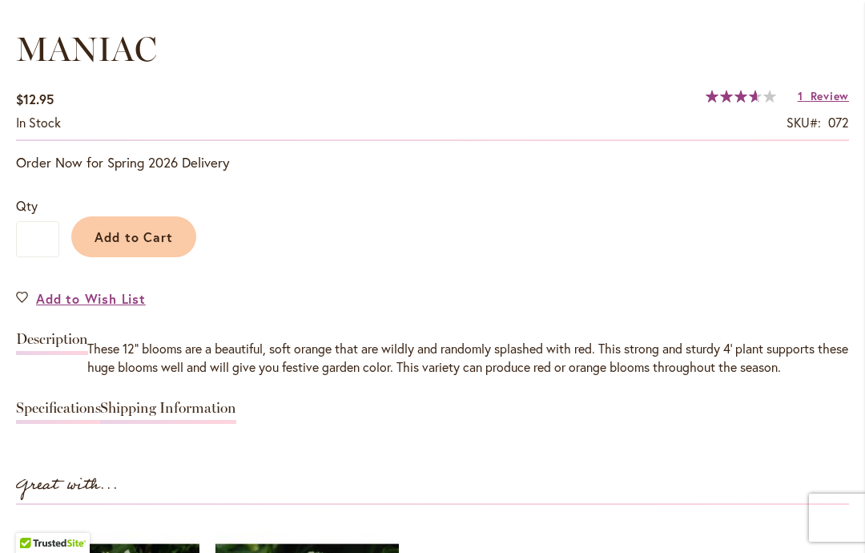
scroll to position [1192, 0]
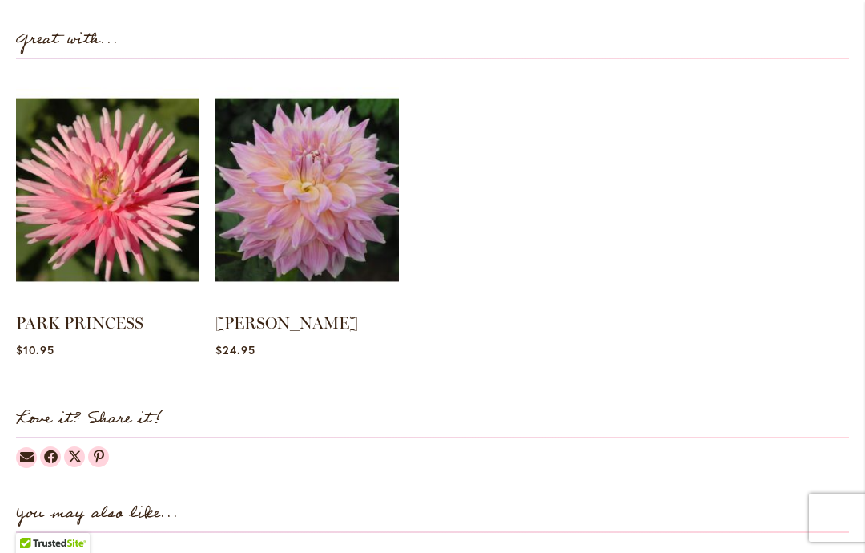
scroll to position [1671, 0]
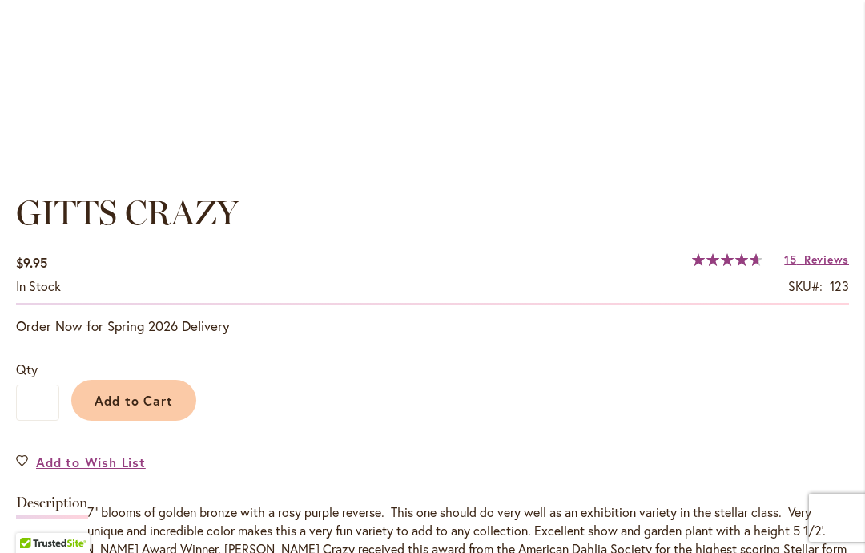
scroll to position [1026, 0]
click at [613, 422] on div "Add to Cart" at bounding box center [454, 395] width 790 height 73
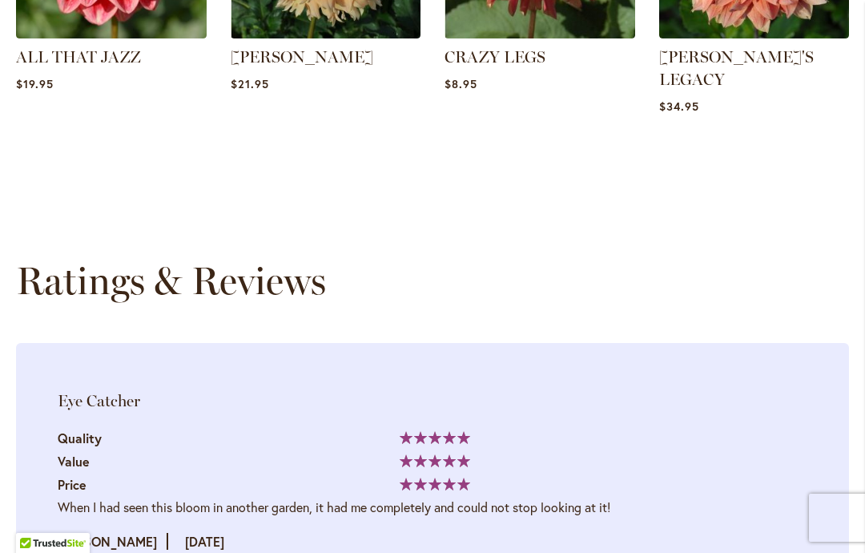
scroll to position [2377, 0]
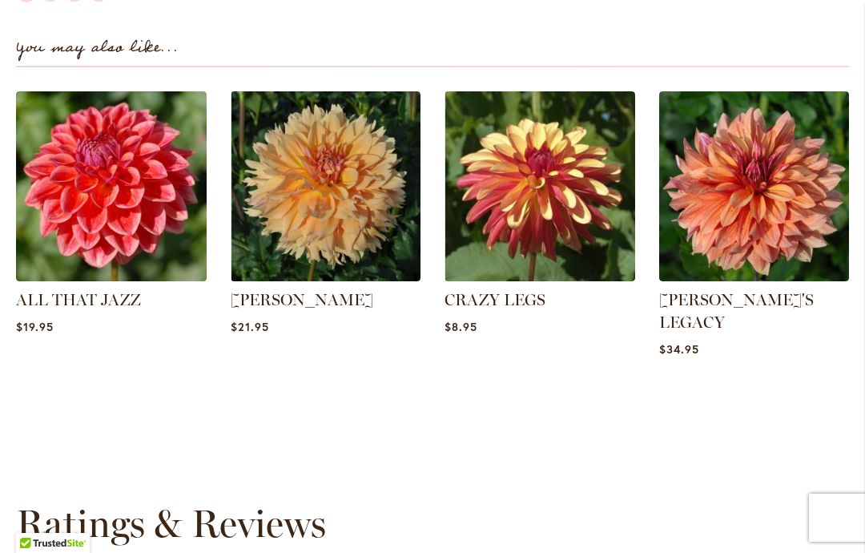
scroll to position [2136, 0]
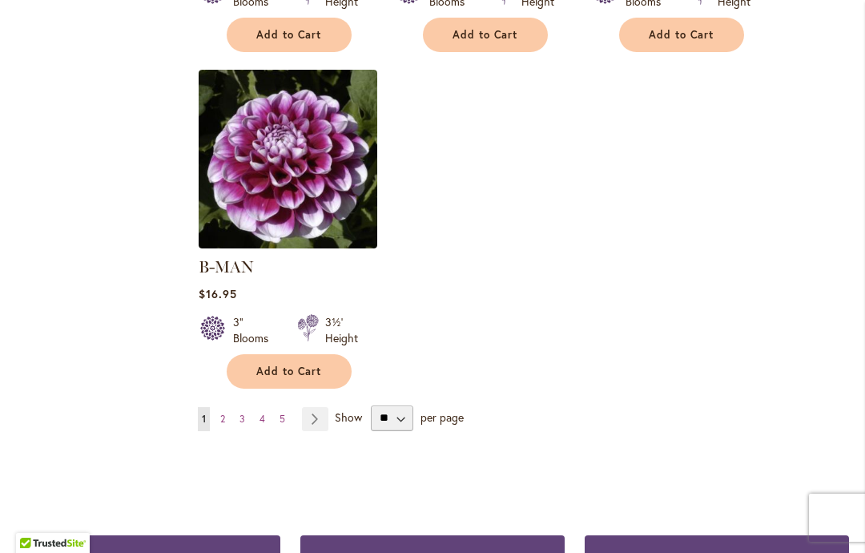
scroll to position [2131, 0]
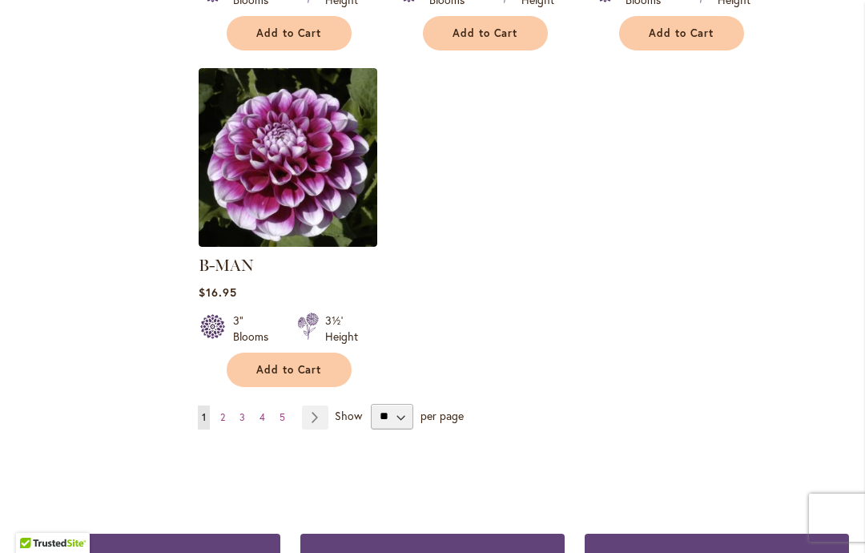
click at [218, 405] on link "Page 2" at bounding box center [222, 417] width 13 height 24
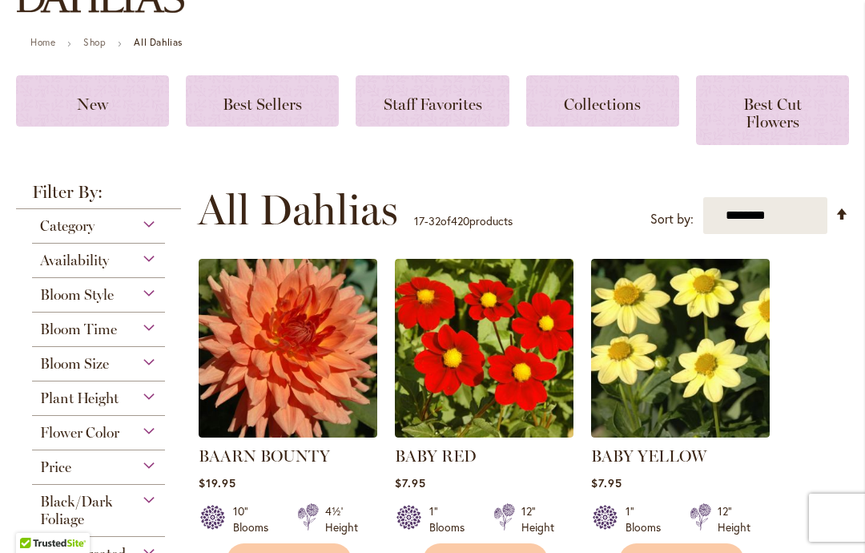
scroll to position [235, 0]
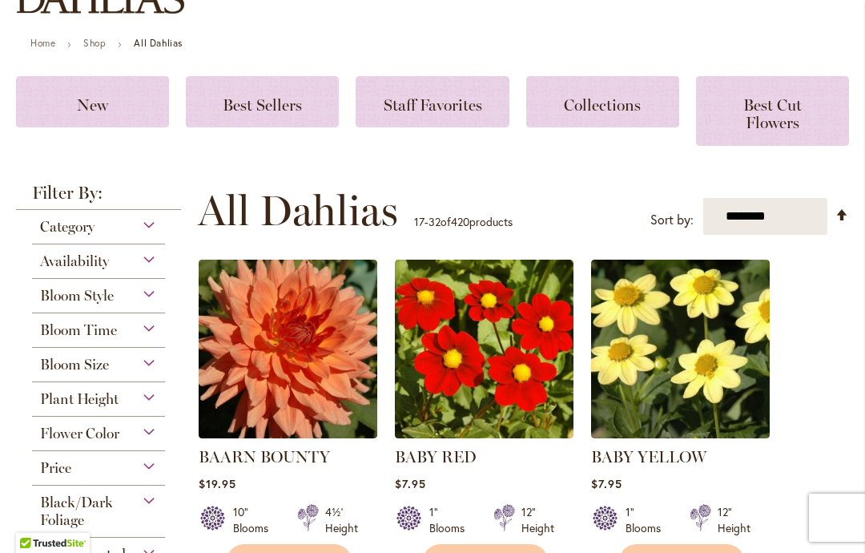
click at [63, 335] on span "Bloom Time" at bounding box center [78, 330] width 77 height 18
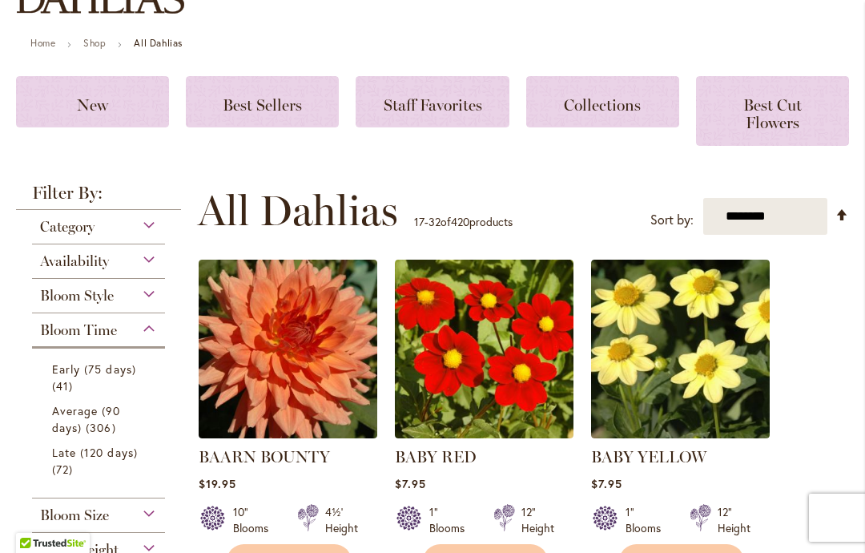
click at [44, 378] on li "Early (75 days) 41 items" at bounding box center [98, 377] width 117 height 42
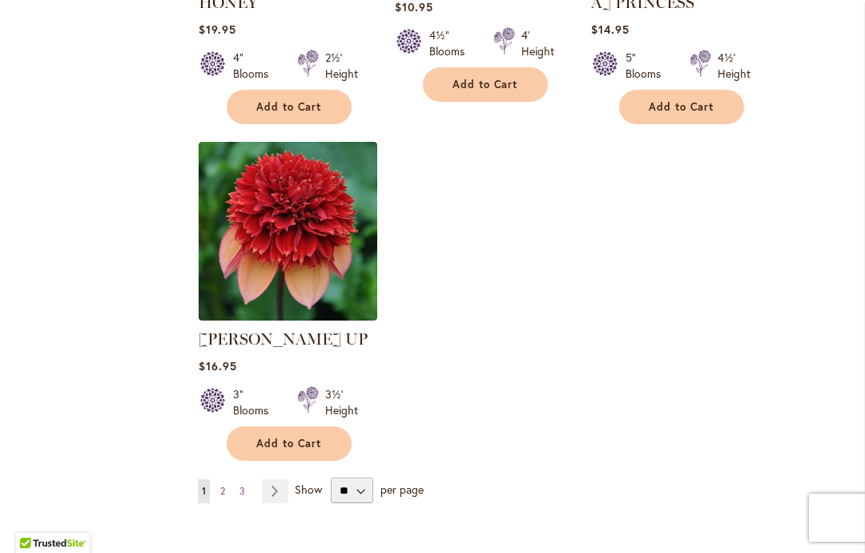
scroll to position [2028, 0]
click at [223, 478] on link "Page 2" at bounding box center [222, 490] width 13 height 24
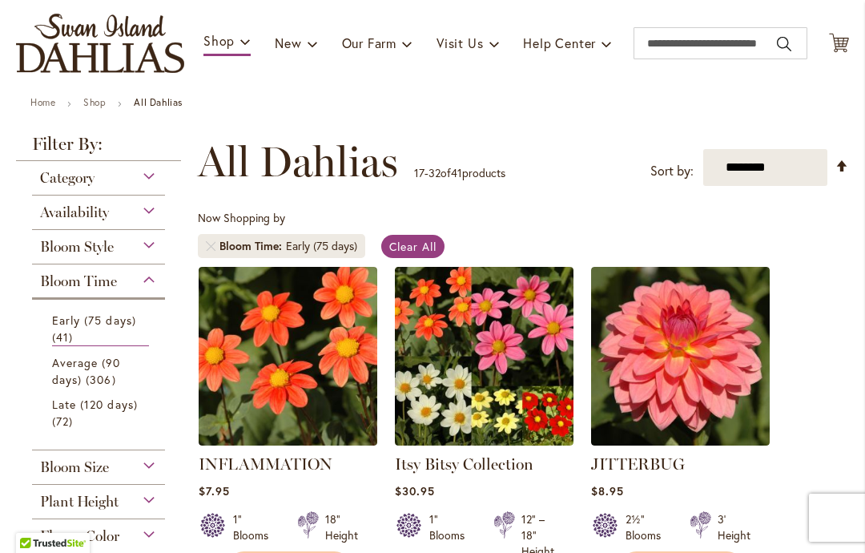
scroll to position [175, 0]
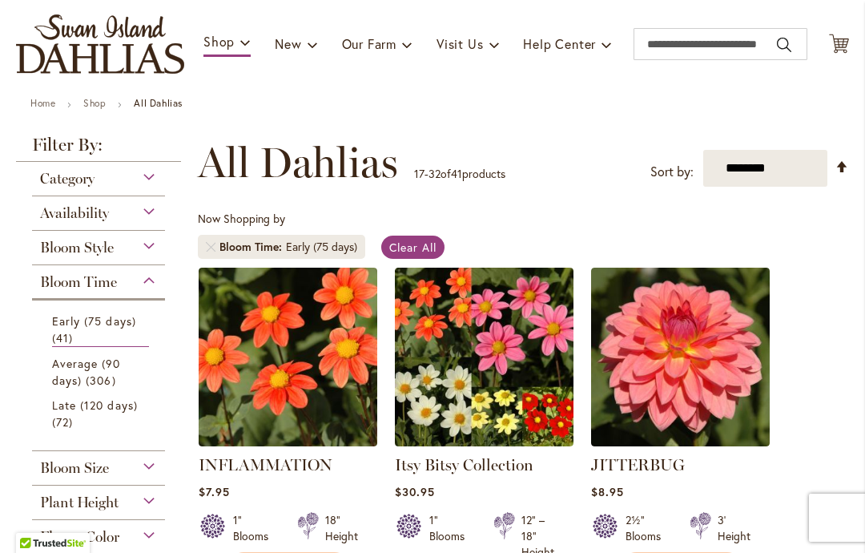
click at [52, 381] on span "Average (90 days)" at bounding box center [86, 372] width 69 height 32
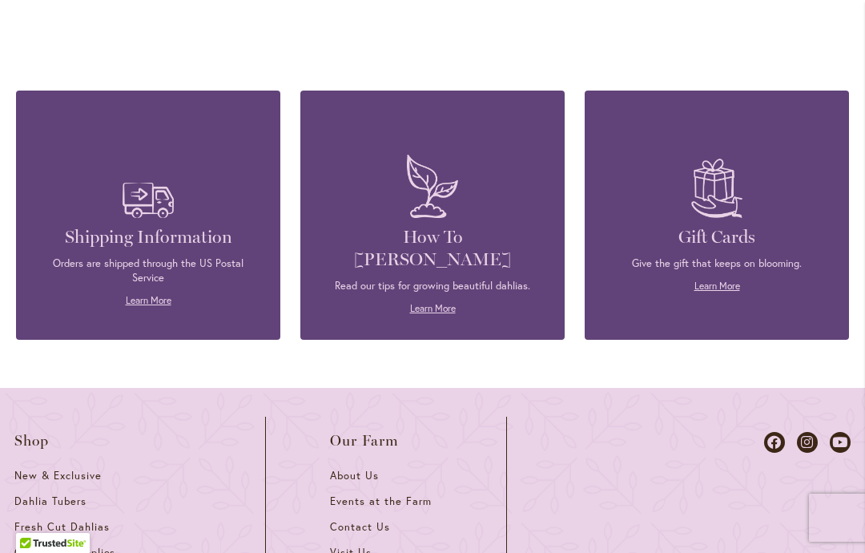
scroll to position [2522, 0]
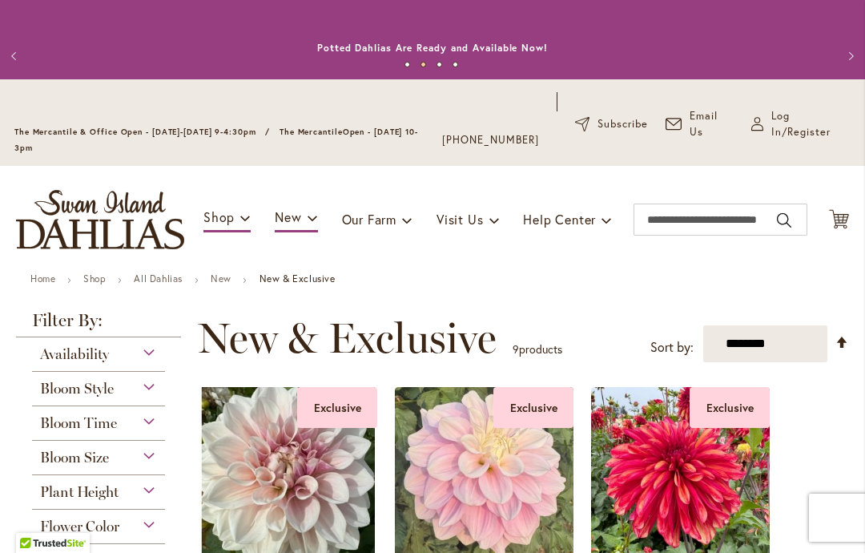
click at [144, 461] on div "Bloom Size" at bounding box center [98, 453] width 133 height 26
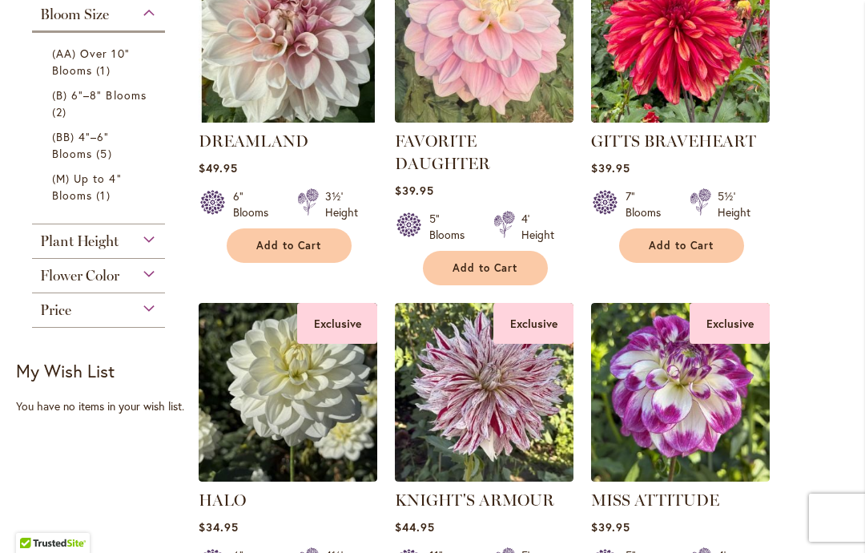
click at [62, 75] on span "(AA) Over 10" Blooms" at bounding box center [91, 62] width 78 height 32
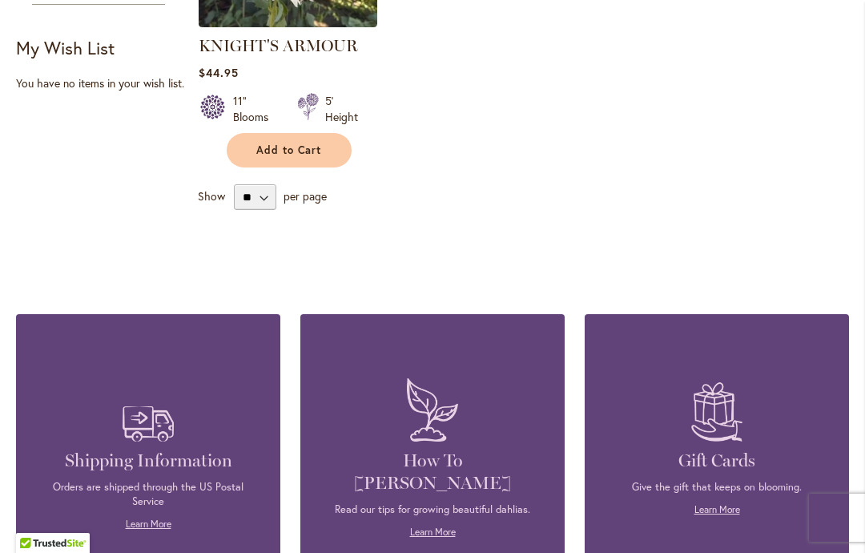
scroll to position [595, 0]
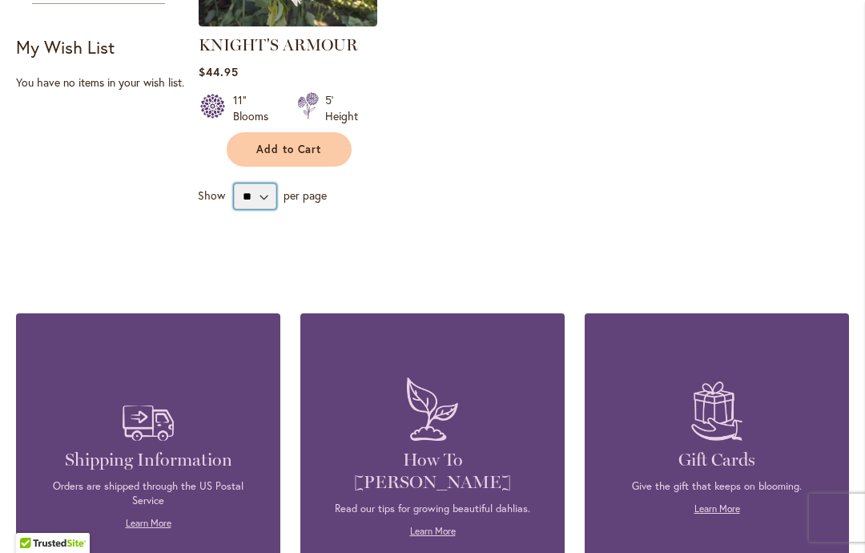
click at [244, 196] on select "** ** ** **" at bounding box center [255, 196] width 42 height 26
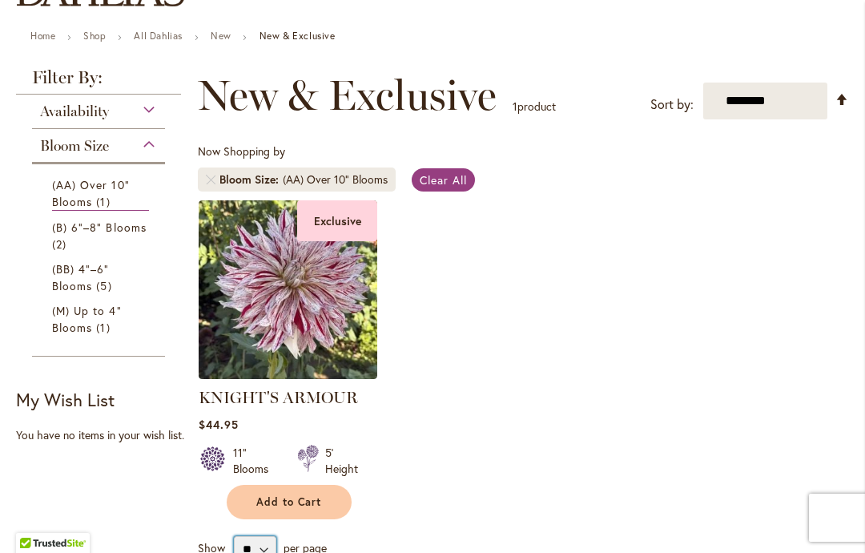
scroll to position [243, 0]
click at [86, 227] on span "(B) 6"–8" Blooms" at bounding box center [99, 226] width 94 height 15
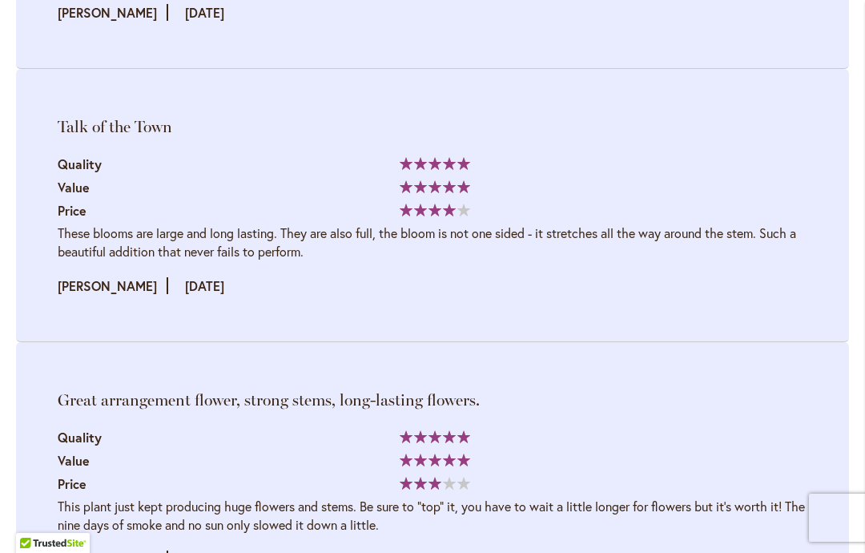
scroll to position [3624, 0]
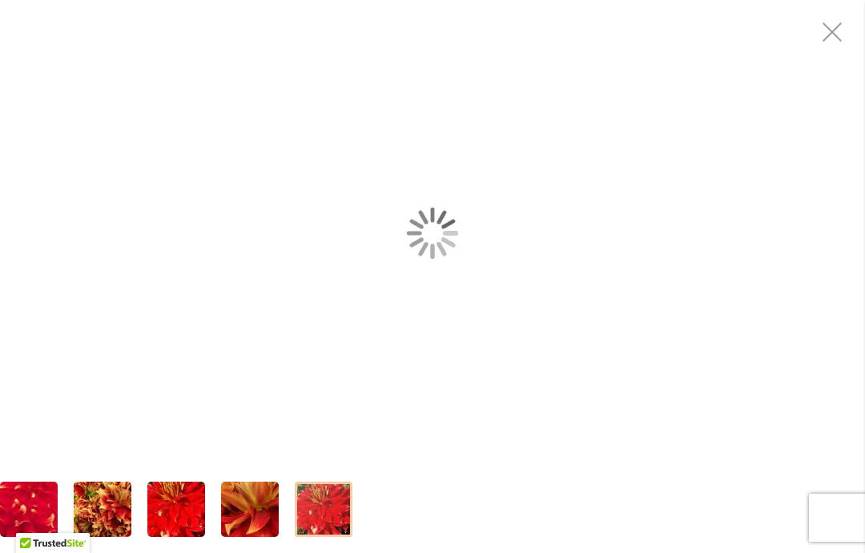
scroll to position [217, 0]
